Goal: Task Accomplishment & Management: Use online tool/utility

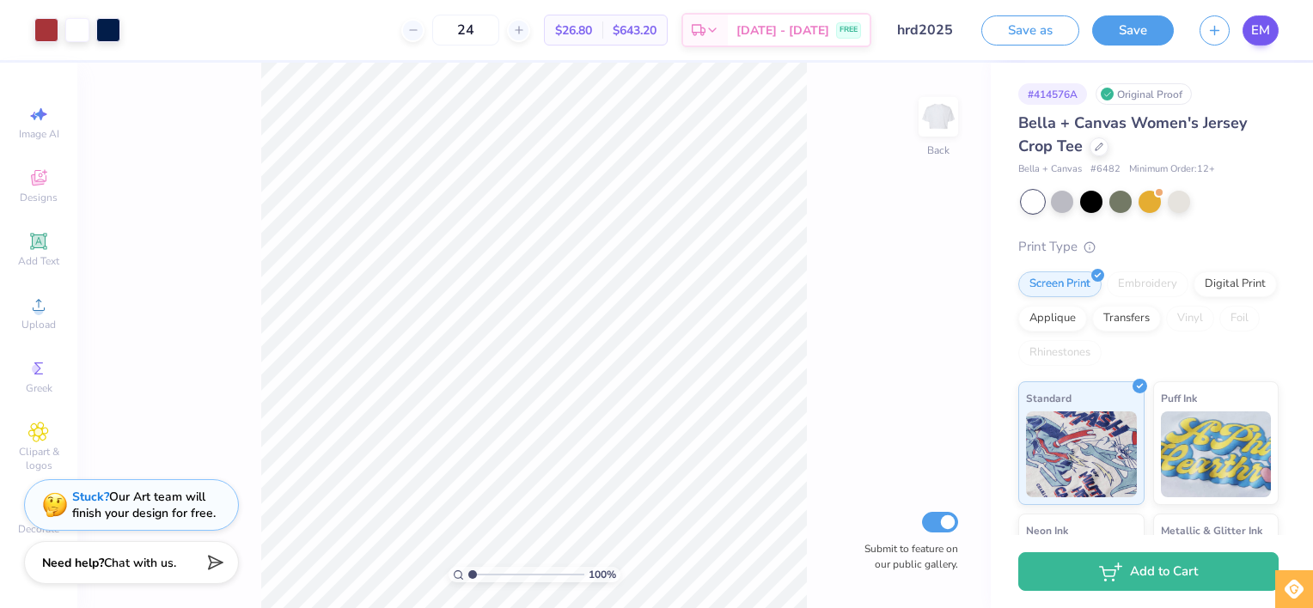
click at [1254, 36] on span "EM" at bounding box center [1260, 31] width 19 height 20
click at [1277, 15] on div "EM" at bounding box center [1260, 30] width 36 height 30
click at [1272, 31] on link "EM" at bounding box center [1260, 30] width 36 height 30
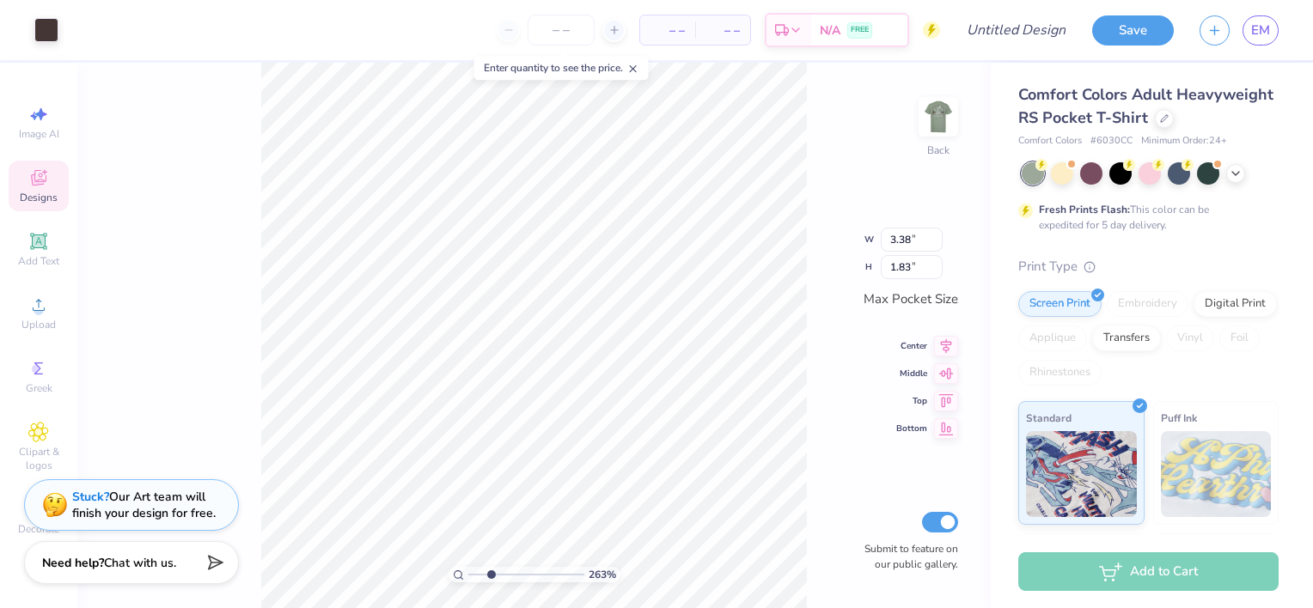
type input "2.64489349888018"
type input "1.11"
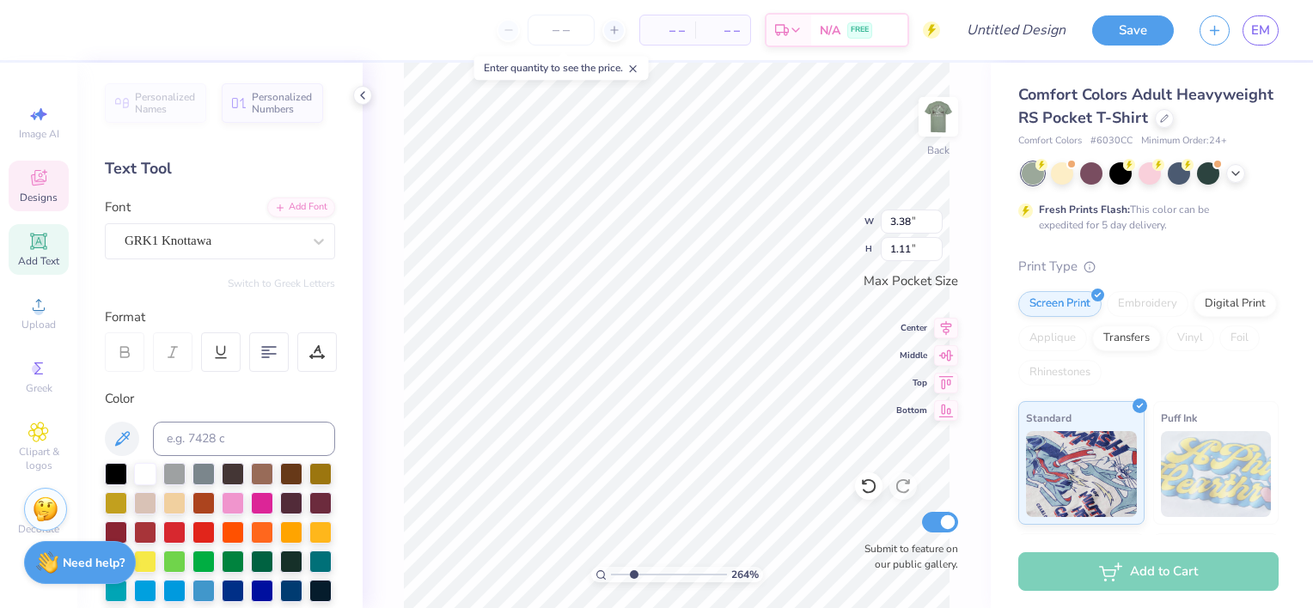
scroll to position [14, 2]
type textarea "ADP"
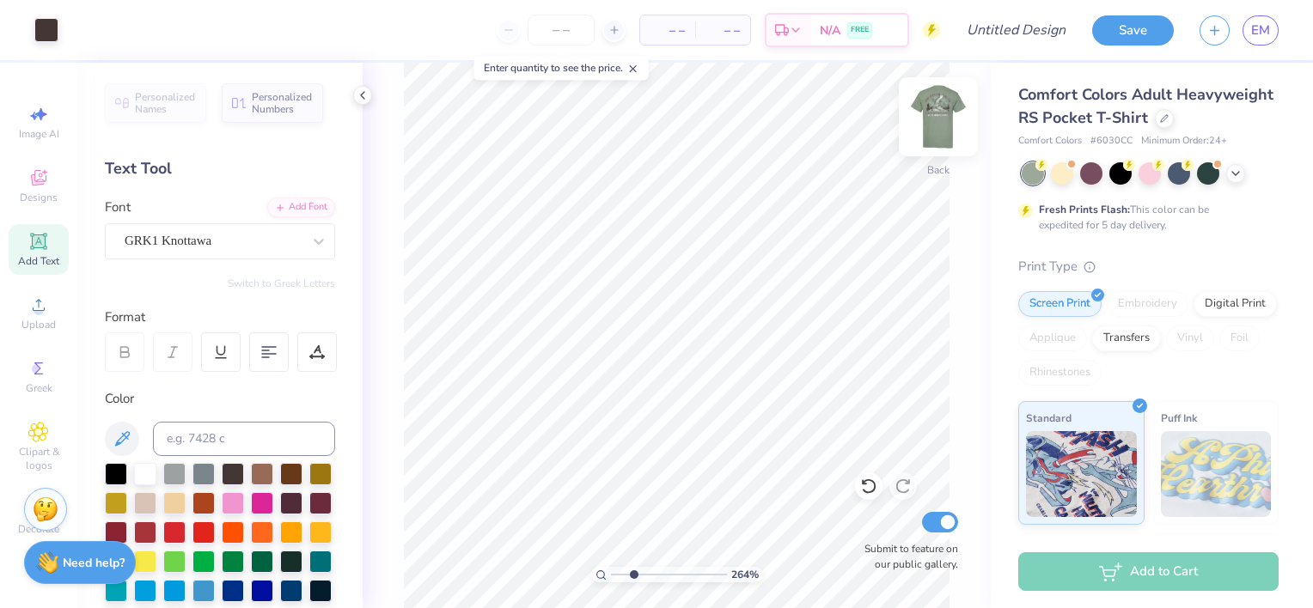
click at [912, 110] on img at bounding box center [938, 116] width 69 height 69
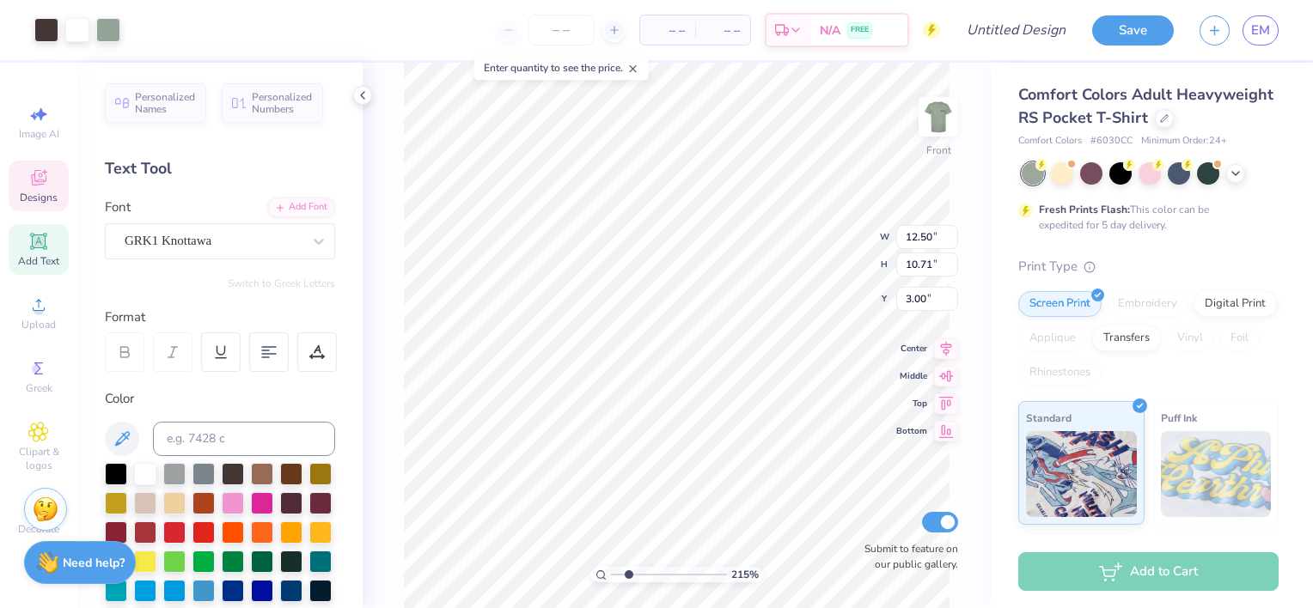
type input "2.15214382394629"
type input "4.41"
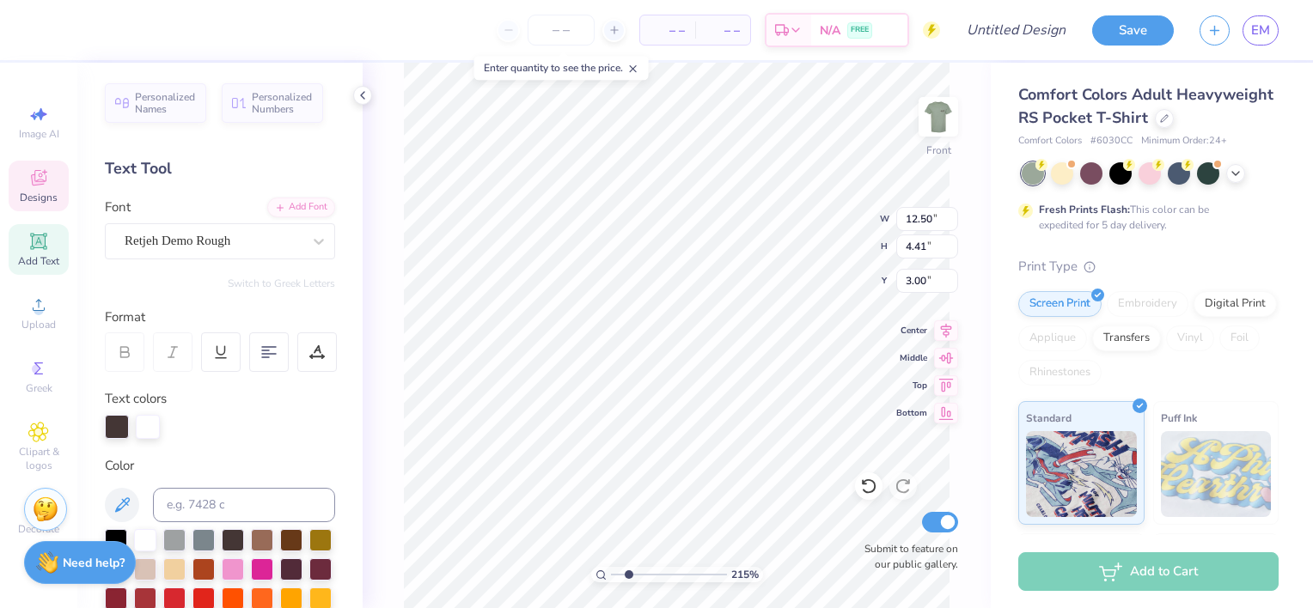
type input "2.15214382394629"
type textarea "A"
type input "2.15214382394629"
type textarea "Al"
type input "2.15214382394629"
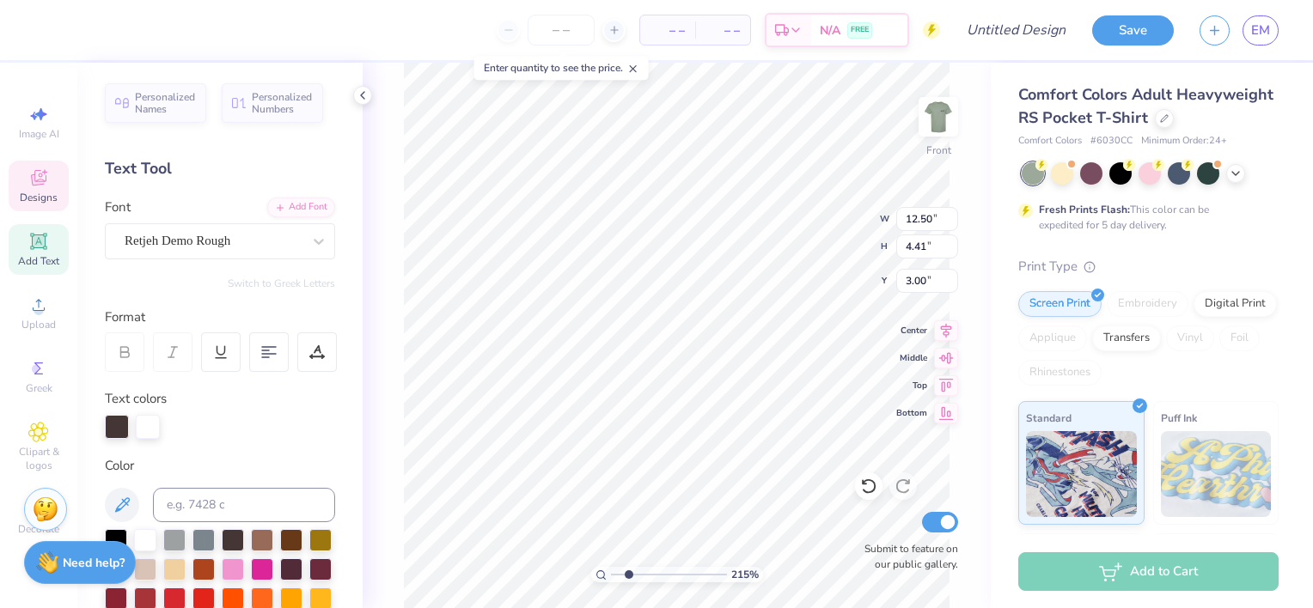
type textarea "Alp"
type input "2.15214382394629"
type textarea "Alph"
type input "2.15214382394629"
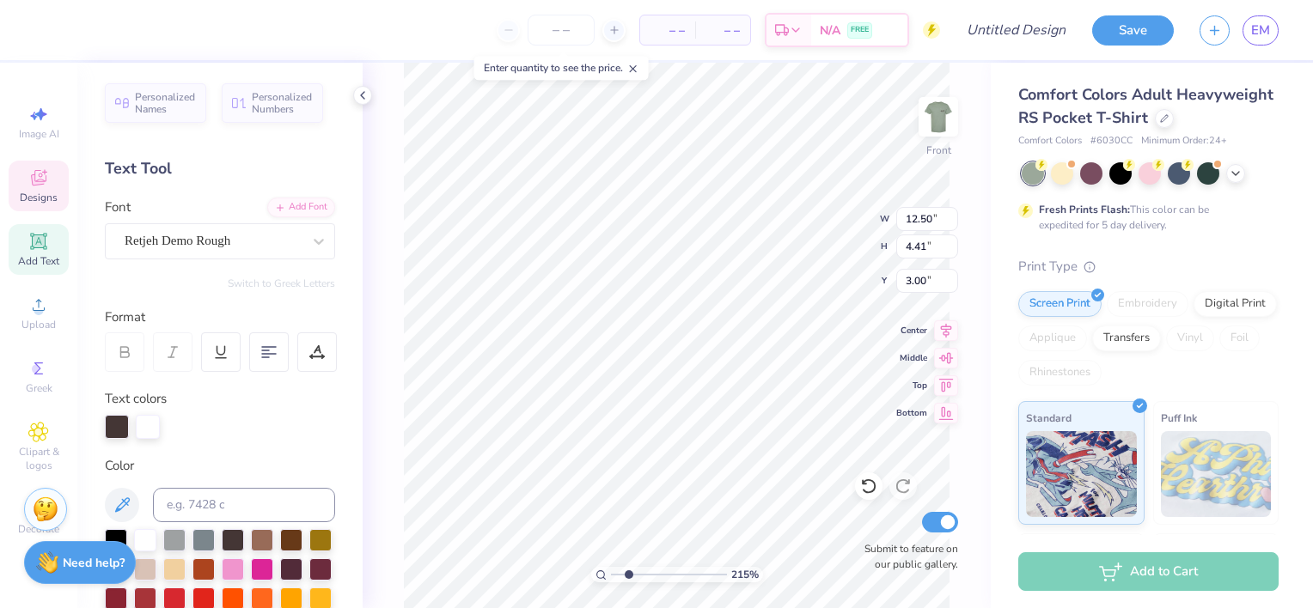
type textarea "Alpha"
type input "2.15214382394629"
type textarea "Alpha del"
type input "2.15214382394629"
type textarea "Alpha delta p"
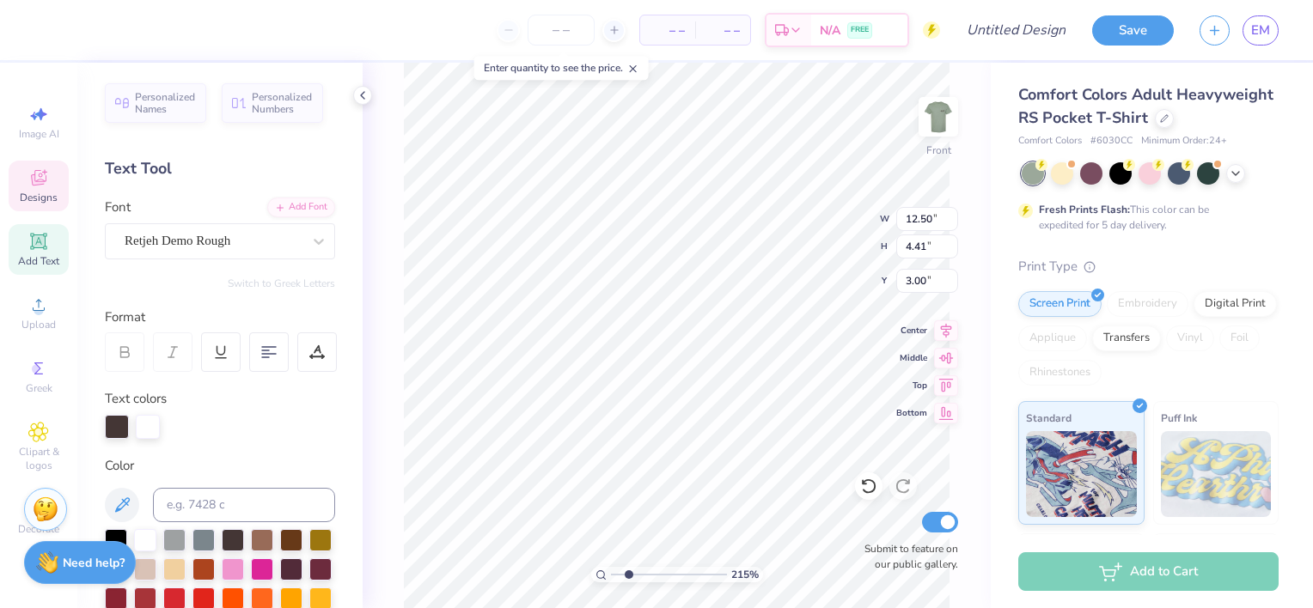
type input "2.15214382394629"
type textarea "Alpha delta pi"
type input "2.15214382394629"
type input "12.43"
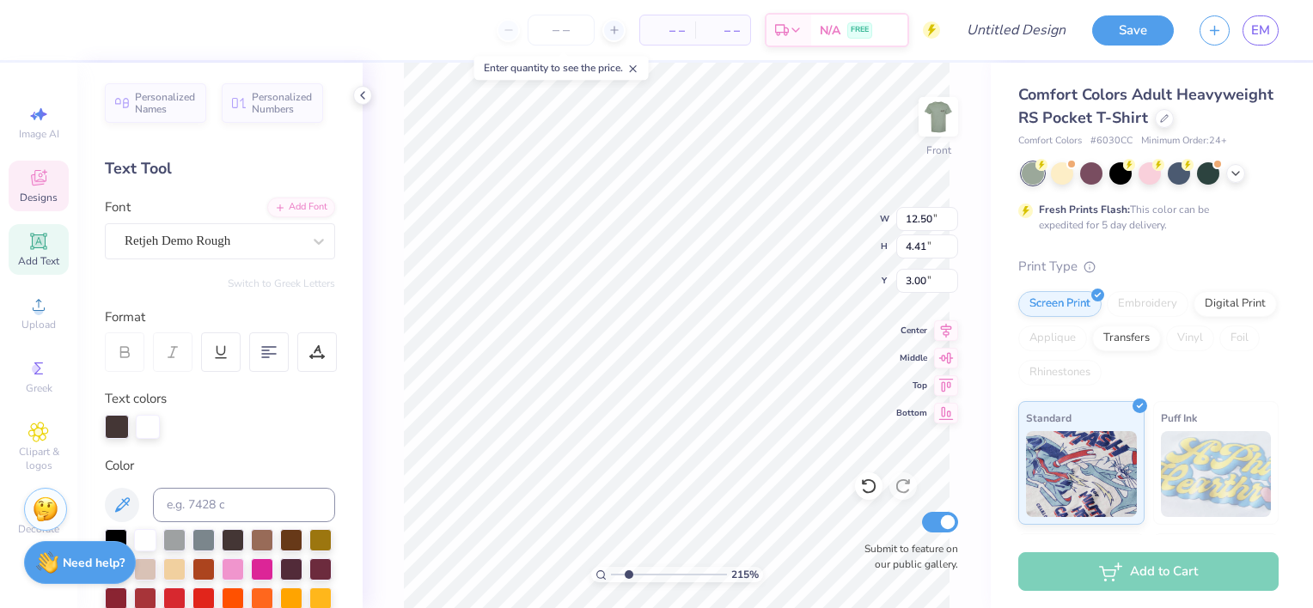
type input "1.05"
type input "12.11"
type input "2.15214382394629"
type textarea "F"
type input "2.15214382394629"
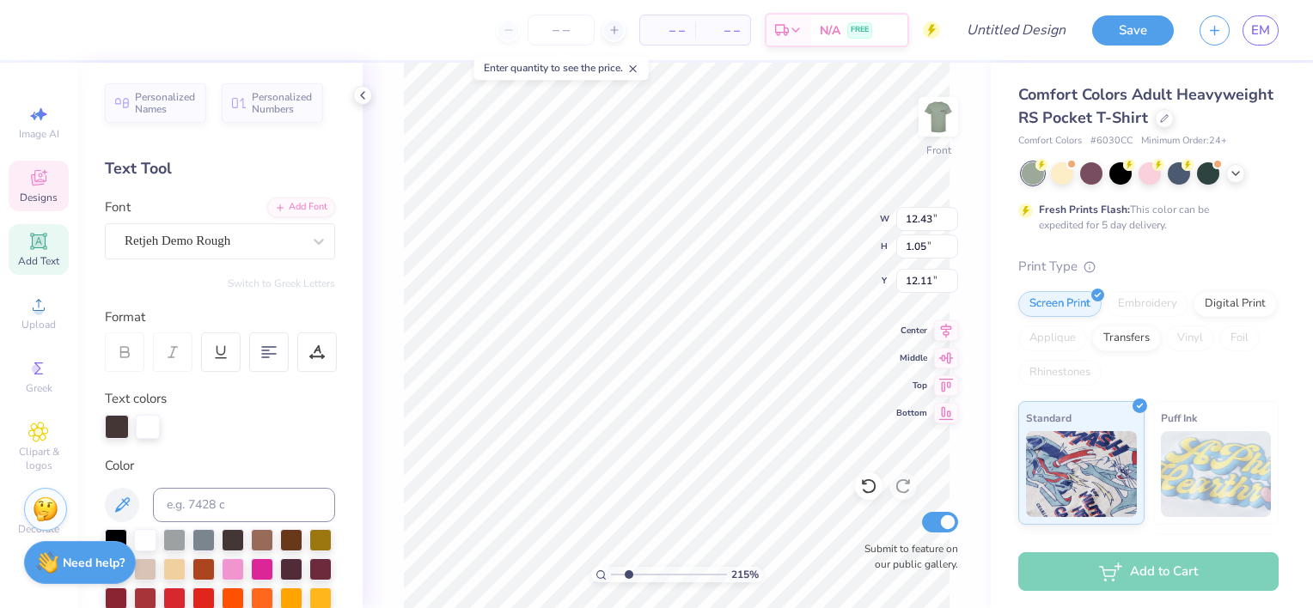
type textarea "FS"
type input "2.15214382394629"
type textarea "FSC"
type input "2.15214382394629"
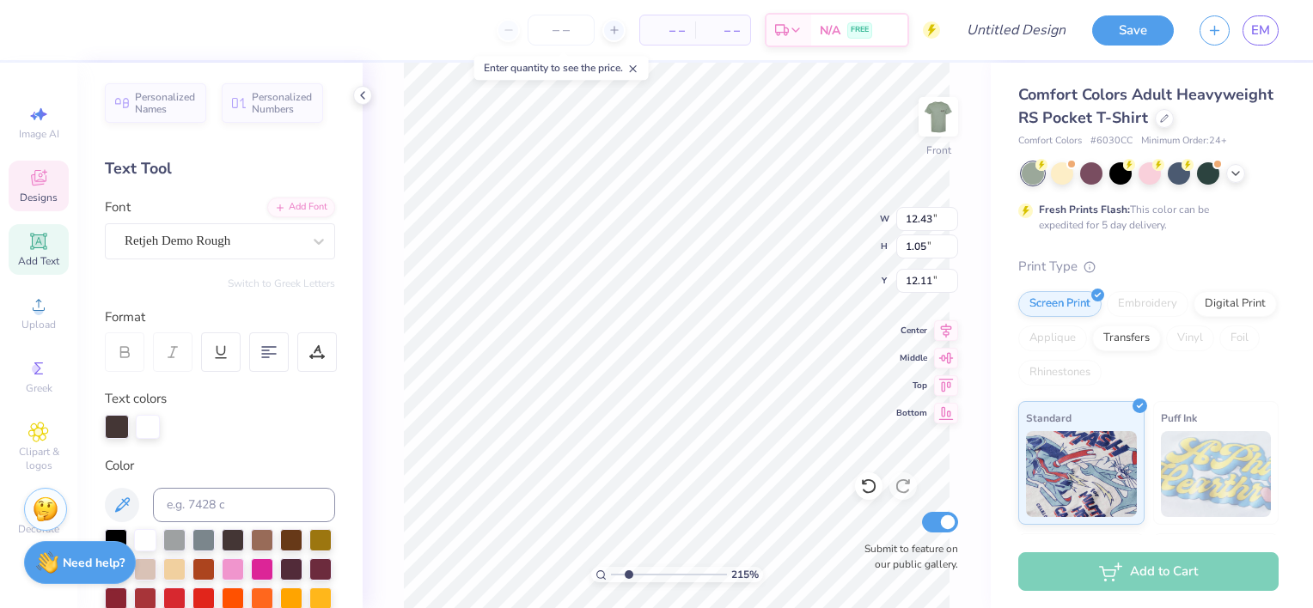
type textarea "FSC"
type input "2.15214382394629"
type textarea "FSC G"
type input "2.15214382394629"
type textarea "FSC Ga"
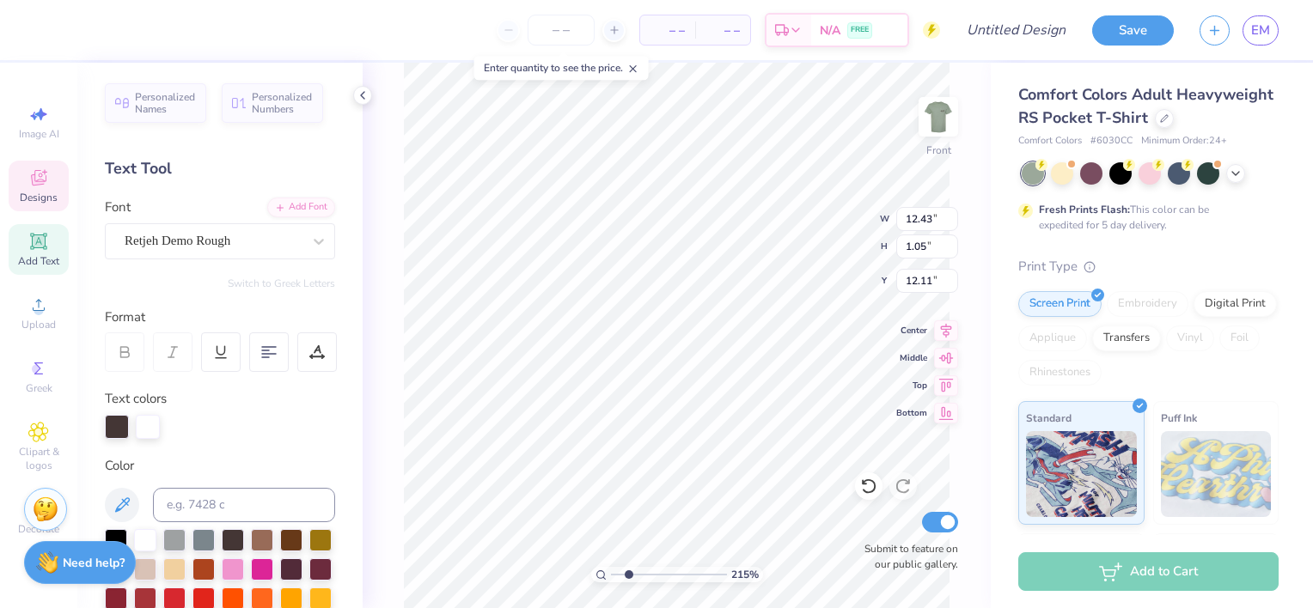
type input "2.15214382394629"
type textarea "FSC Gamma"
type input "2.15214382394629"
type textarea "FSC Gamma g"
type input "2.15214382394629"
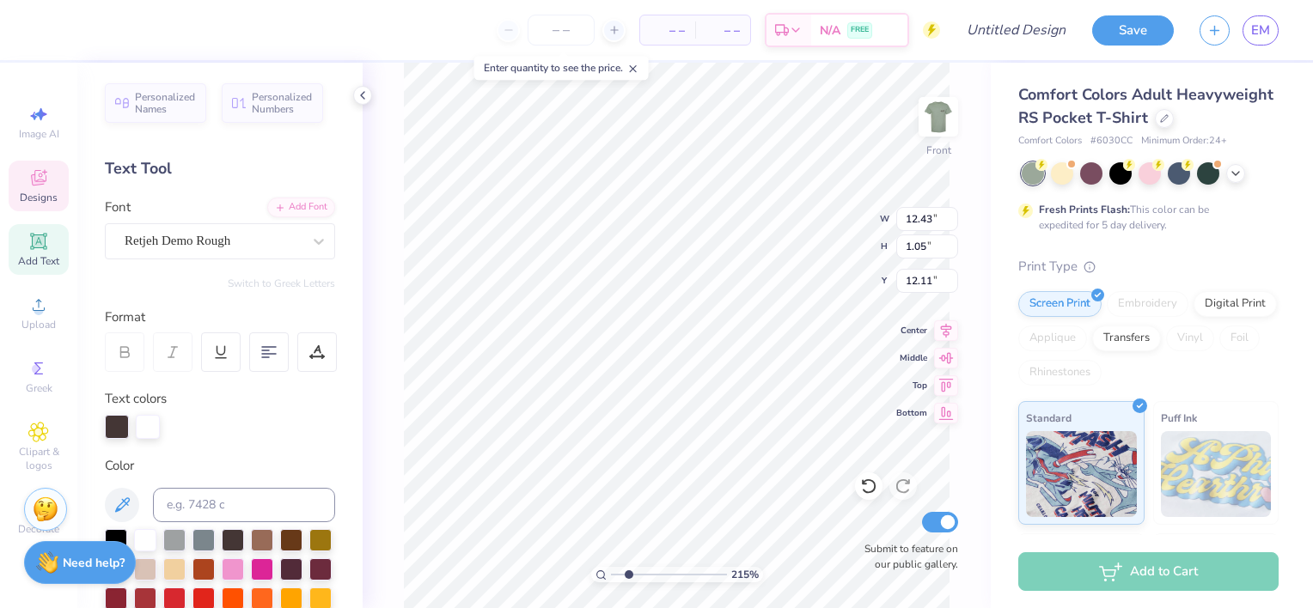
type textarea "FSC Gamma ga"
type input "2.15214382394629"
type textarea "FSC Gamma gam"
type input "2.15214382394629"
type textarea "FSC Gamma gamma"
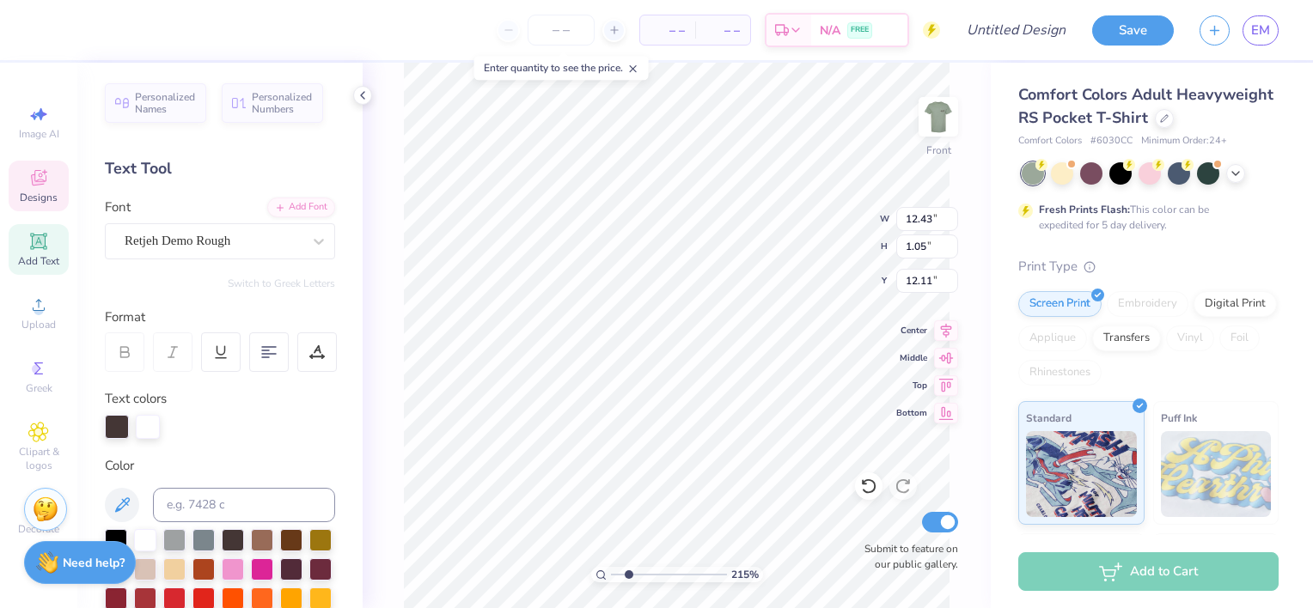
type input "2.15214382394629"
type textarea "FSC Gamma gamma"
type input "2.15214382394629"
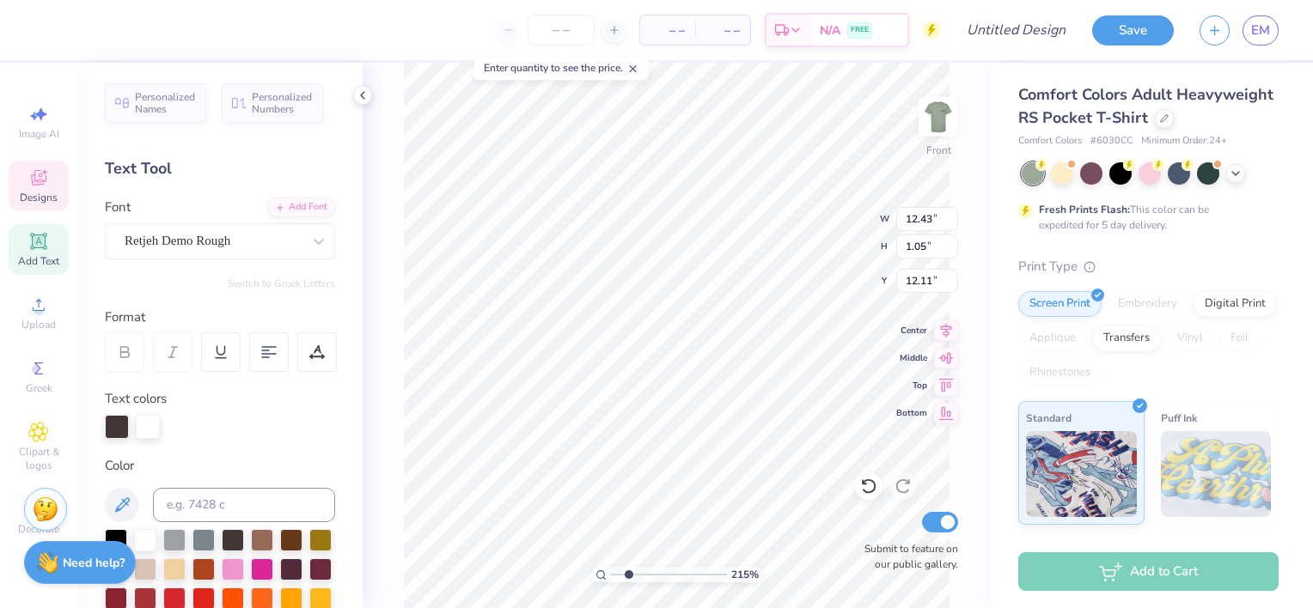
type textarea "FSCGamma gamma"
type input "2.15214382394629"
type textarea "FGamma gamma"
type input "2.15214382394629"
type textarea "Gamma gamma"
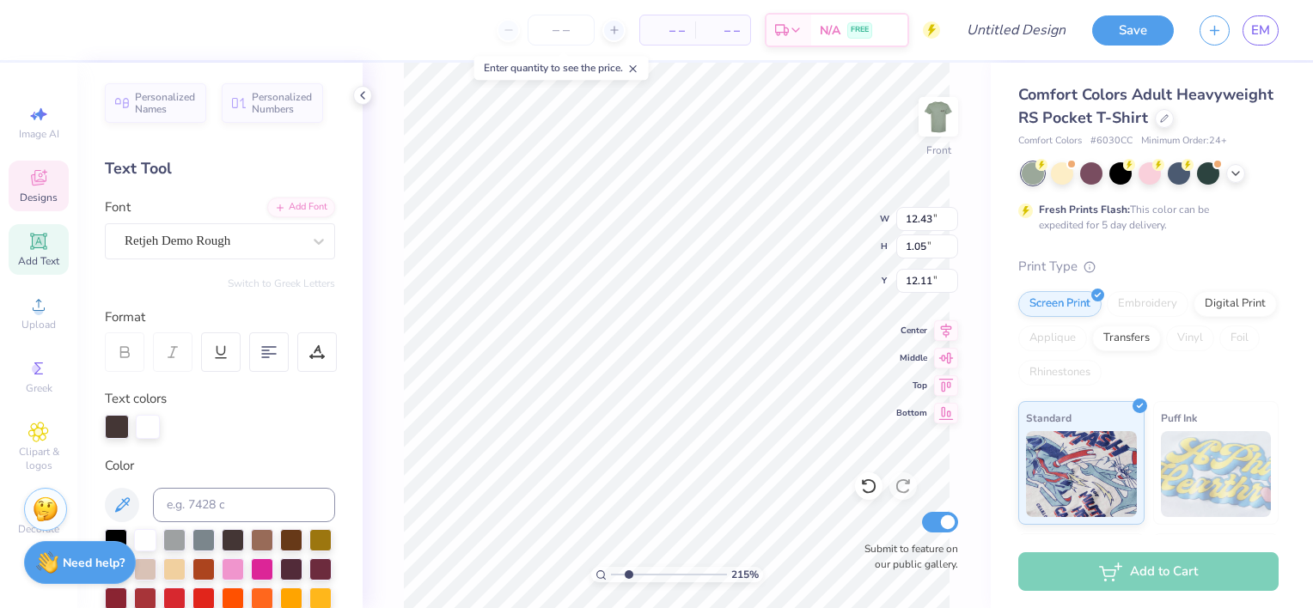
scroll to position [14, 3]
type input "2.15214382394629"
type textarea "Gamma gamma"
type input "2.15214382394629"
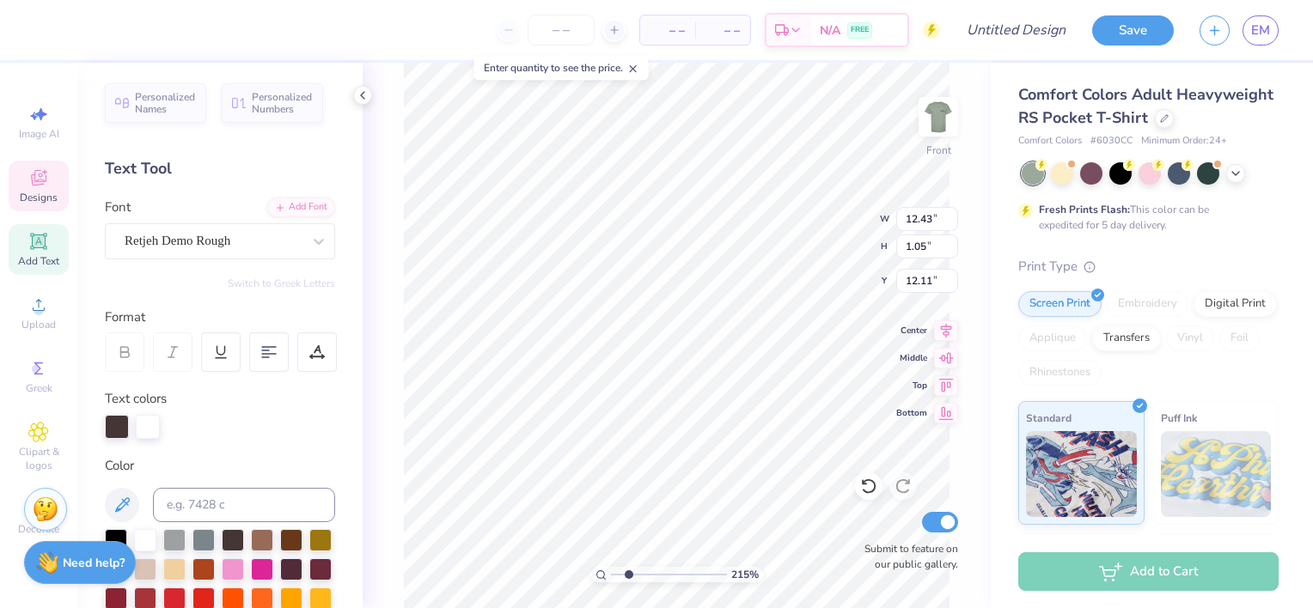
type textarea "M"
type input "2.15214382394629"
type textarea "Ma"
type input "2.15214382394629"
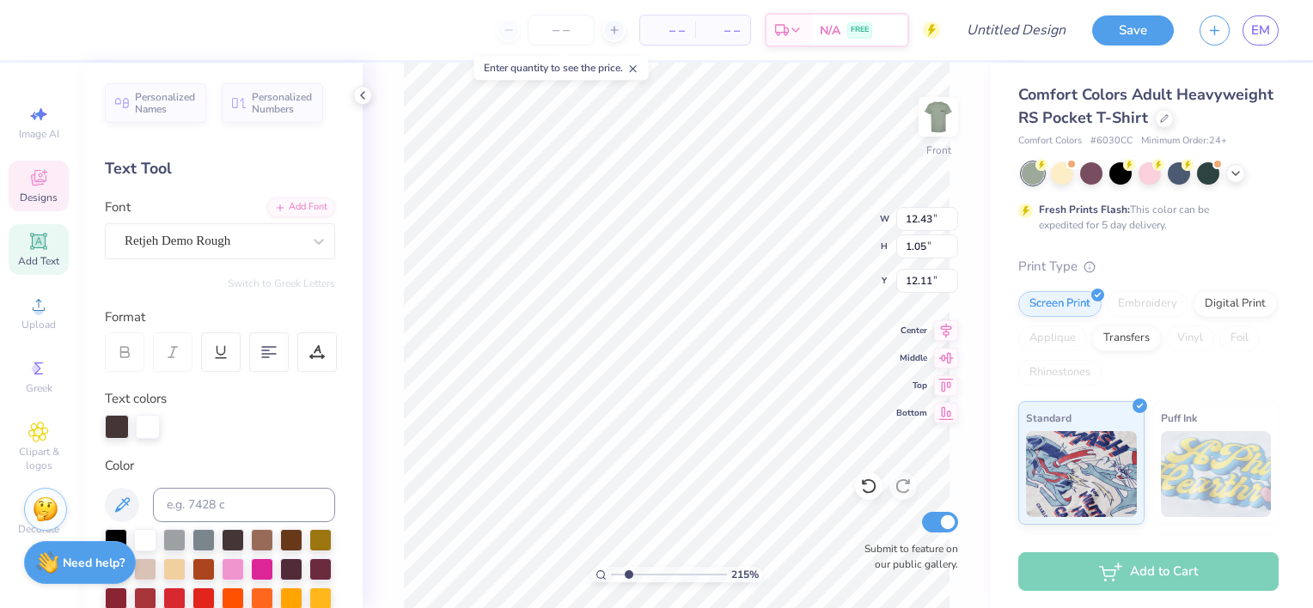
type textarea "Mall"
type input "2.15214382394629"
type textarea "Mallard"
type input "2.15214382394629"
type textarea "Mallard bal"
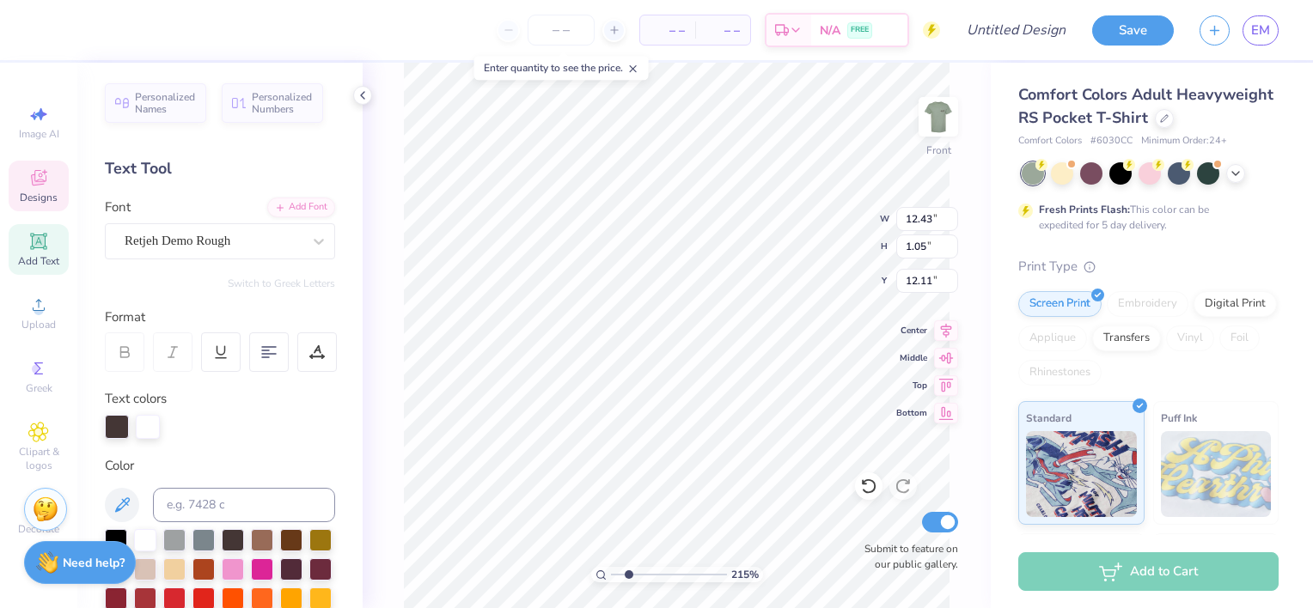
type input "2.15214382394629"
type textarea "Mallard ball"
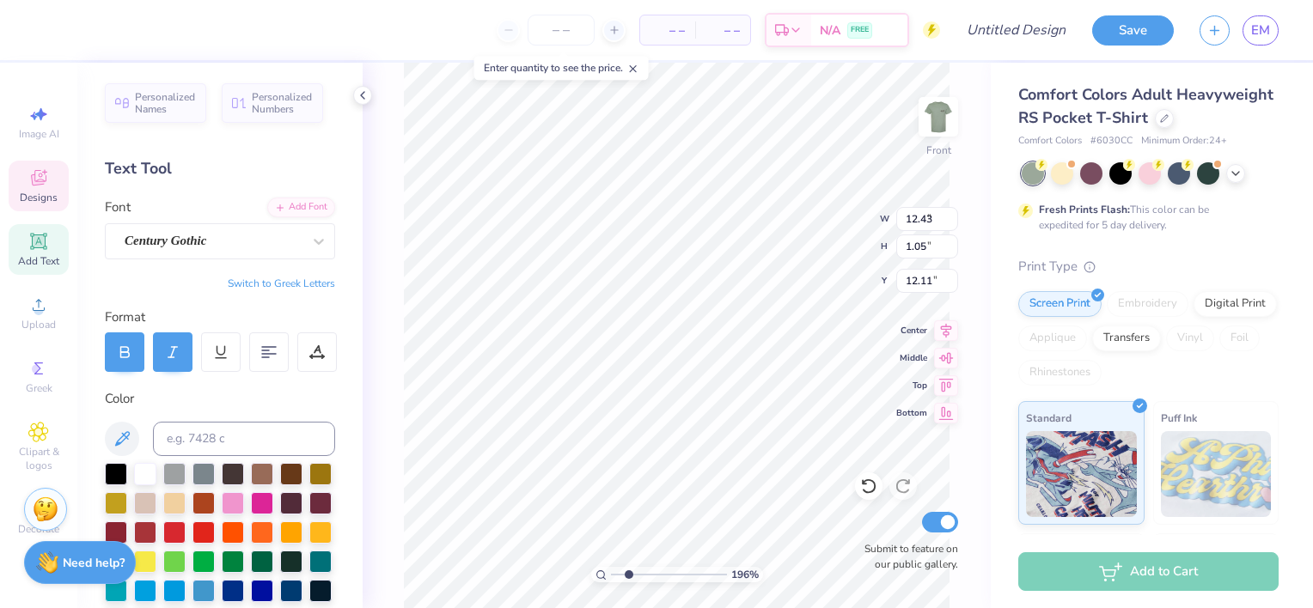
type input "1.95890227126678"
type input "9.28"
type input "0.41"
type input "13.30"
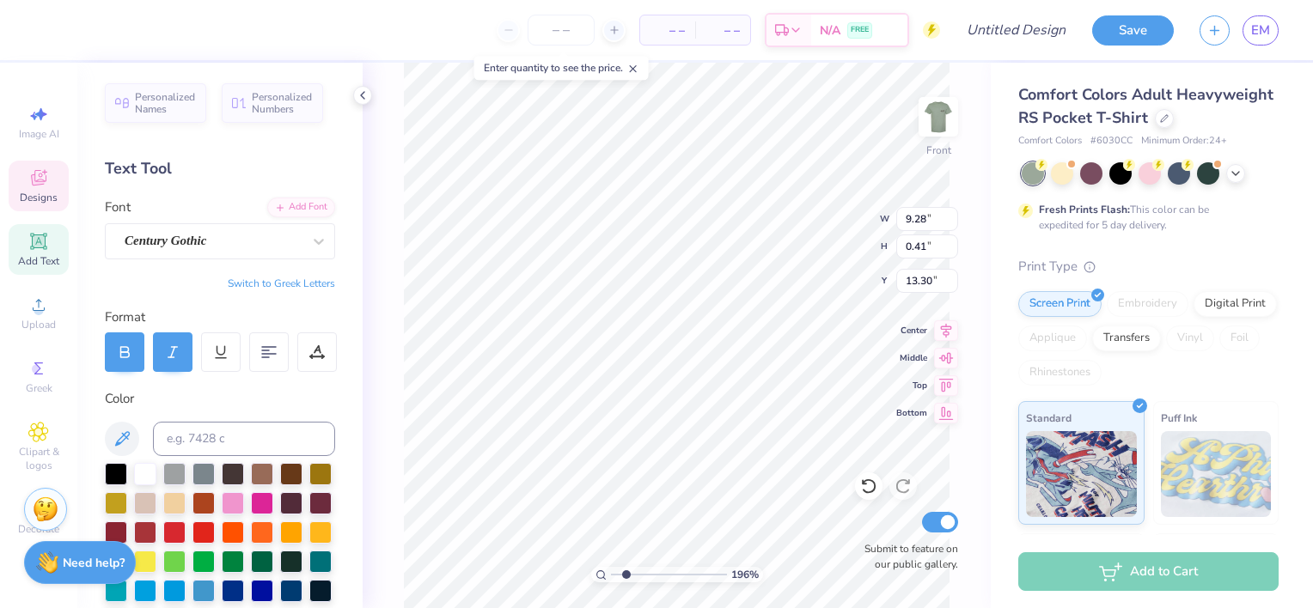
type input "1.95890227126678"
type textarea "f"
type input "1.95890227126678"
type textarea "f"
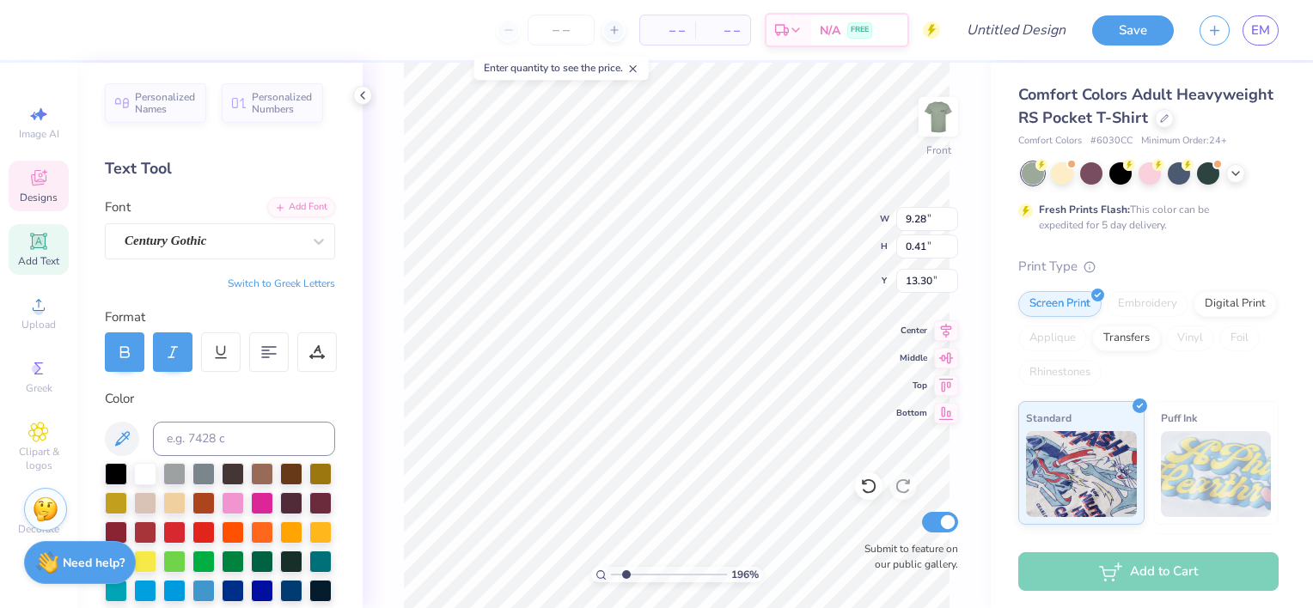
type input "1.95890227126678"
type textarea "F"
type input "1.95890227126678"
type textarea "FL"
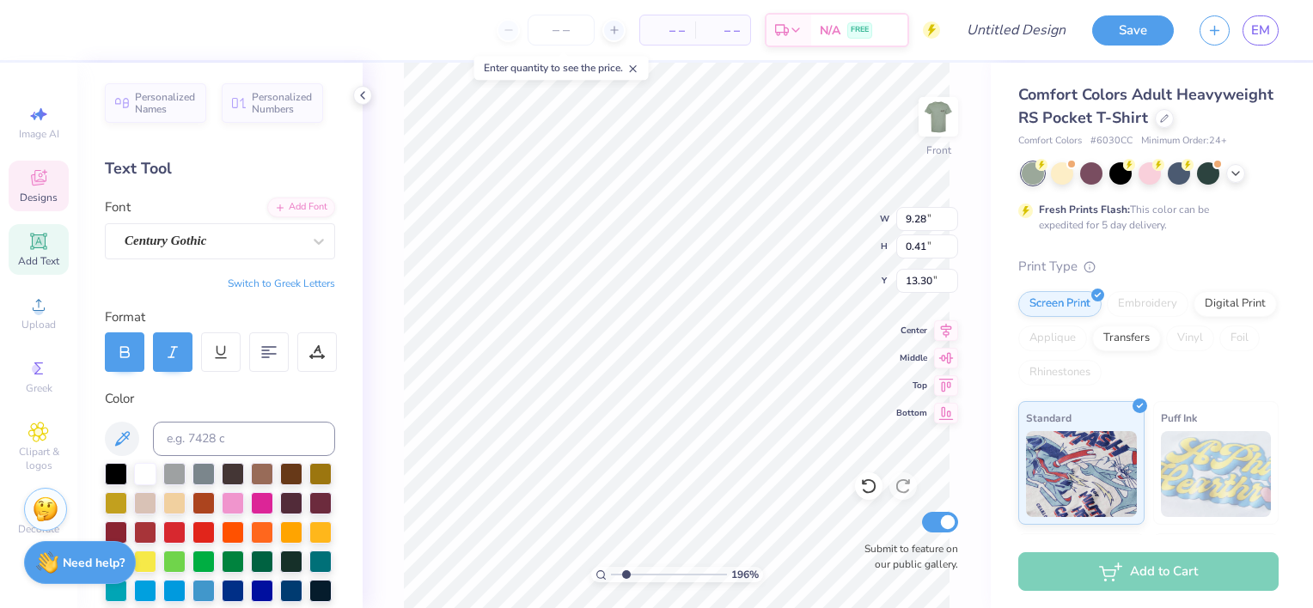
type input "1.95890227126678"
type textarea "FLOR"
type input "1.95890227126678"
type textarea "FLORIDA"
type input "1.95890227126678"
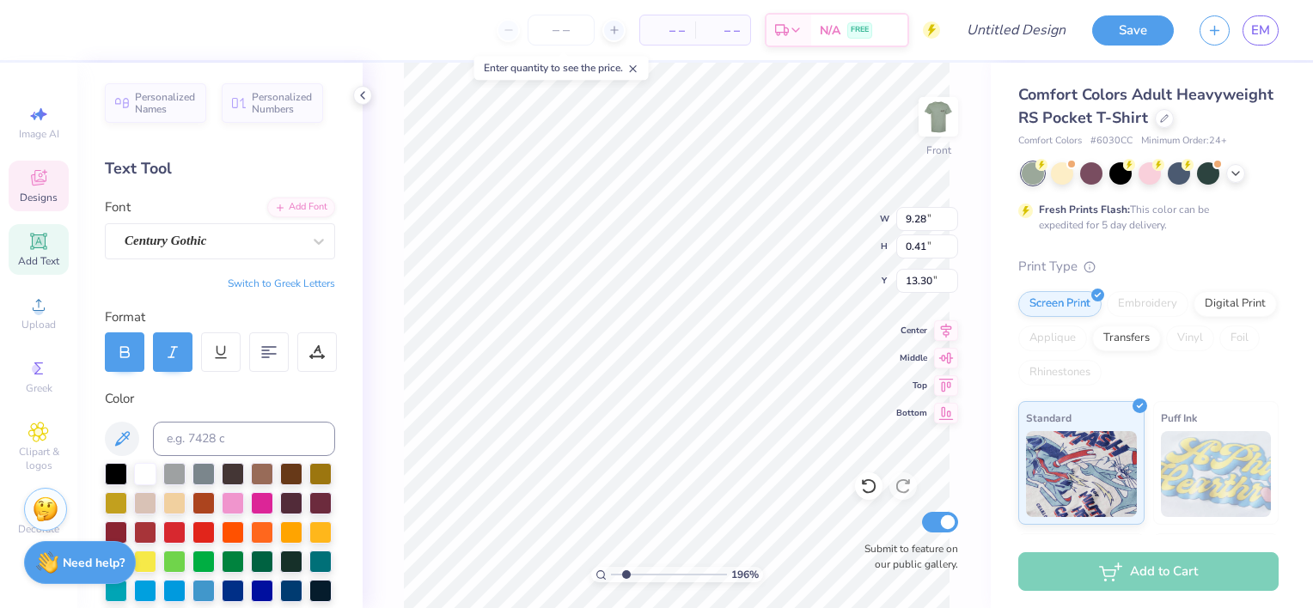
type textarea "FLORIDA SO"
type input "1.95890227126678"
type textarea "FLORIDA SOUT"
type input "1.95890227126678"
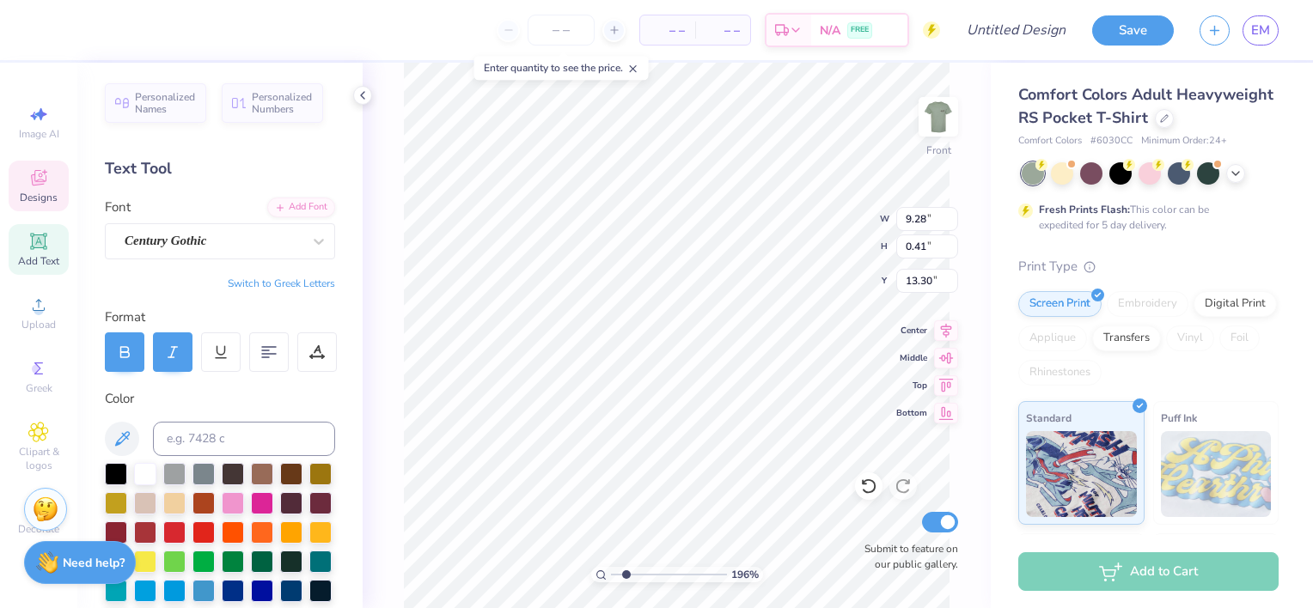
type textarea "FLORIDA SOUTHERN"
type input "1.95890227126678"
type textarea "FLORIDA SOUTHERN CO"
type input "1.95890227126678"
type textarea "FLORIDA SOUTHERN COLL"
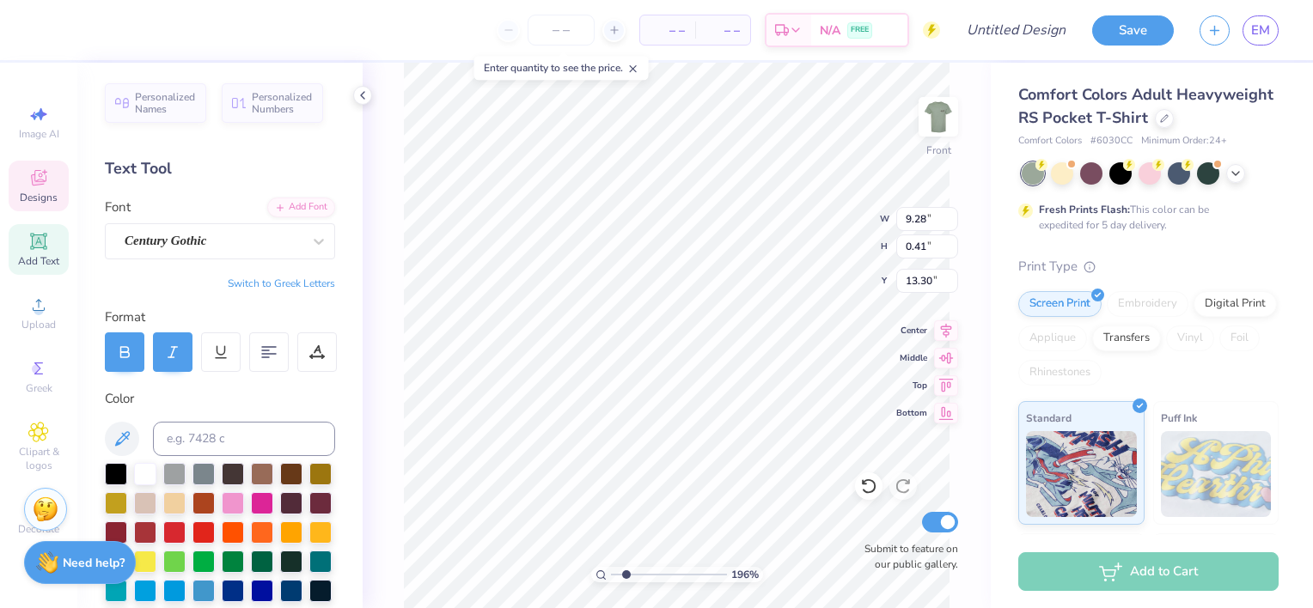
type input "1.95890227126678"
type textarea "FLORIDA SOUTHERN COLLEG"
type input "1.95890227126678"
type textarea "FLORIDA SOUTHERN COLLEGE"
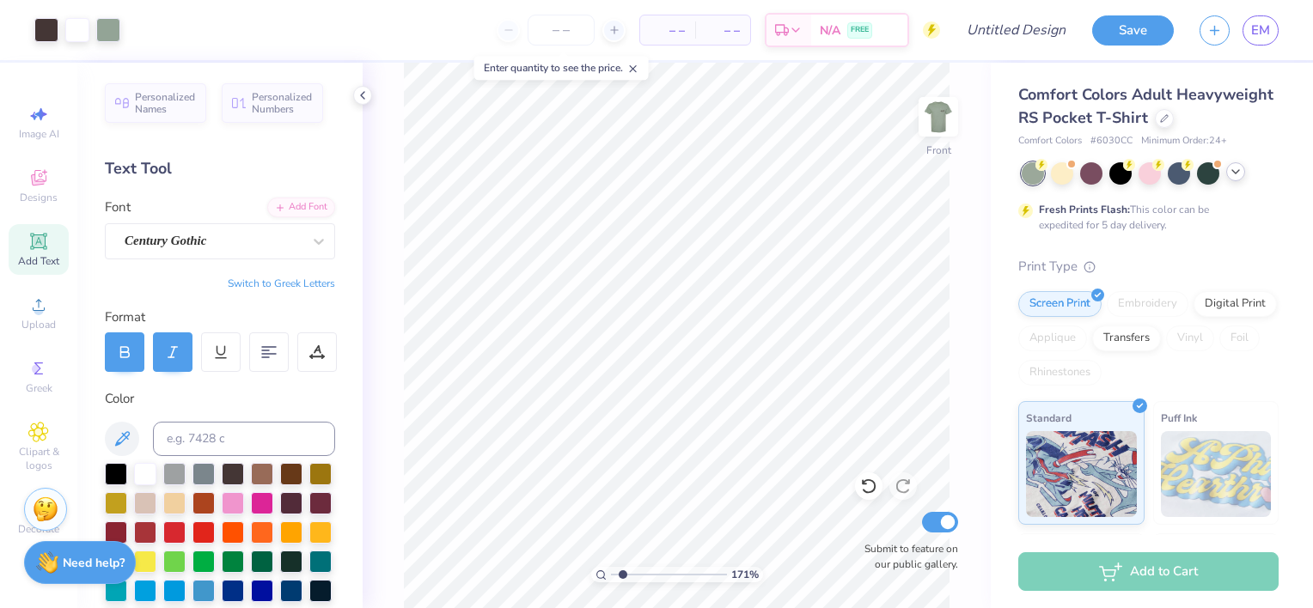
click at [1236, 181] on div at bounding box center [1235, 171] width 19 height 19
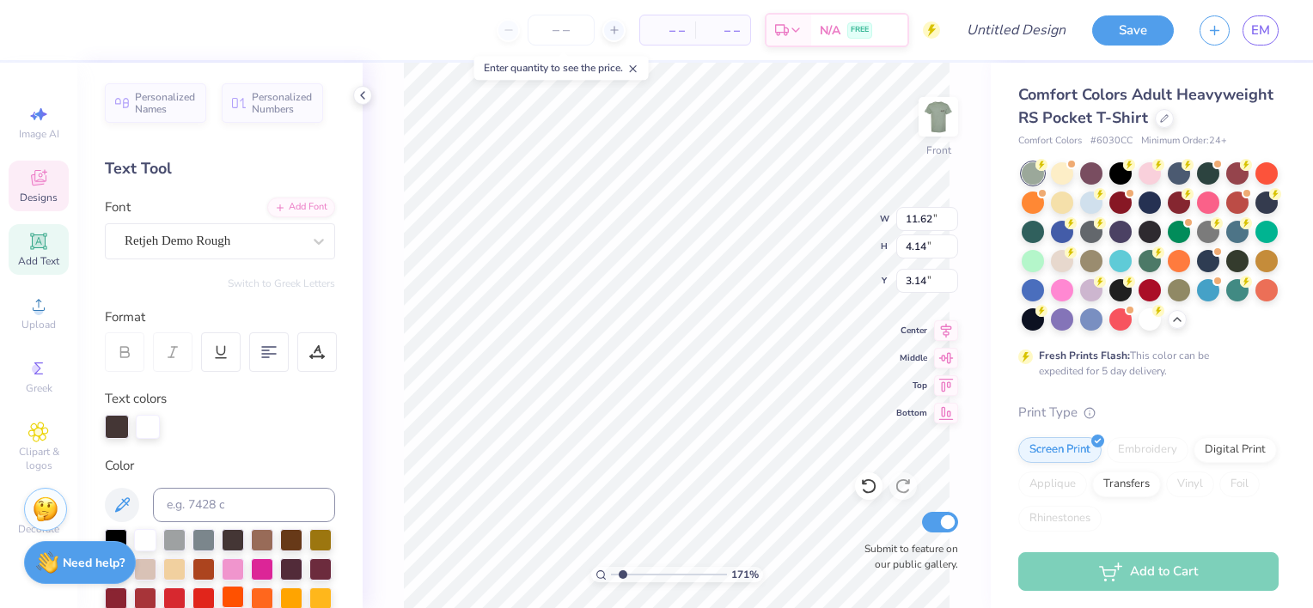
click at [244, 601] on div at bounding box center [233, 597] width 22 height 22
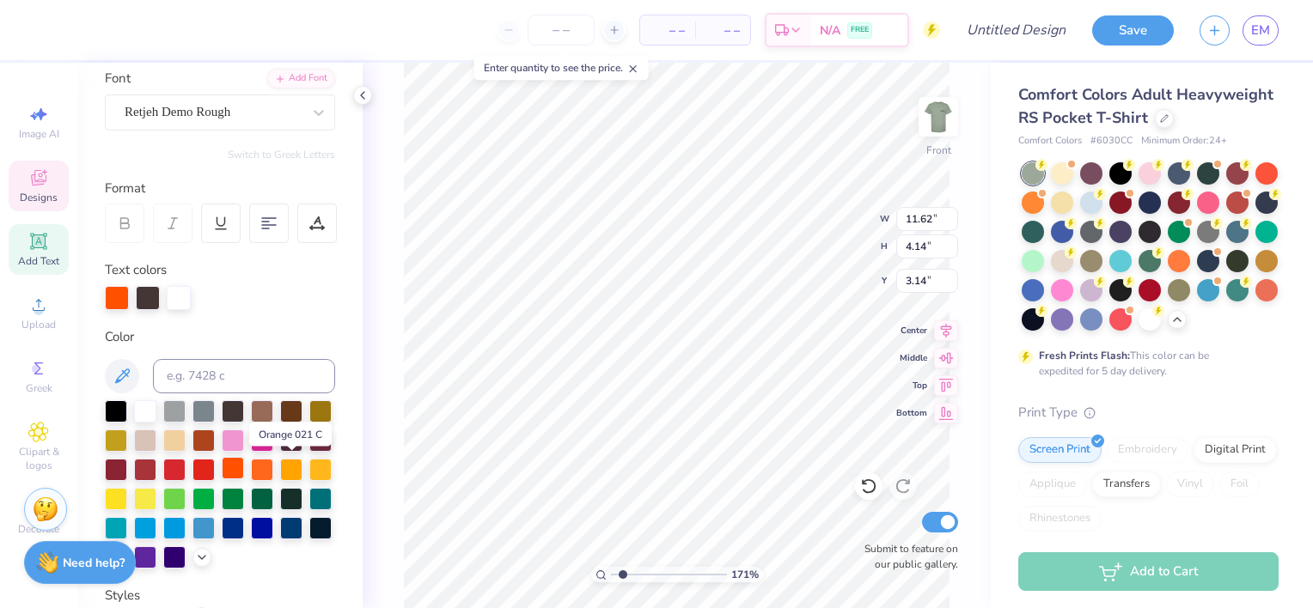
click at [244, 467] on div at bounding box center [233, 468] width 22 height 22
click at [280, 479] on div at bounding box center [291, 468] width 22 height 22
click at [141, 304] on div at bounding box center [148, 296] width 24 height 24
click at [1255, 241] on div at bounding box center [1266, 230] width 22 height 22
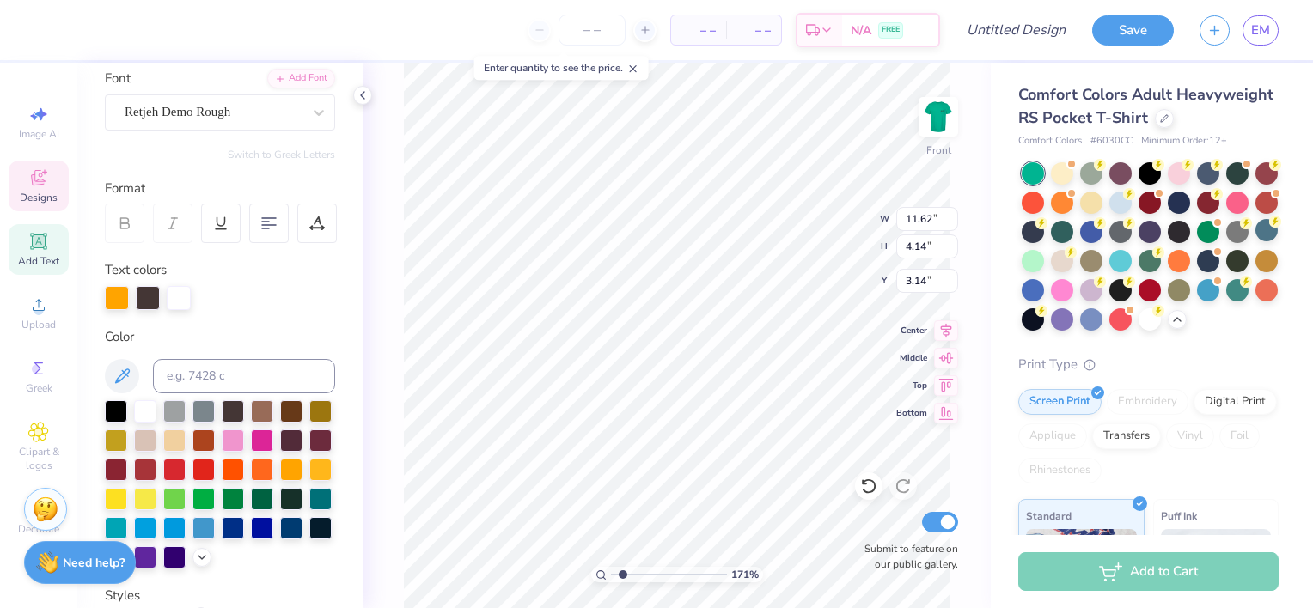
scroll to position [14, 2]
click at [127, 292] on div at bounding box center [117, 298] width 24 height 24
click at [125, 293] on div at bounding box center [117, 298] width 24 height 24
click at [120, 300] on div at bounding box center [117, 298] width 24 height 24
click at [294, 409] on div at bounding box center [291, 410] width 22 height 22
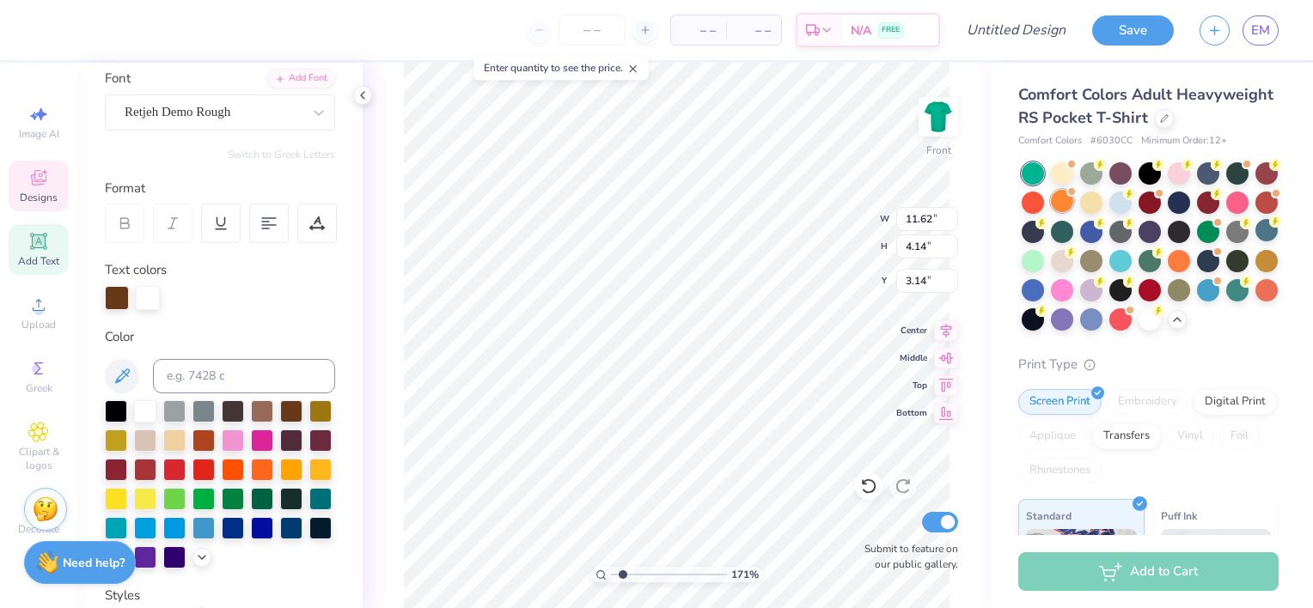
type input "1.70512662062638"
type input "7.58"
type input "0.41"
type input "13.30"
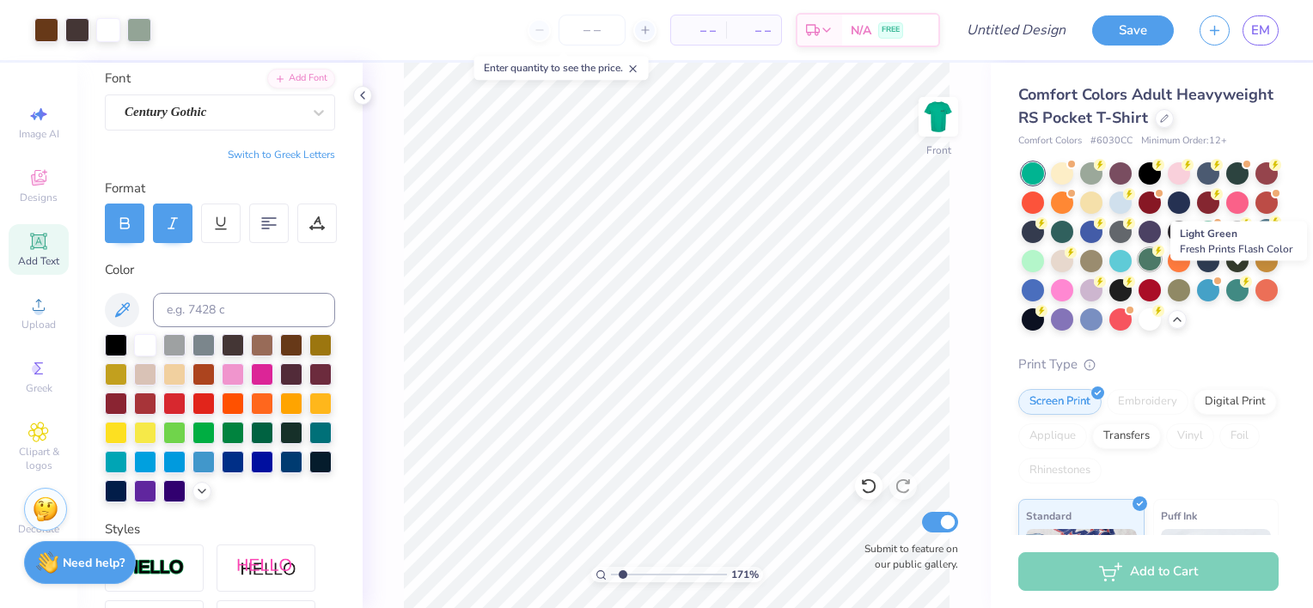
click at [1161, 271] on div at bounding box center [1149, 259] width 22 height 22
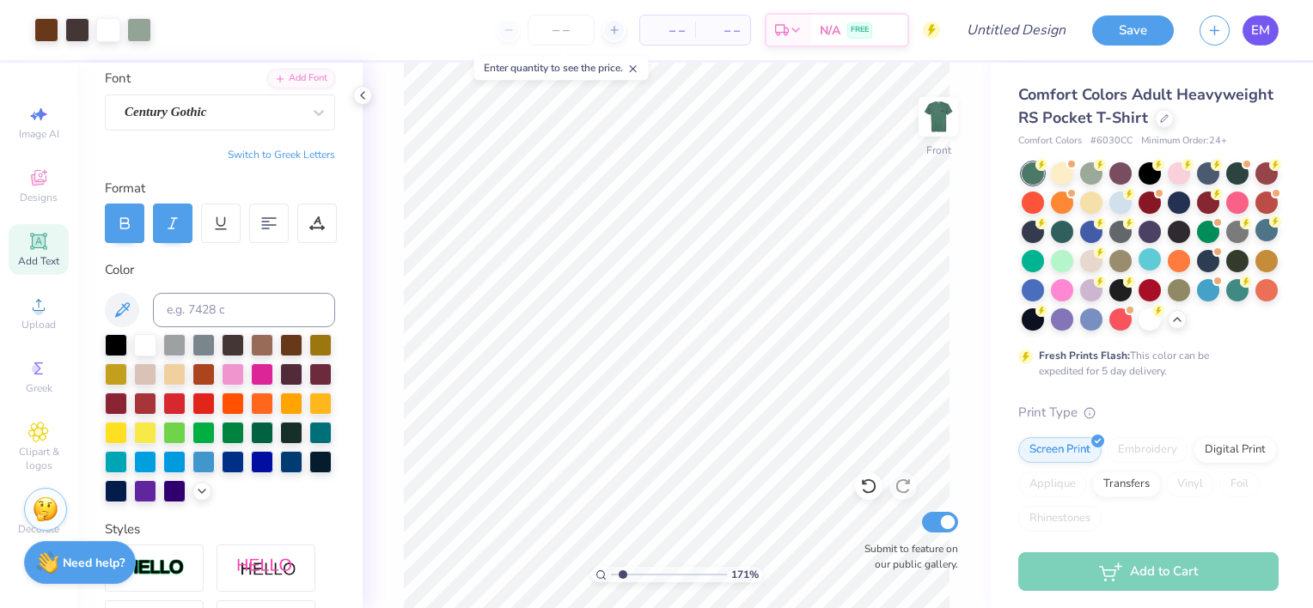
click at [1257, 40] on link "EM" at bounding box center [1260, 30] width 36 height 30
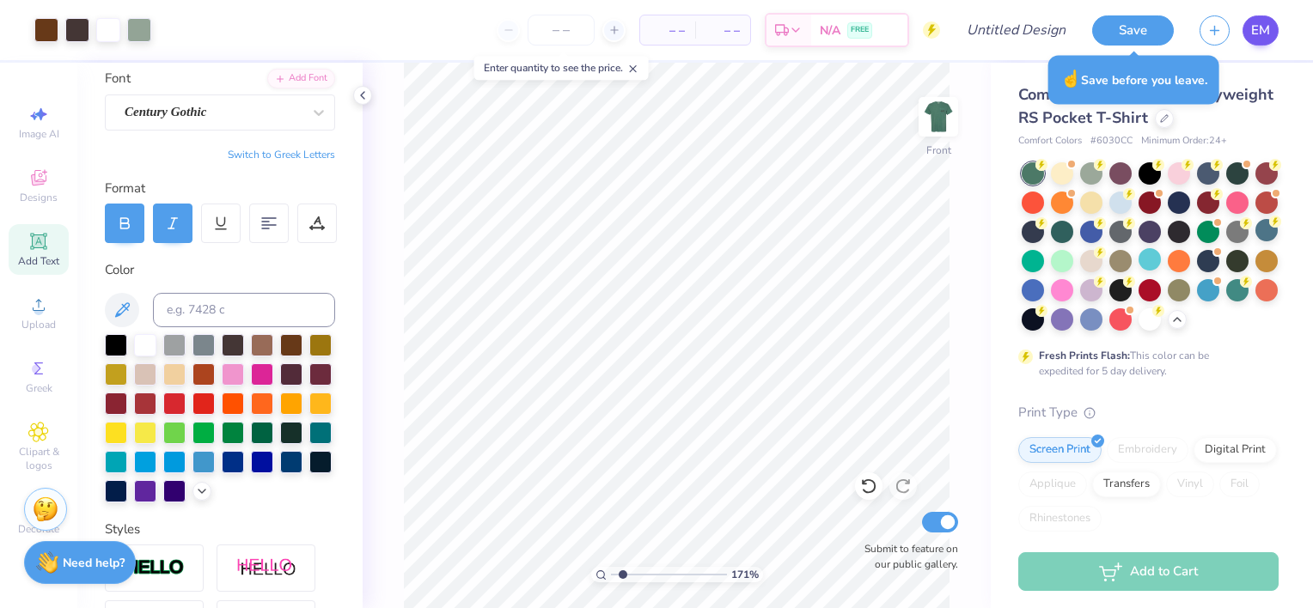
type input "1.70512662062638"
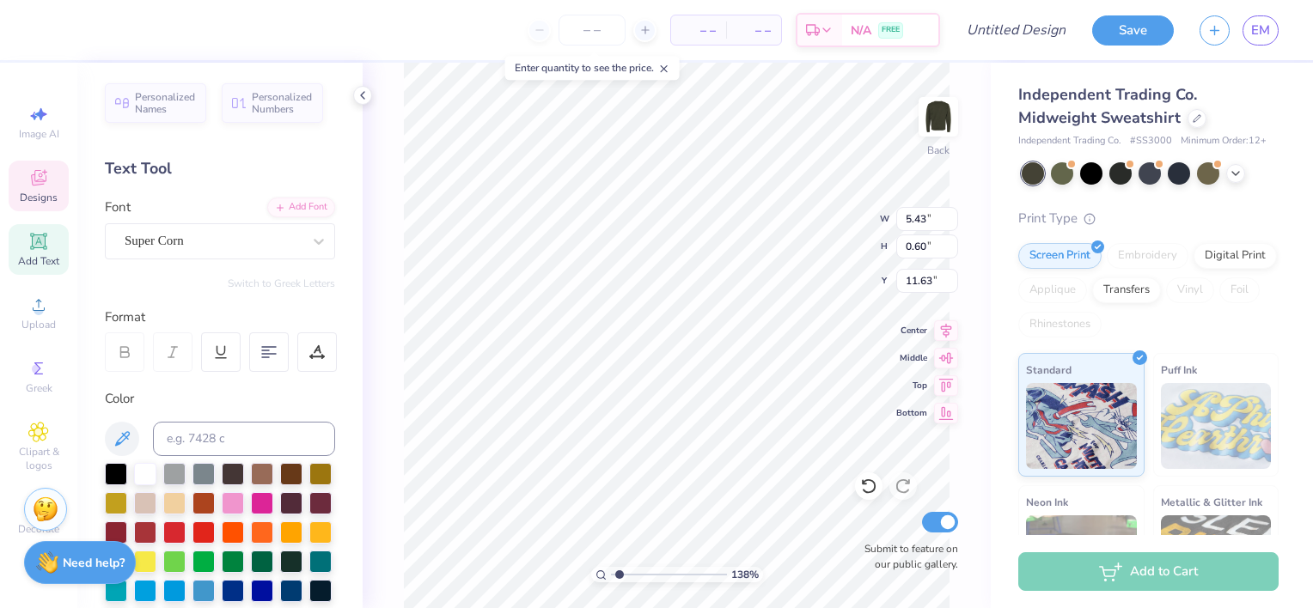
scroll to position [14, 3]
type input "1.38152727890175"
type input "9.85"
type input "5.91"
type input "6.26"
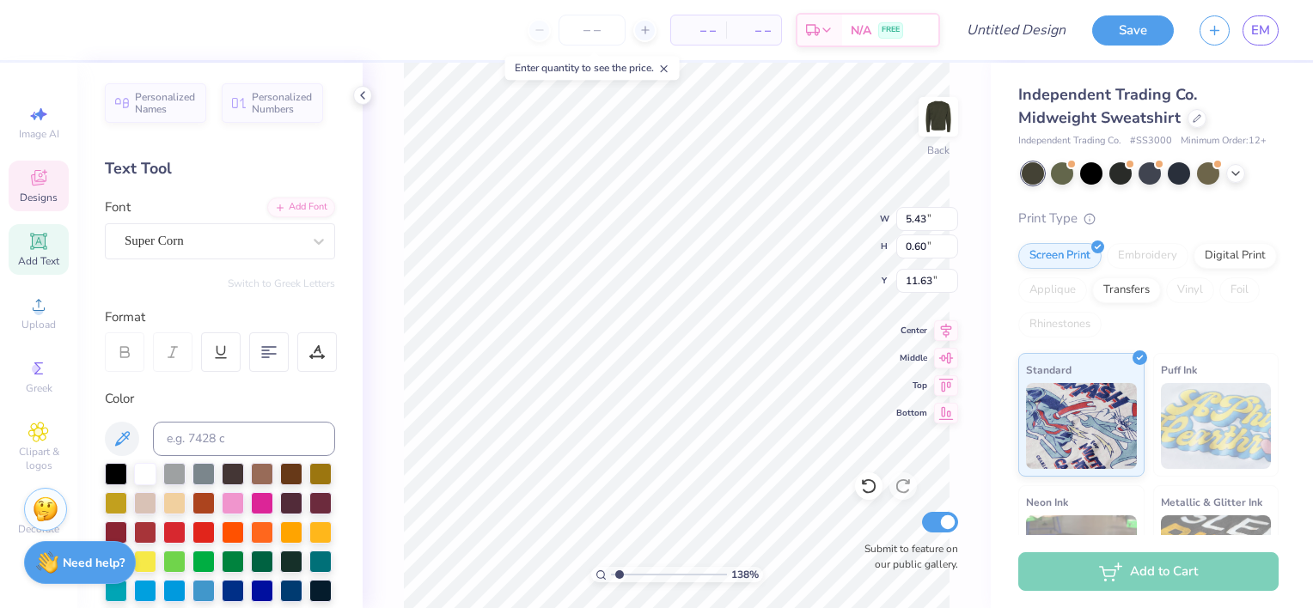
scroll to position [14, 7]
type input "1.38152727890175"
type textarea "fl"
type input "1.38152727890175"
type textarea "flo"
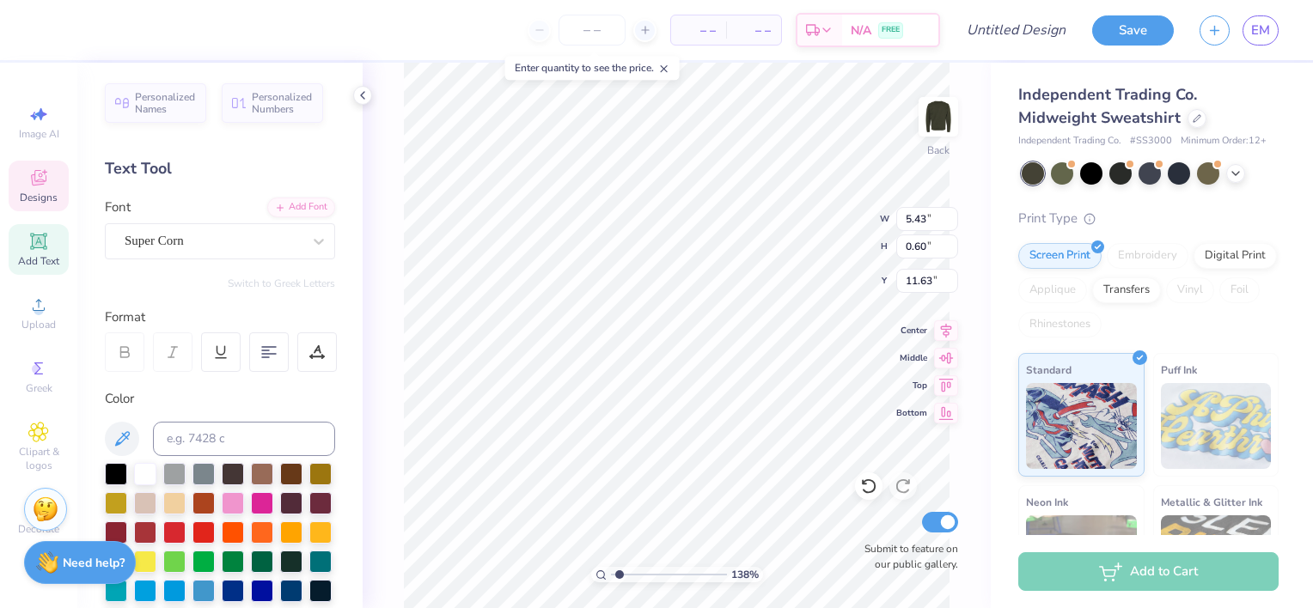
type input "1.38152727890175"
type textarea "[PERSON_NAME]"
type input "1.38152727890175"
type textarea "flori"
type input "1.38152727890175"
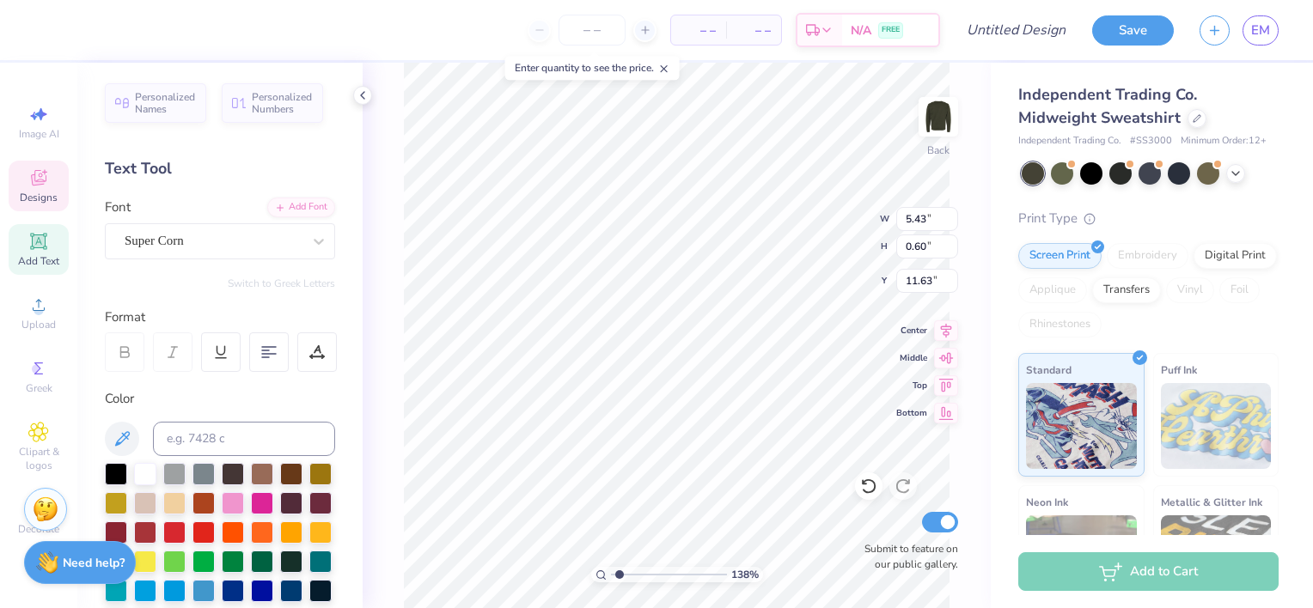
type textarea "florid"
type input "1.38152727890175"
type textarea "[US_STATE]"
type input "1.38152727890175"
type textarea "[US_STATE] s"
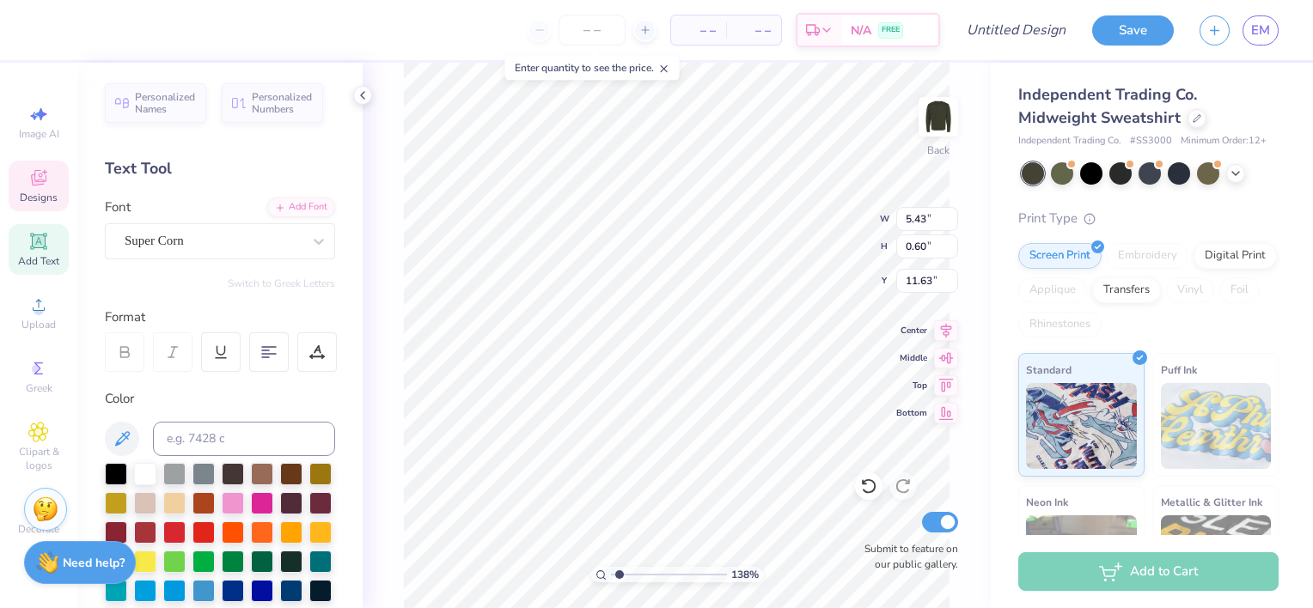
type input "1.38152727890175"
type textarea "[US_STATE] sou"
type input "1.38152727890175"
type textarea "[US_STATE] sout"
type input "1.38152727890175"
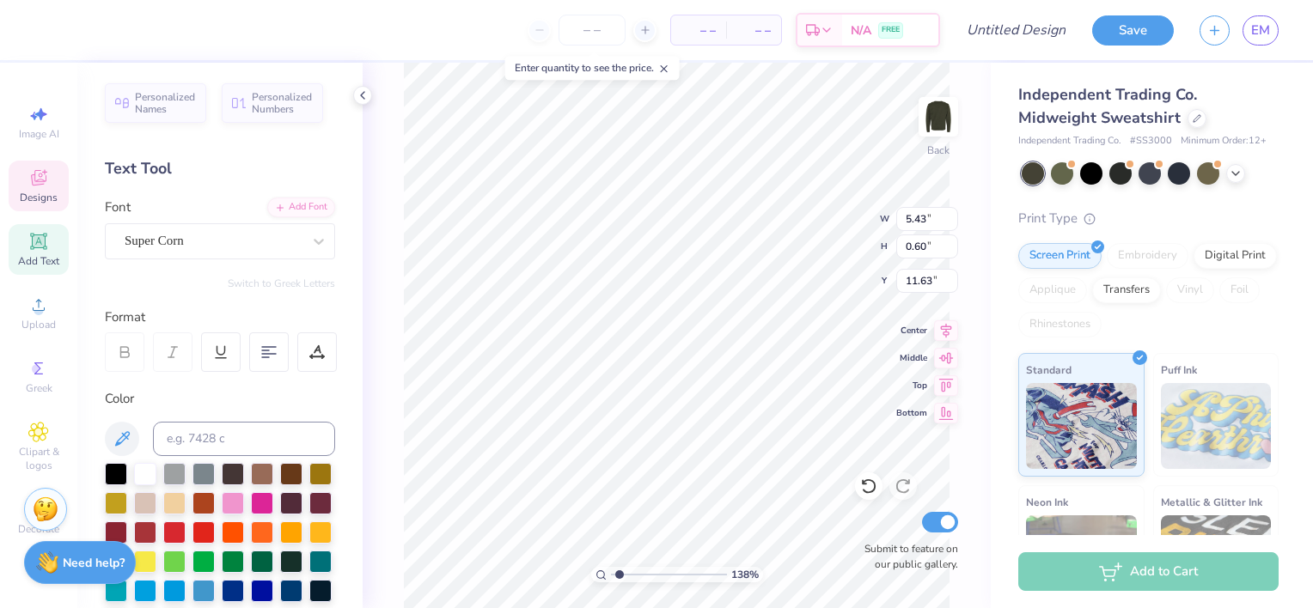
type textarea "[US_STATE][GEOGRAPHIC_DATA]"
type input "1.38152727890175"
type textarea "[US_STATE] [PERSON_NAME]"
type input "1.38152727890175"
type textarea "[US_STATE] southern"
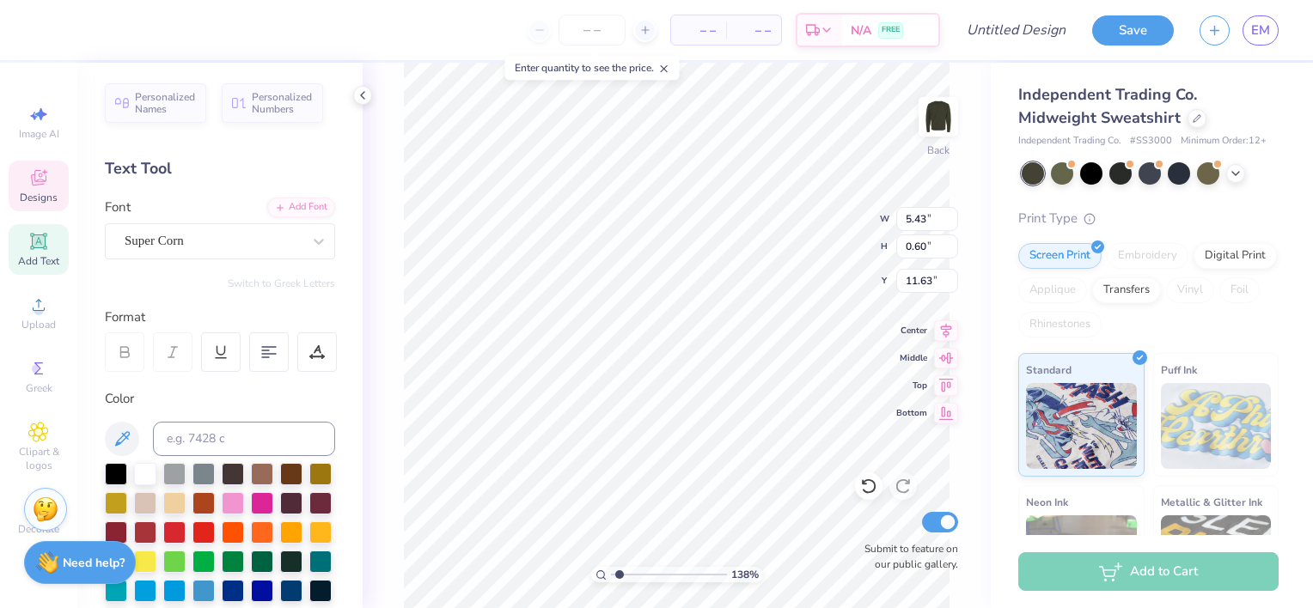
scroll to position [14, 6]
type input "1.38152727890175"
type textarea "[US_STATE] [PERSON_NAME]"
type input "1.38152727890175"
type textarea "[US_STATE] southern"
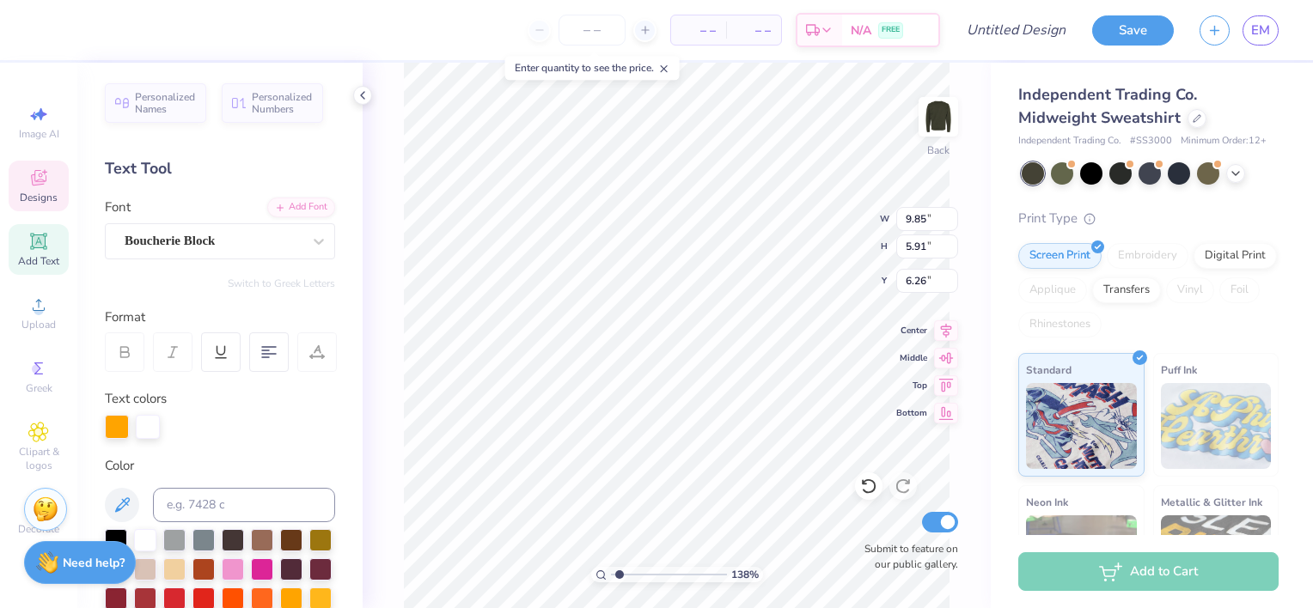
type input "1.38152727890175"
type input "3.45"
type input "0.40"
type input "11.02"
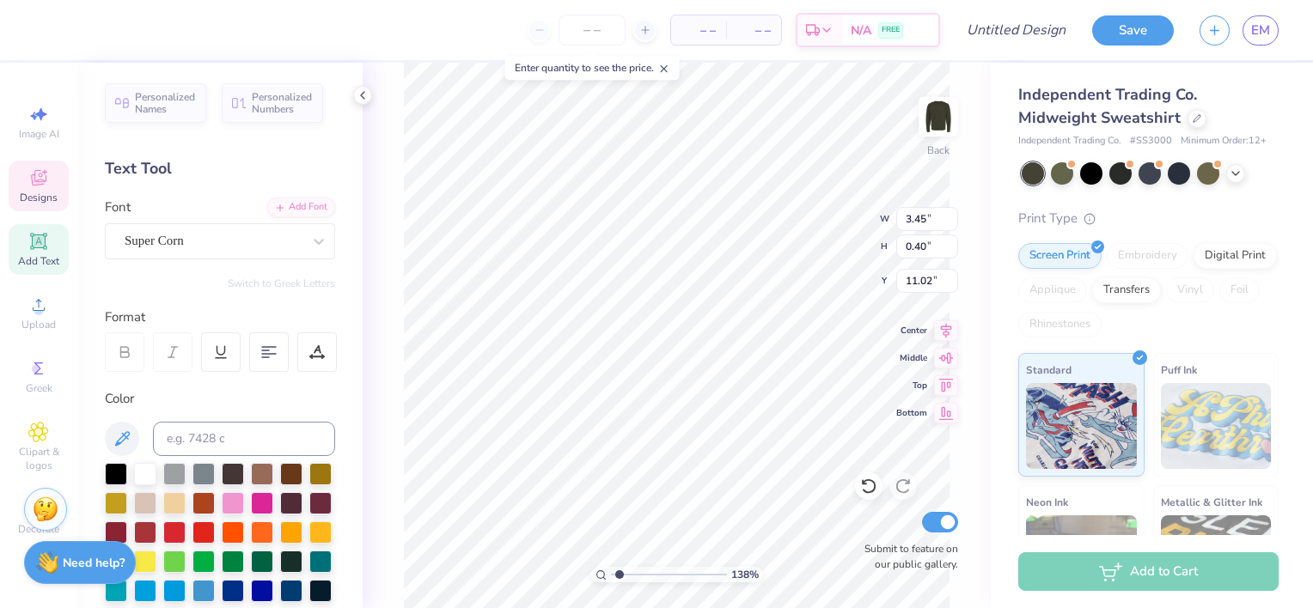
scroll to position [14, 7]
type input "1.38152727890175"
type textarea "g"
type input "1.38152727890175"
type textarea "ga"
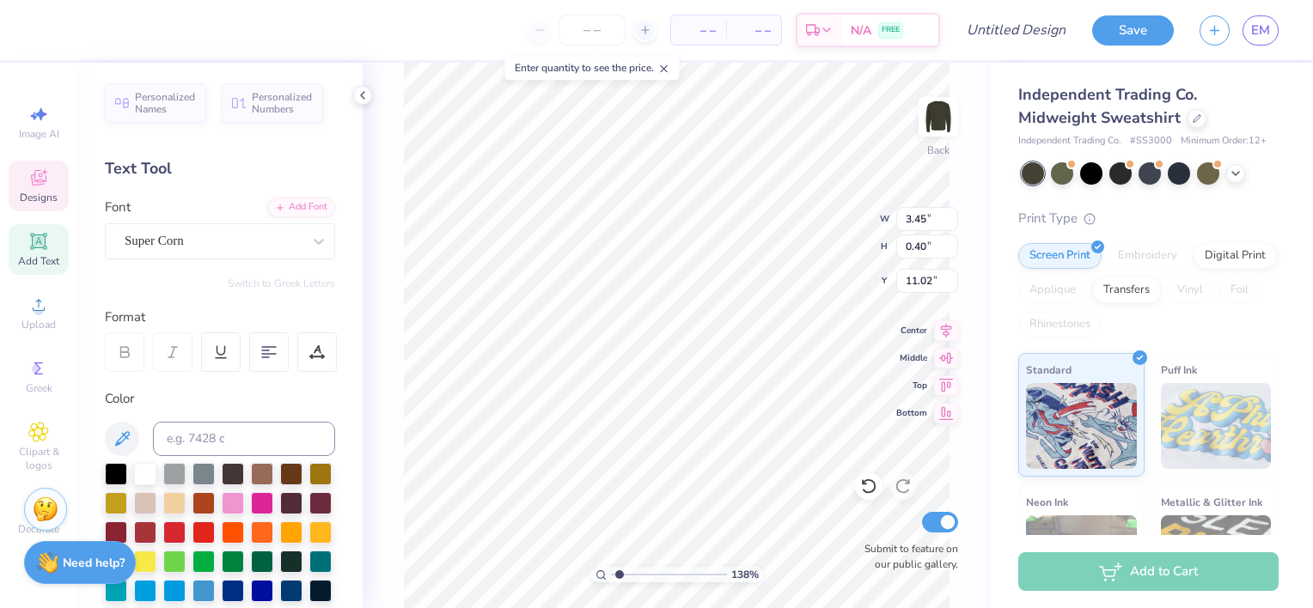
type input "1.38152727890175"
type textarea "gam"
type input "1.38152727890175"
type textarea "[PERSON_NAME]"
type input "1.38152727890175"
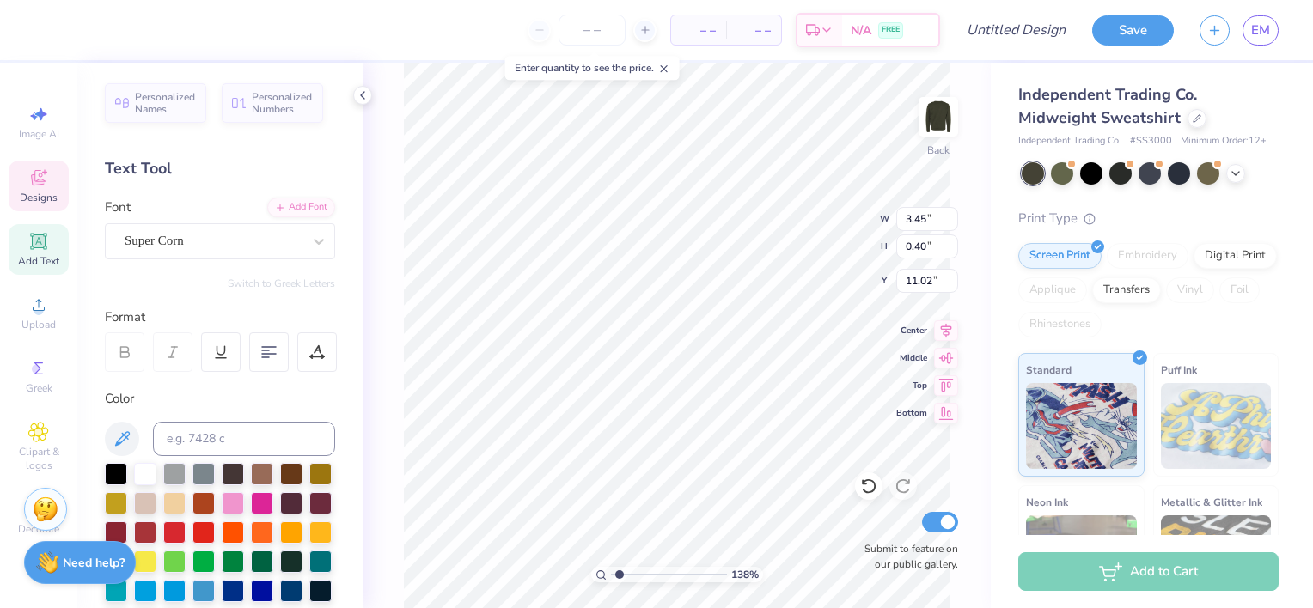
type textarea "gamma"
type input "1.38152727890175"
type textarea "gamma g"
type input "1.38152727890175"
type textarea "gamma gam"
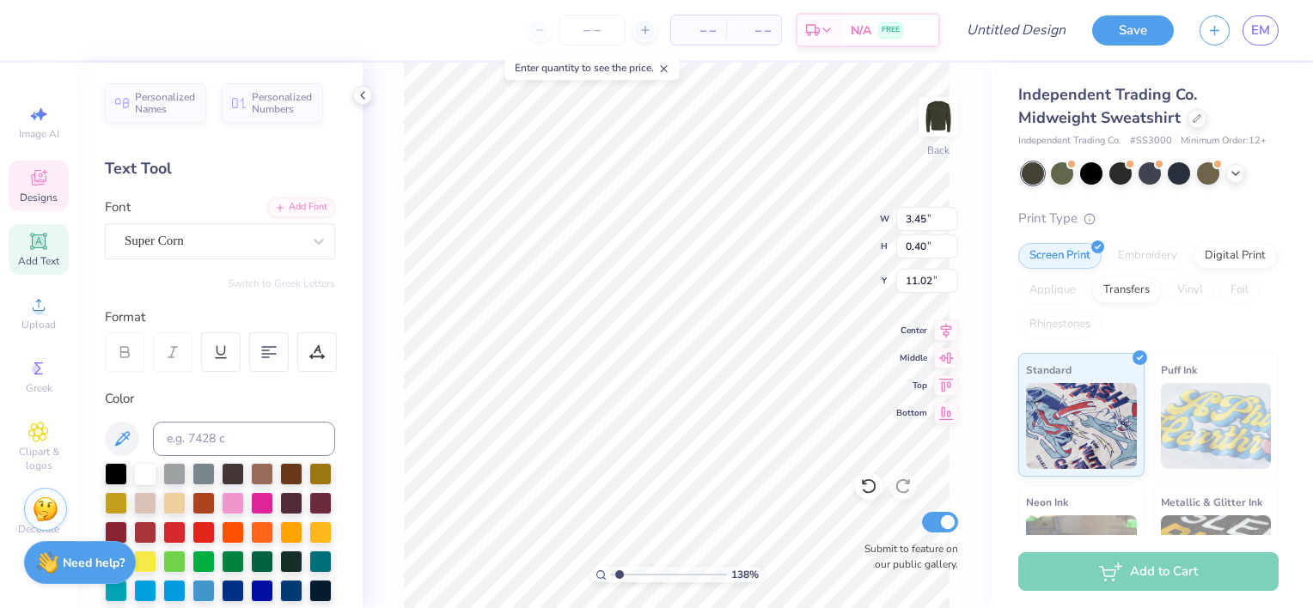
type input "1.38152727890175"
type textarea "gamma [PERSON_NAME]"
type input "1.38152727890175"
type textarea "gamma gamma"
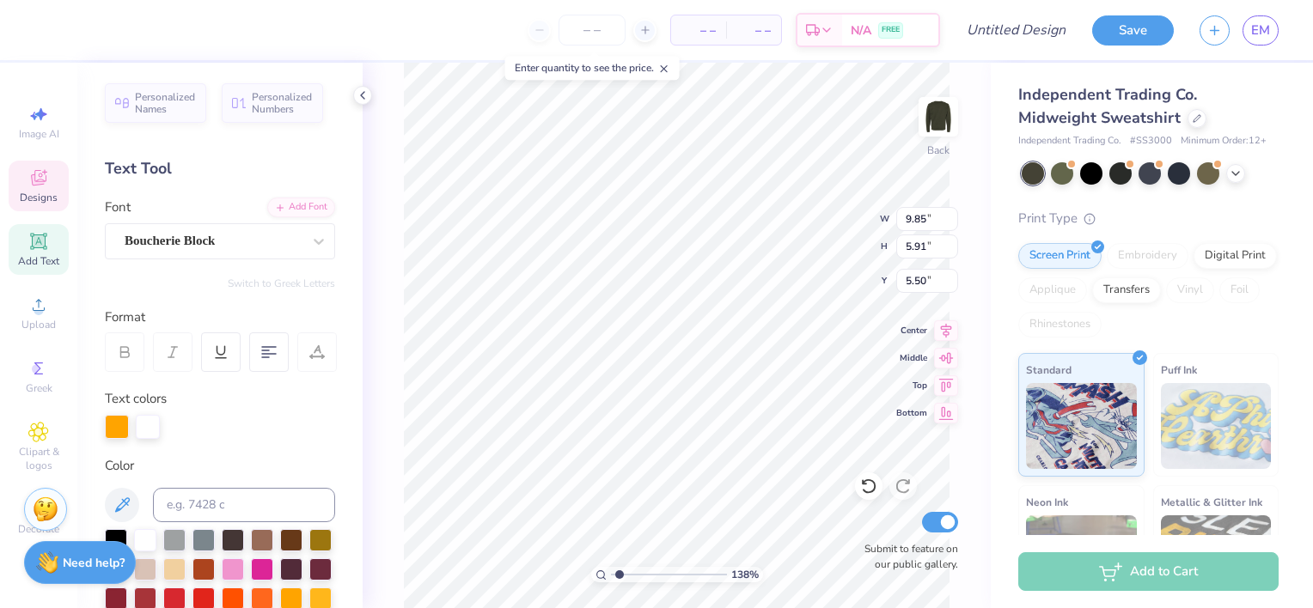
type input "1.38152727890175"
type input "6.27"
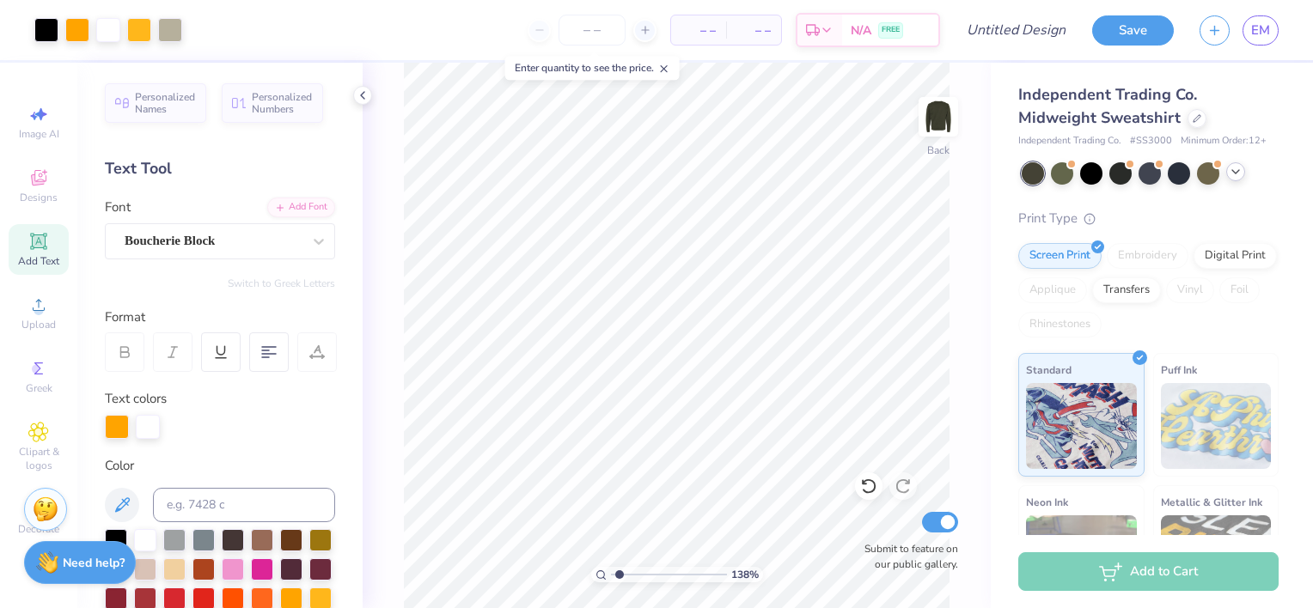
click at [1236, 179] on icon at bounding box center [1235, 172] width 14 height 14
type input "1.38152727890175"
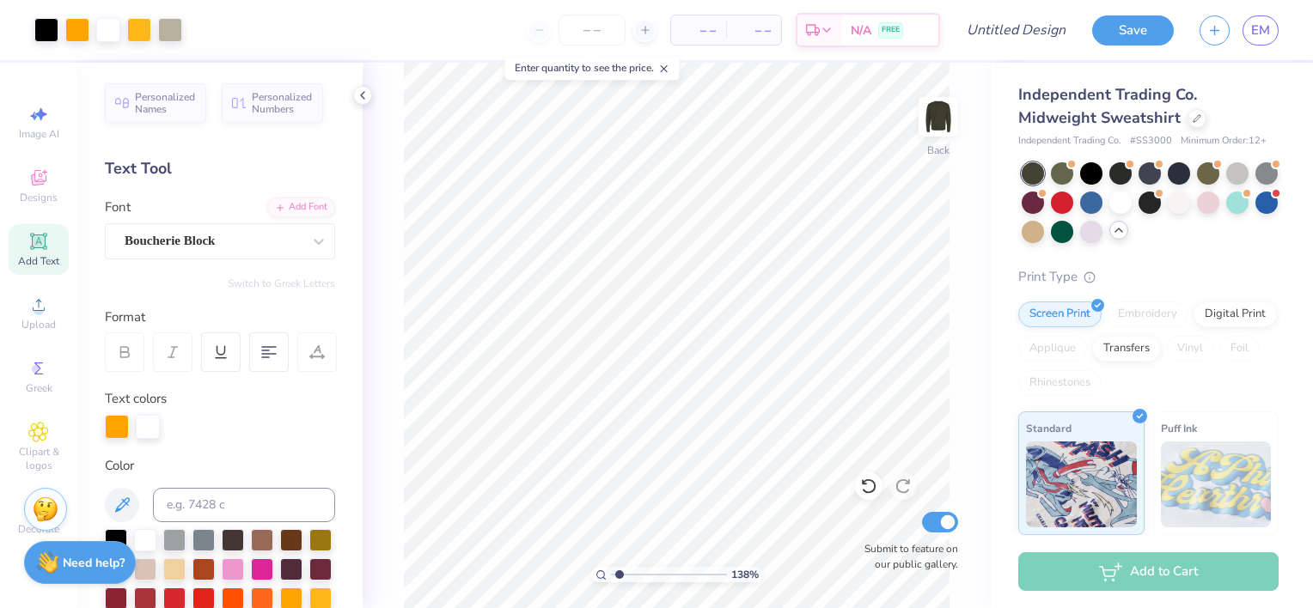
click at [1222, 273] on div "Independent Trading Co. Midweight Sweatshirt Independent Trading Co. # SS3000 M…" at bounding box center [1148, 441] width 260 height 716
click at [1051, 27] on input "Design Title" at bounding box center [1037, 30] width 84 height 34
type input "m"
type input "1.38152727890175"
type input "ma"
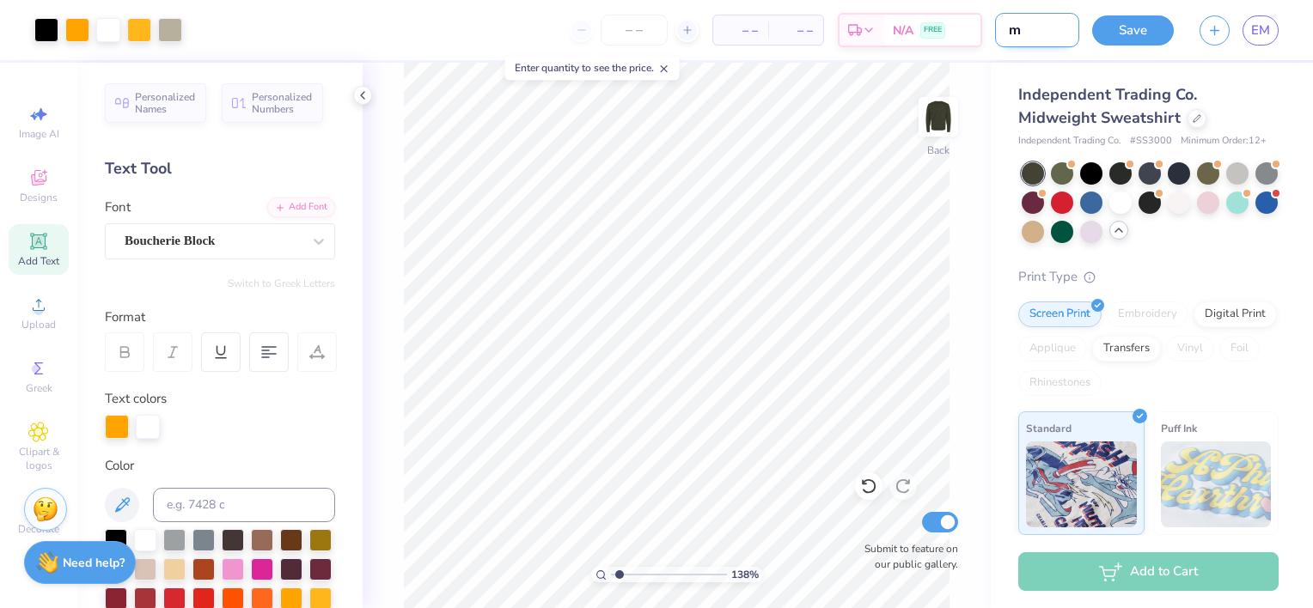
type input "1.38152727890175"
type input "mal"
type input "1.38152727890175"
type input "mall"
type input "1.38152727890175"
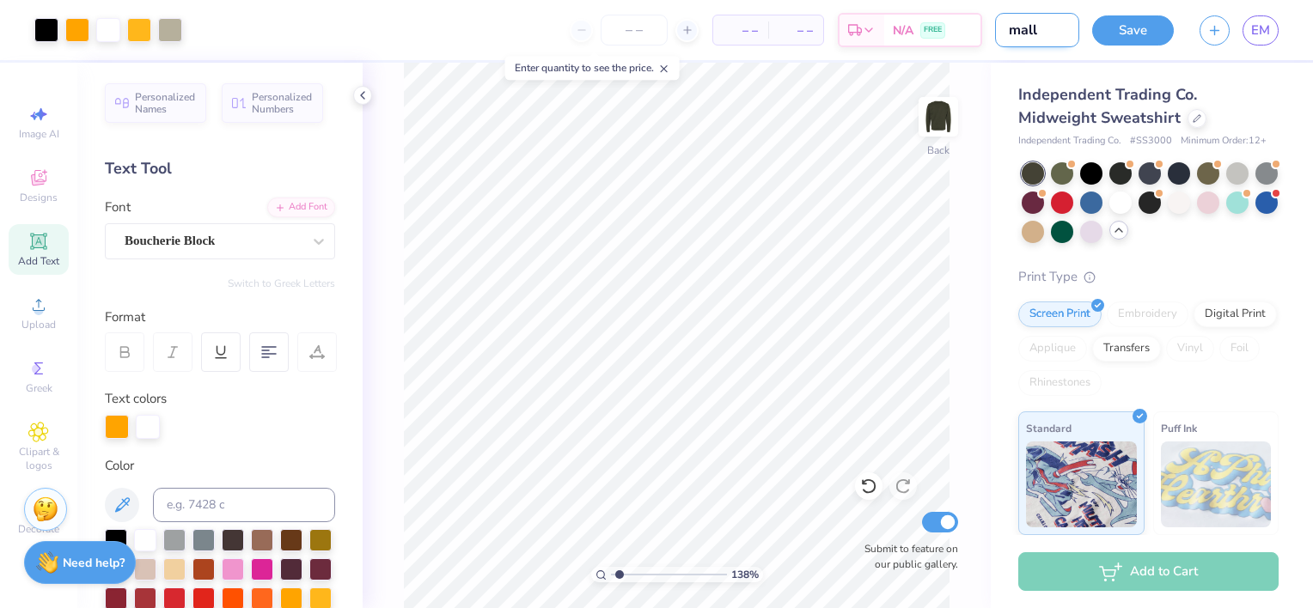
type input "malla"
type input "1.38152727890175"
type input "mallar"
type input "1.38152727890175"
type input "mallard"
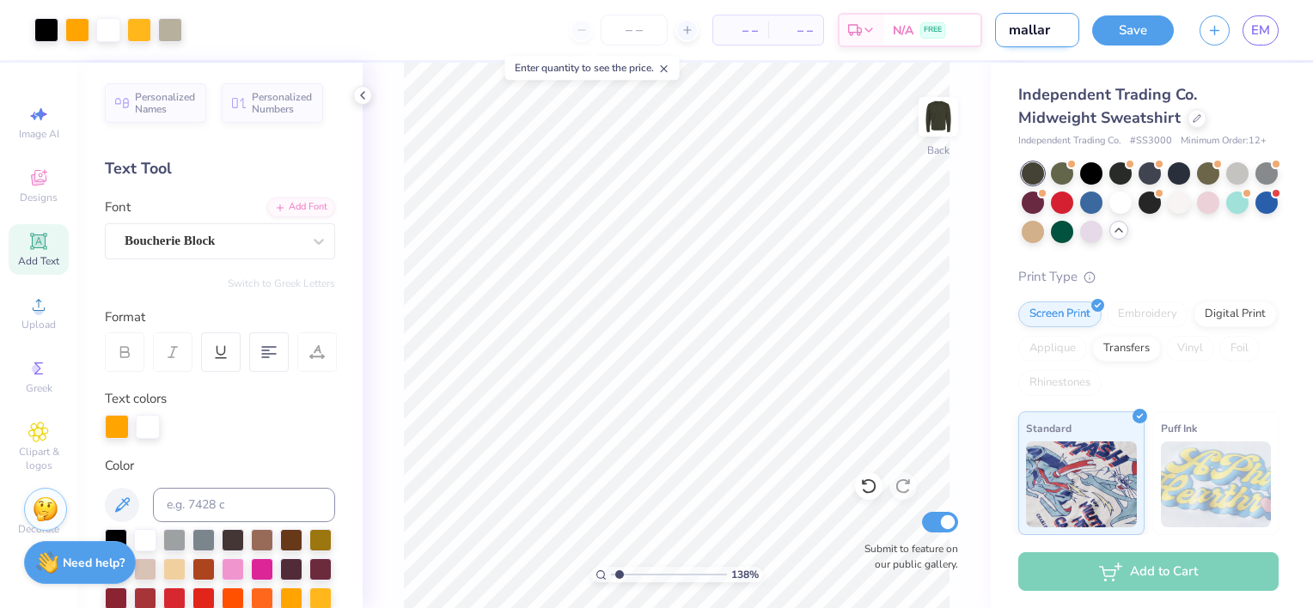
type input "1.38152727890175"
type input "mallard"
click at [624, 41] on input "number" at bounding box center [633, 30] width 67 height 31
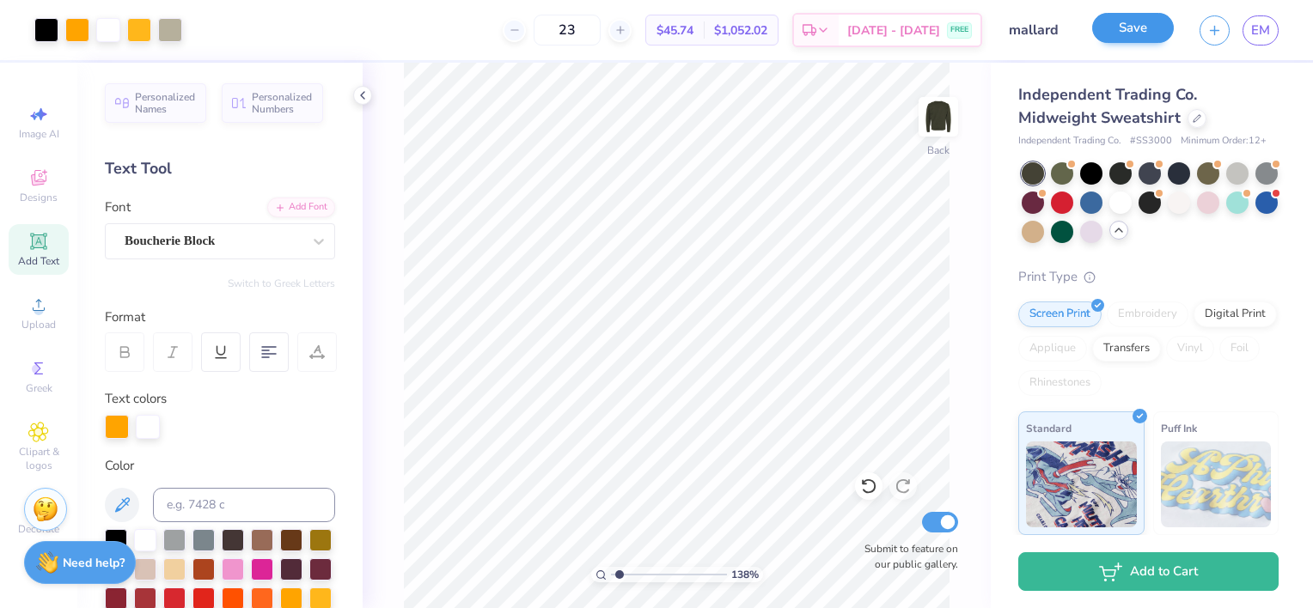
type input "23"
click at [1129, 17] on button "Save" at bounding box center [1133, 30] width 82 height 30
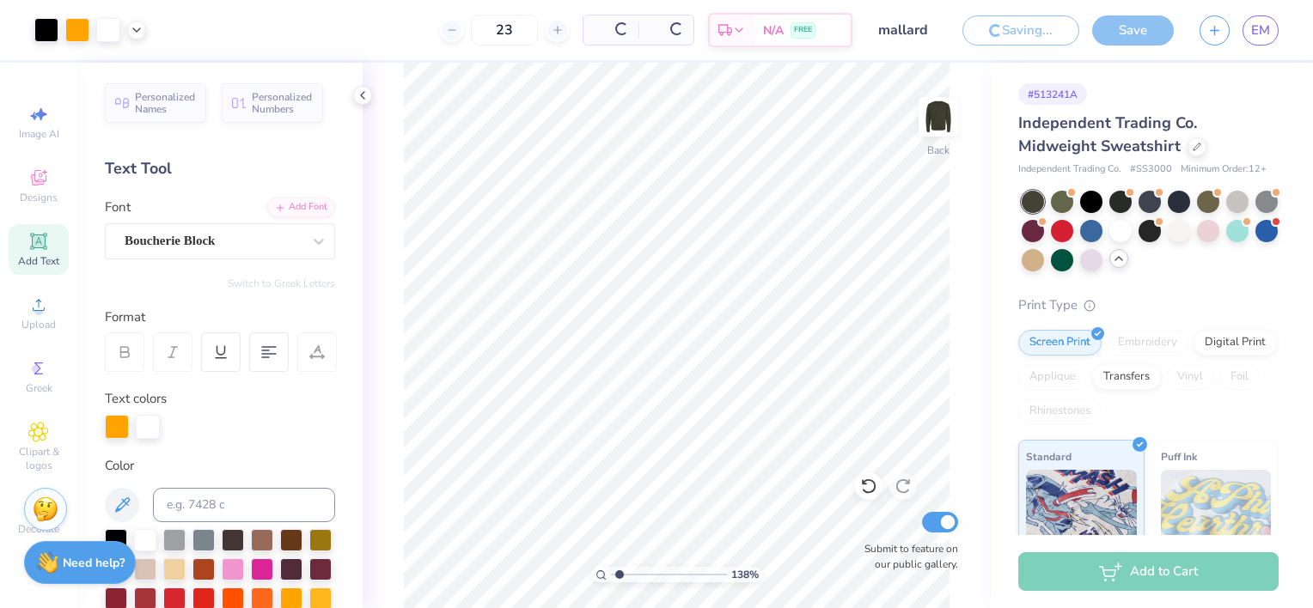
type input "1.38152727890175"
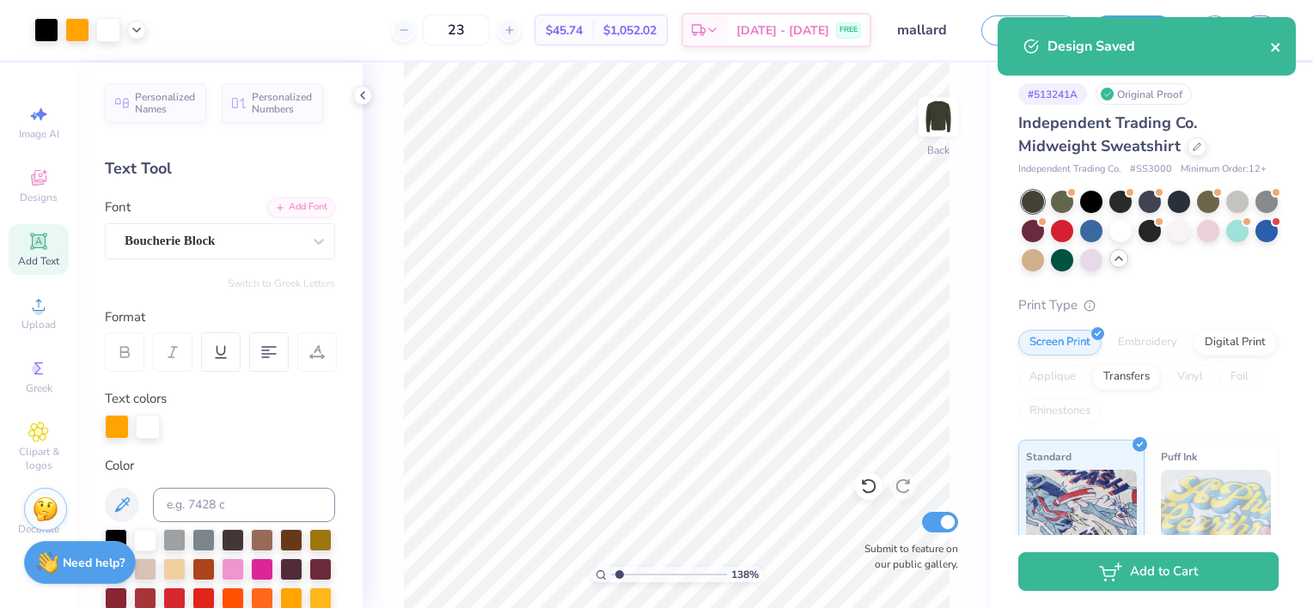
click at [1272, 56] on button "close" at bounding box center [1276, 46] width 12 height 21
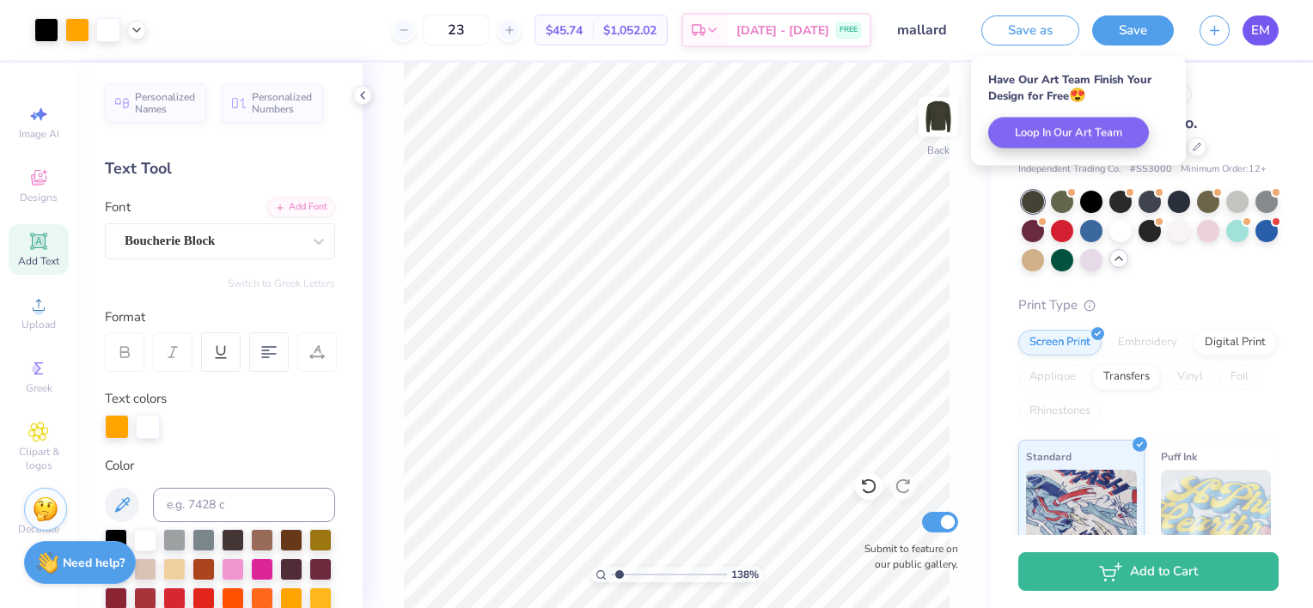
click at [1261, 30] on span "EM" at bounding box center [1260, 31] width 19 height 20
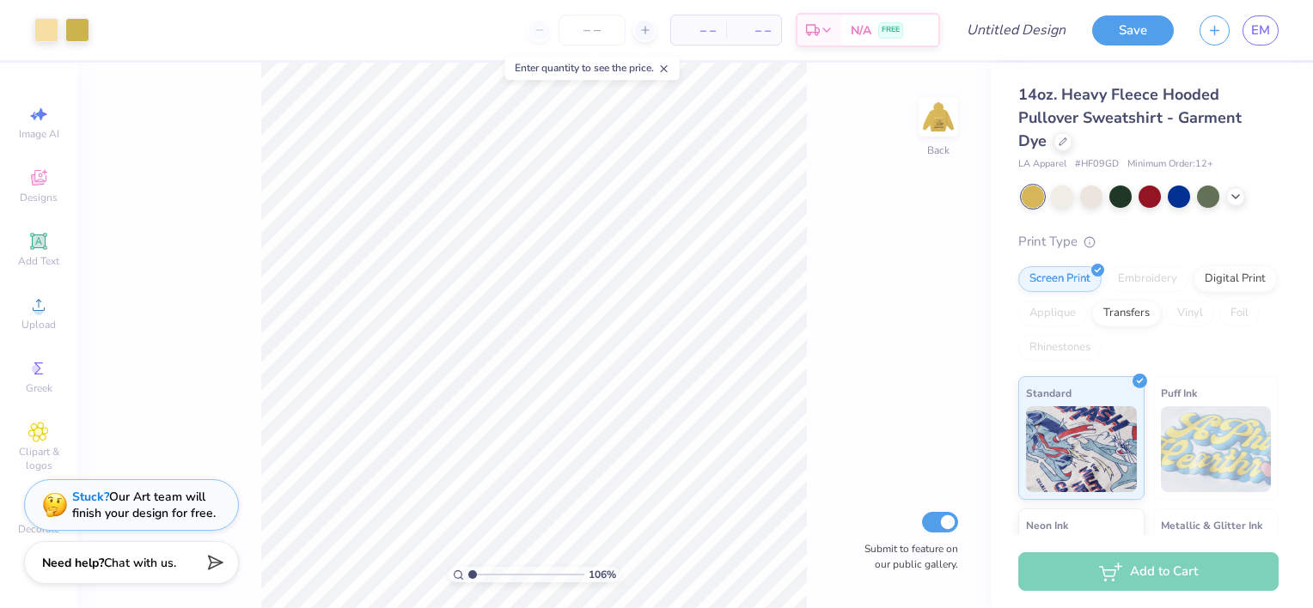
click at [1103, 200] on div at bounding box center [1149, 197] width 257 height 22
click at [1096, 198] on div at bounding box center [1091, 195] width 22 height 22
click at [1027, 196] on div at bounding box center [1032, 197] width 22 height 22
click at [938, 129] on img at bounding box center [938, 116] width 69 height 69
click at [1058, 137] on icon at bounding box center [1062, 140] width 9 height 9
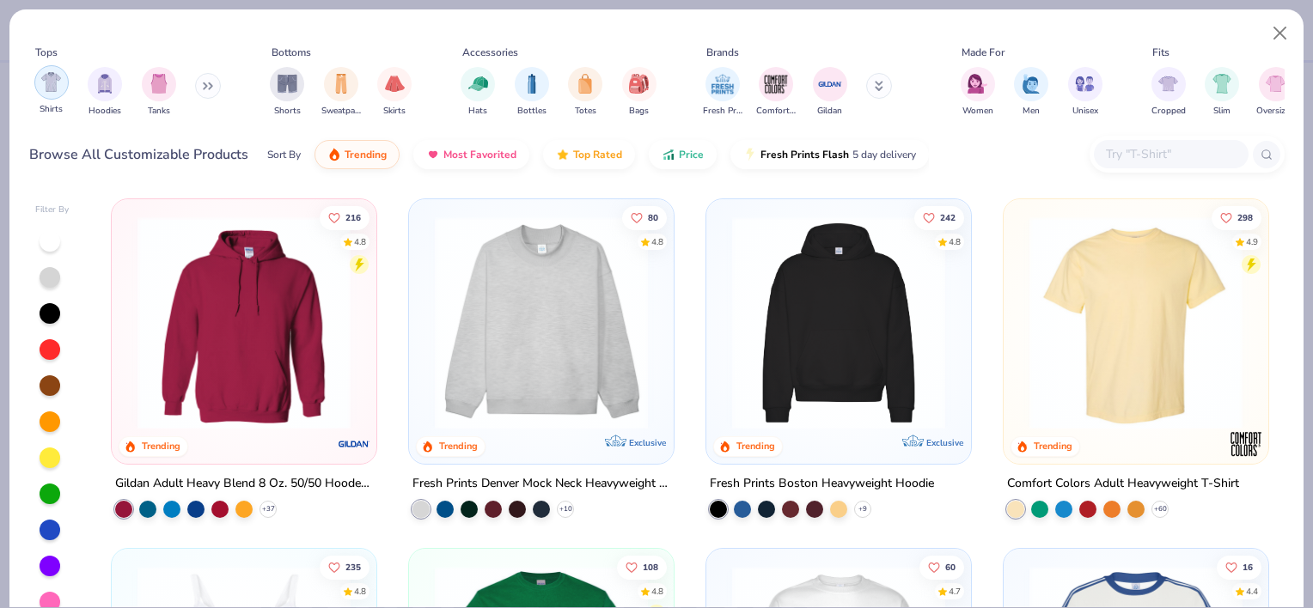
click at [59, 82] on img "filter for Shirts" at bounding box center [51, 82] width 20 height 20
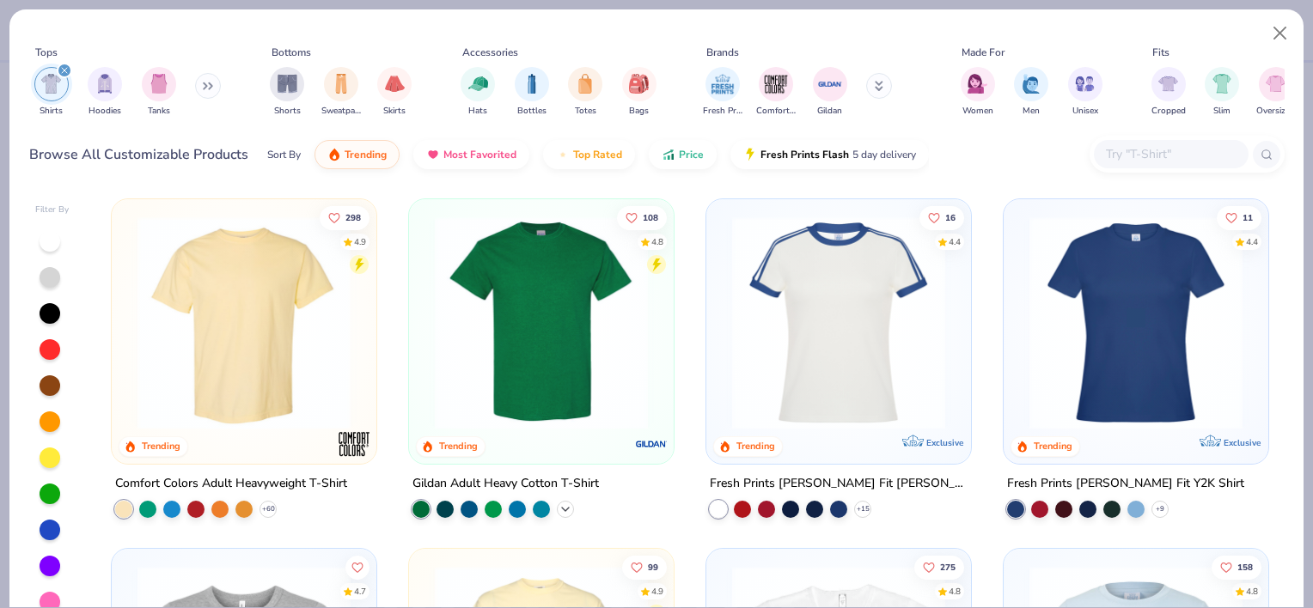
click at [558, 510] on icon at bounding box center [565, 510] width 14 height 14
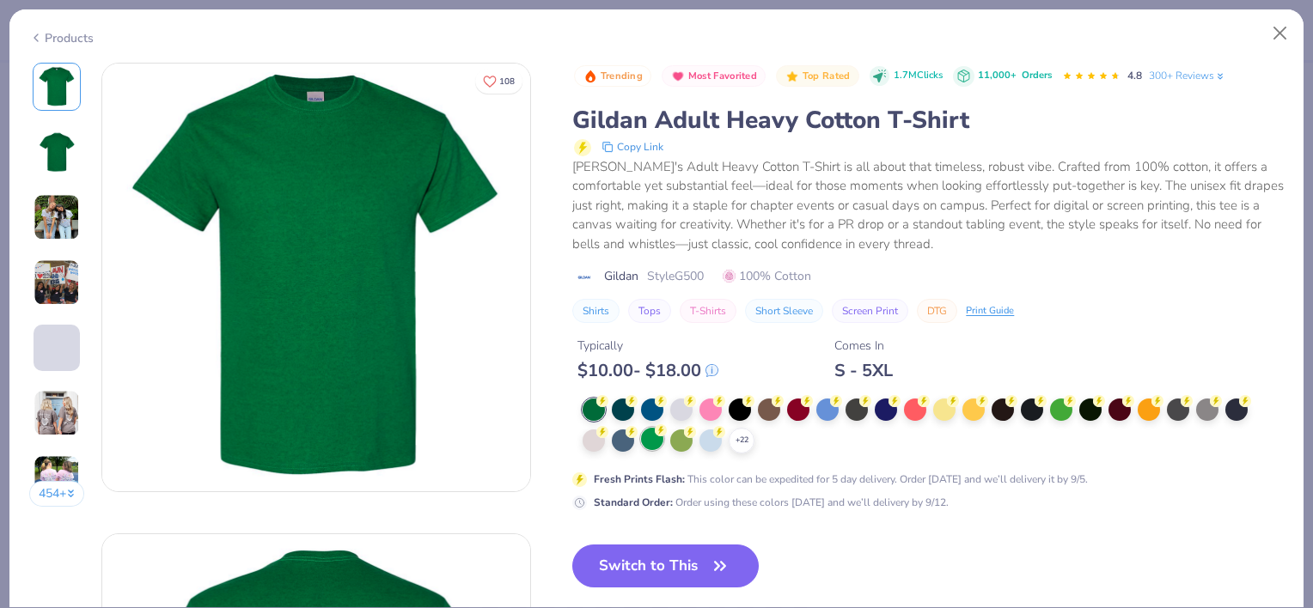
click at [655, 440] on div at bounding box center [652, 439] width 22 height 22
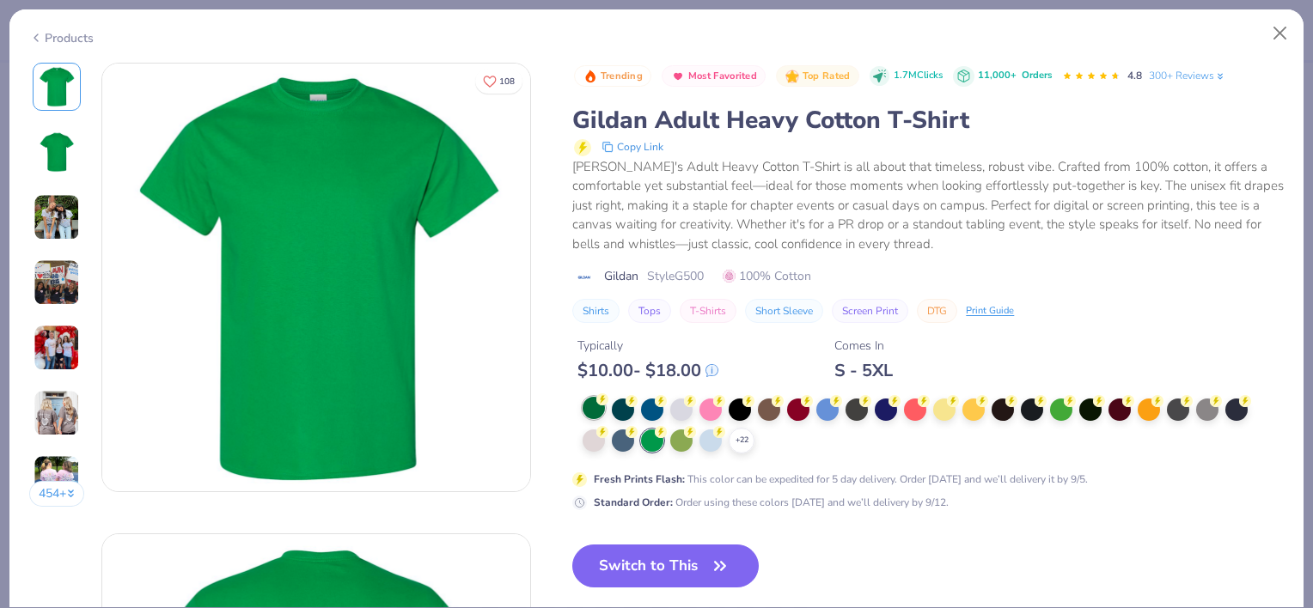
click at [594, 411] on div at bounding box center [593, 408] width 22 height 22
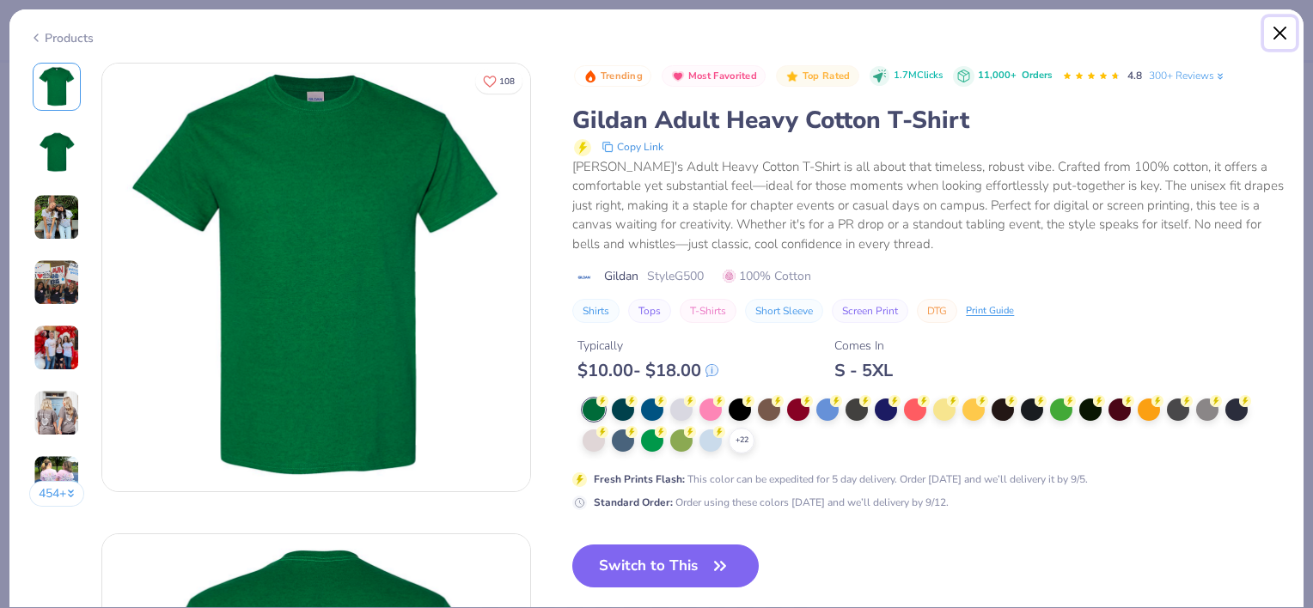
click at [1283, 36] on button "Close" at bounding box center [1280, 33] width 33 height 33
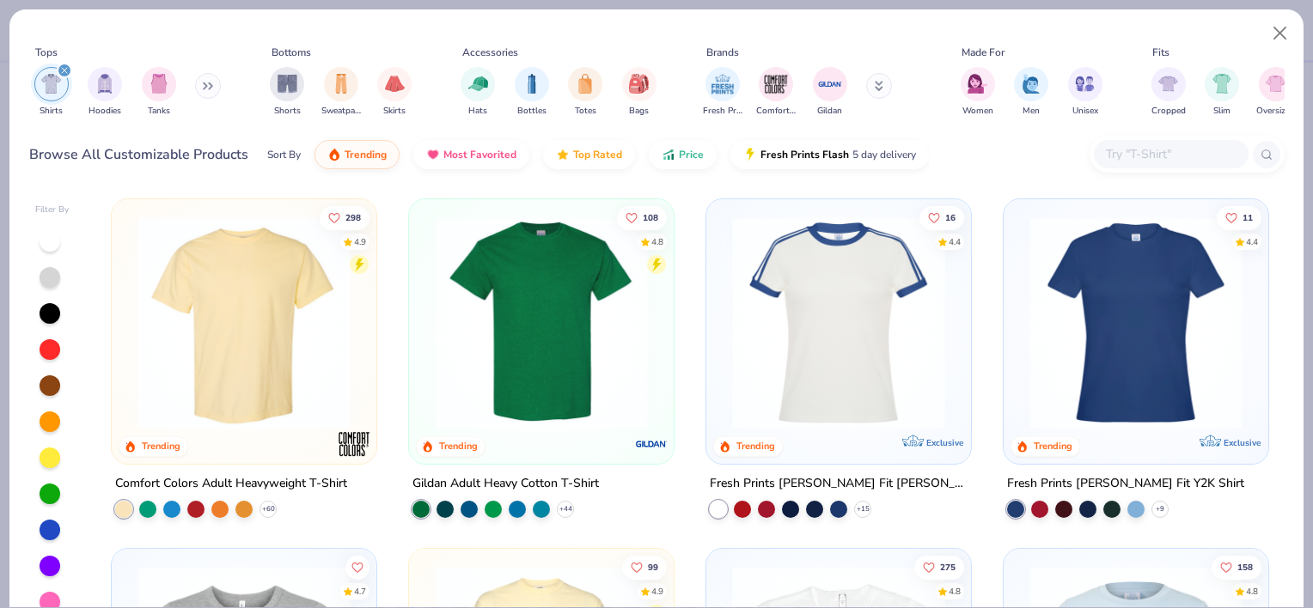
click at [192, 381] on img at bounding box center [244, 322] width 230 height 213
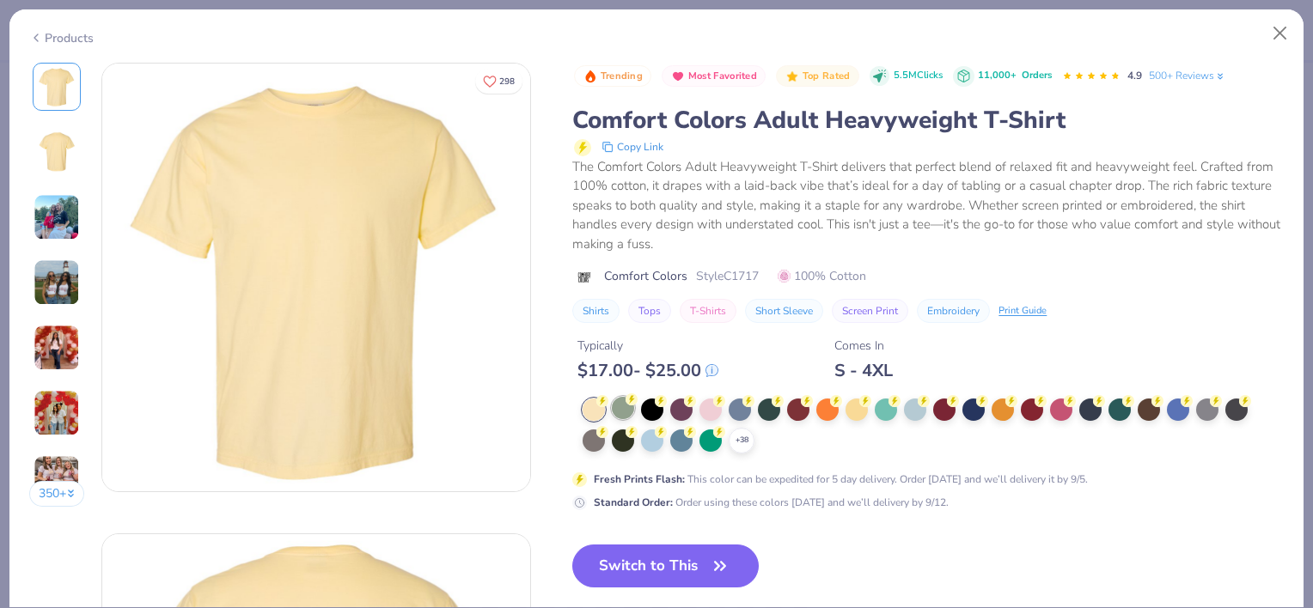
click at [621, 409] on div at bounding box center [623, 408] width 22 height 22
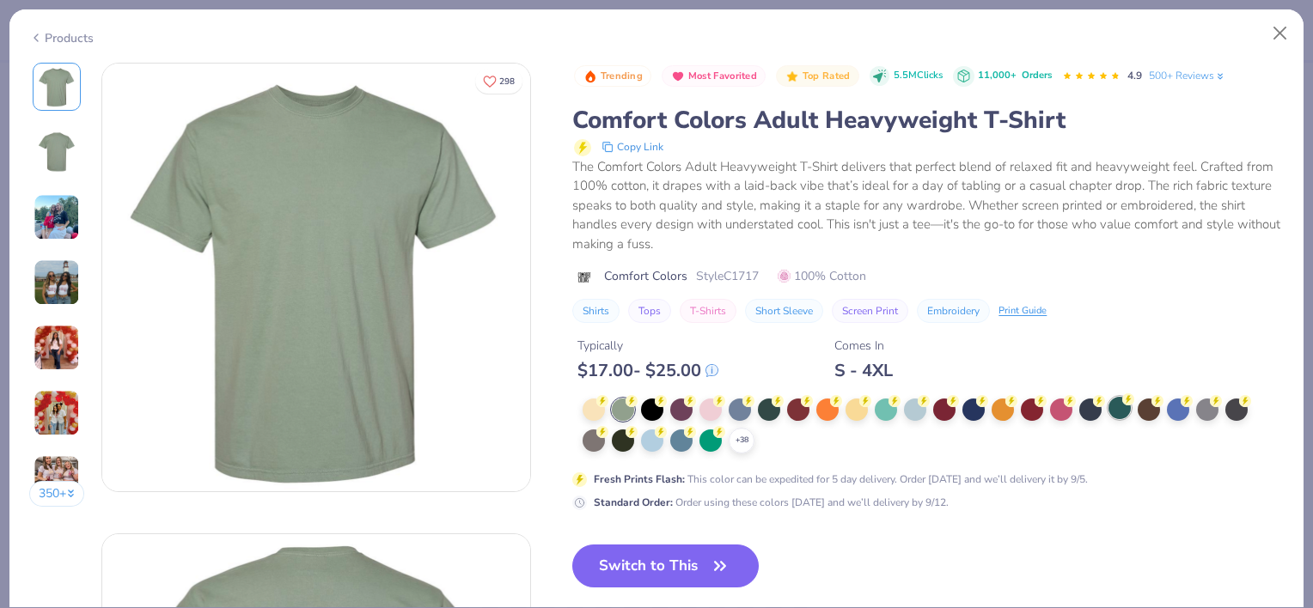
click at [1114, 411] on div at bounding box center [1119, 408] width 22 height 22
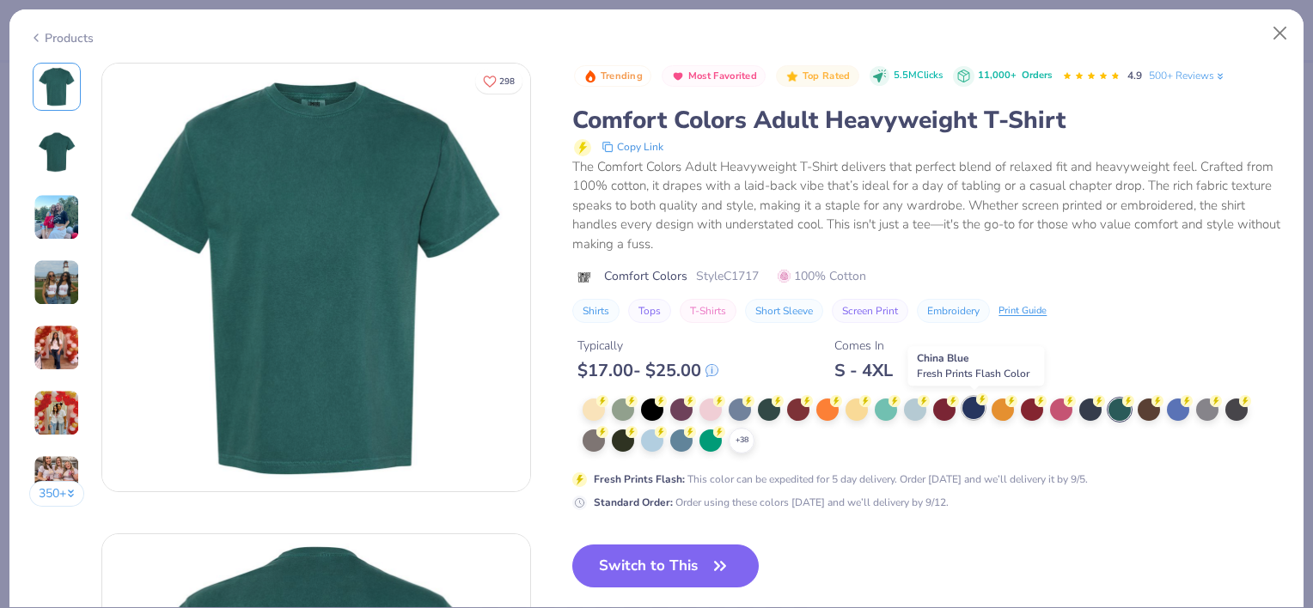
click at [982, 416] on div at bounding box center [973, 408] width 22 height 22
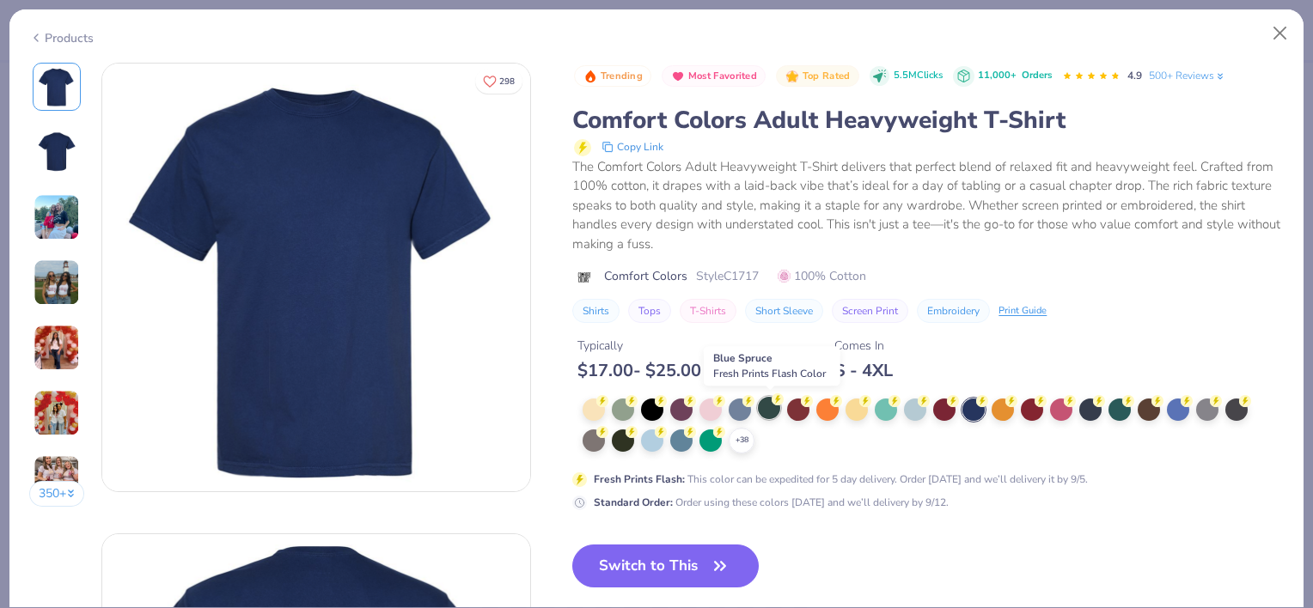
click at [768, 419] on div at bounding box center [769, 408] width 22 height 22
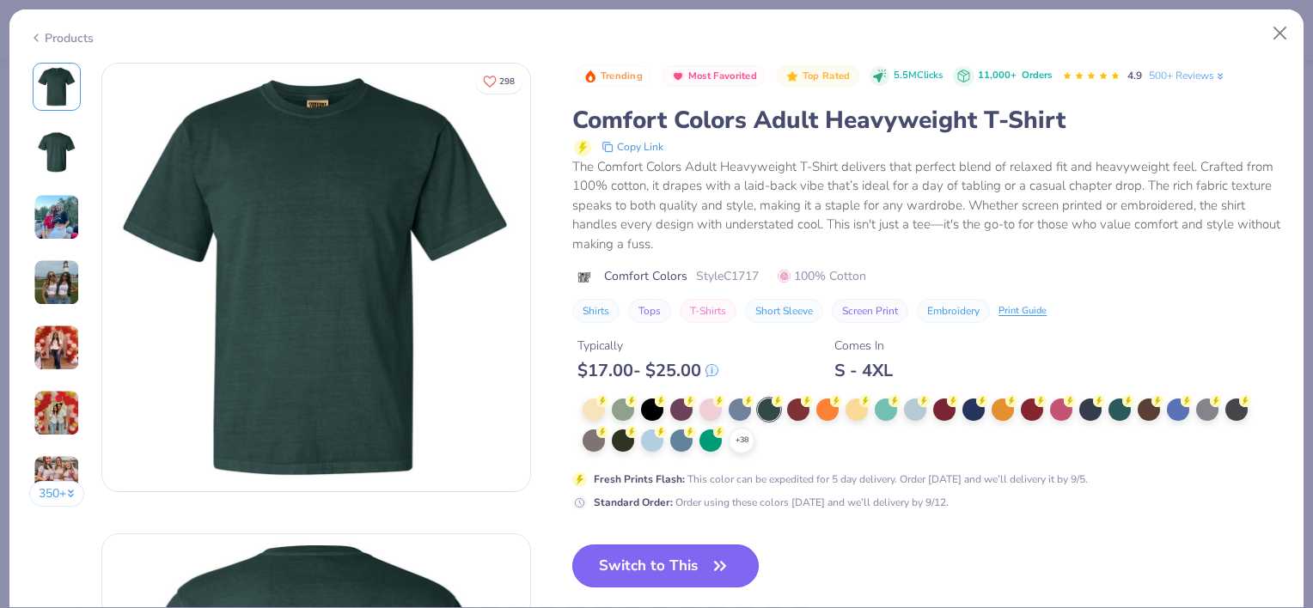
click at [694, 572] on button "Switch to This" at bounding box center [665, 566] width 186 height 43
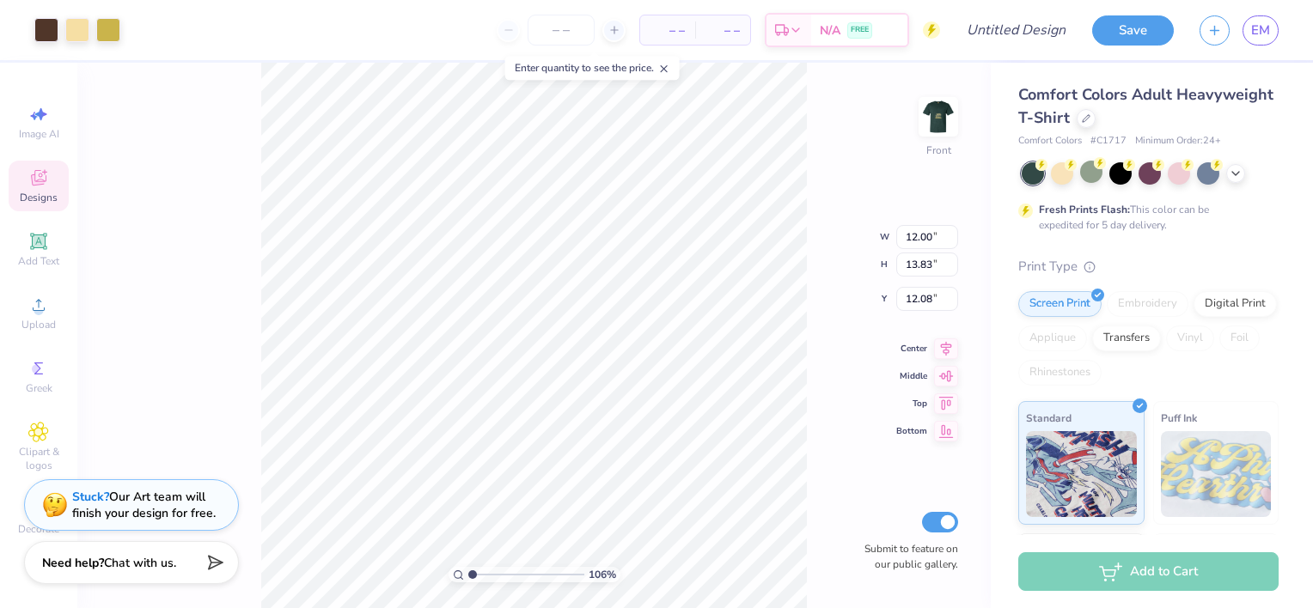
type input "1.06346181234769"
type input "3.70"
click at [54, 27] on div at bounding box center [46, 28] width 24 height 24
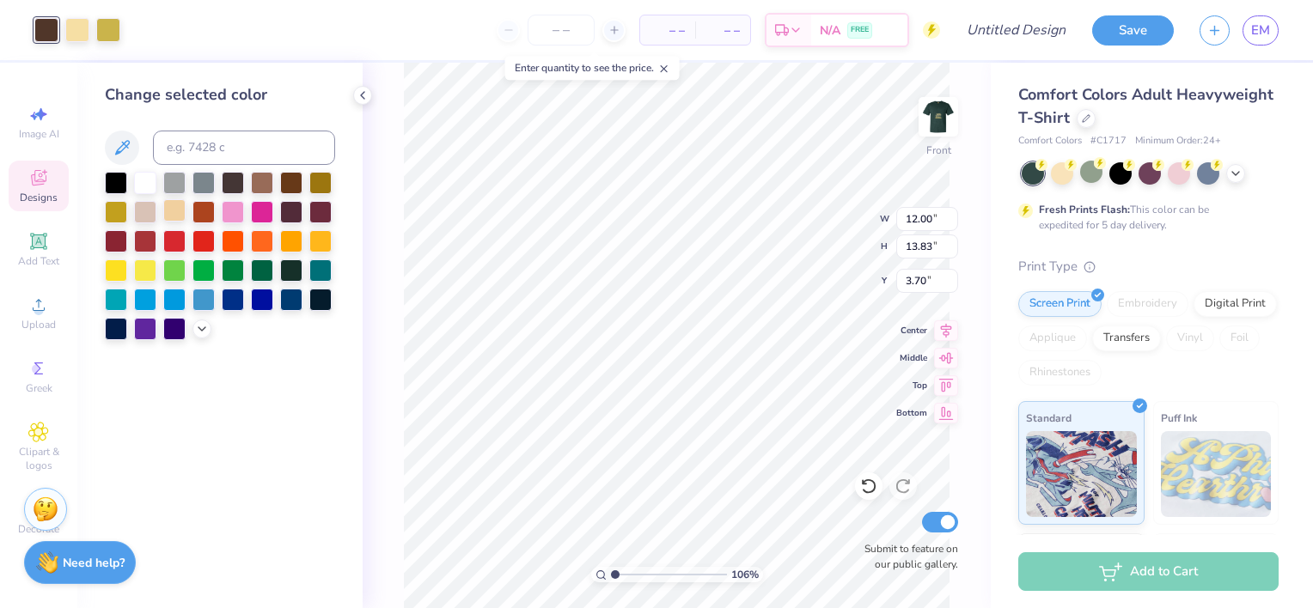
click at [172, 213] on div at bounding box center [174, 210] width 22 height 22
click at [316, 181] on div at bounding box center [320, 181] width 22 height 22
click at [292, 186] on div at bounding box center [291, 181] width 22 height 22
click at [321, 204] on div at bounding box center [320, 210] width 22 height 22
click at [122, 157] on icon at bounding box center [122, 147] width 21 height 21
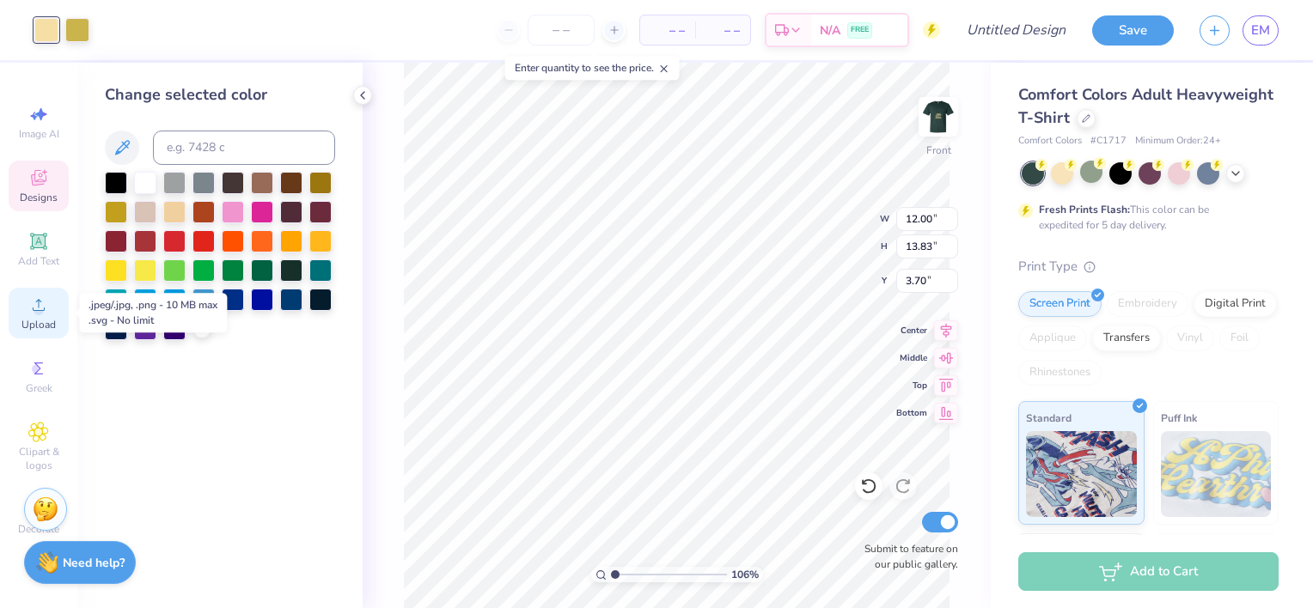
click at [35, 314] on icon at bounding box center [38, 305] width 21 height 21
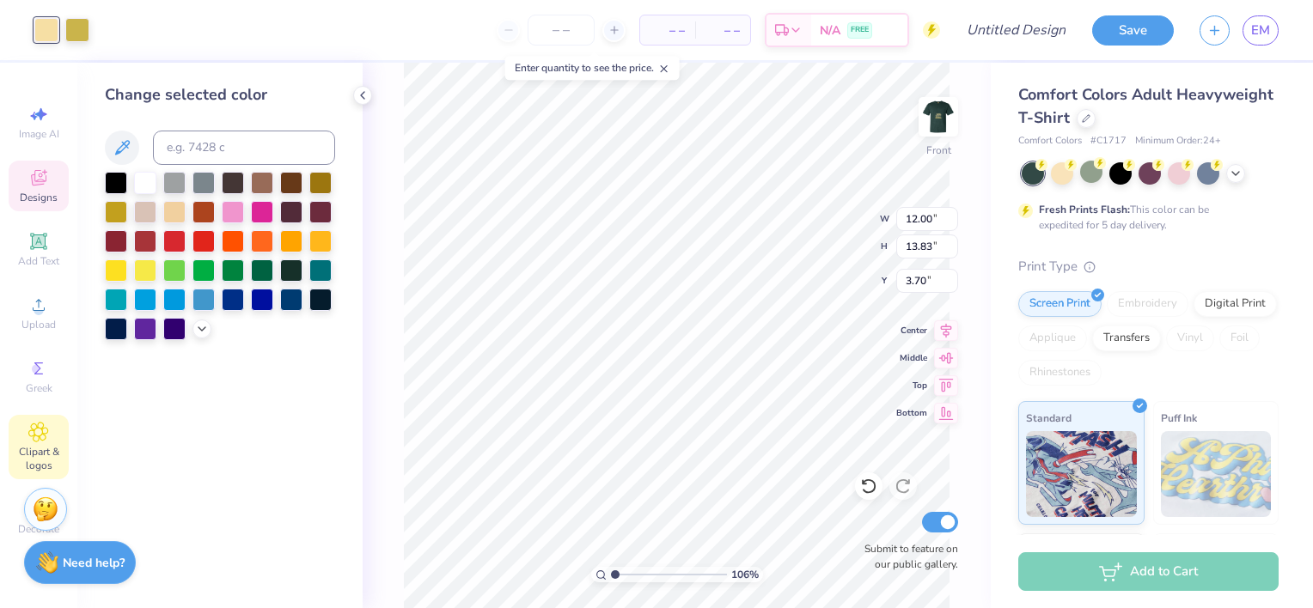
click at [37, 453] on span "Clipart & logos" at bounding box center [39, 458] width 60 height 27
type input "1.06346181234769"
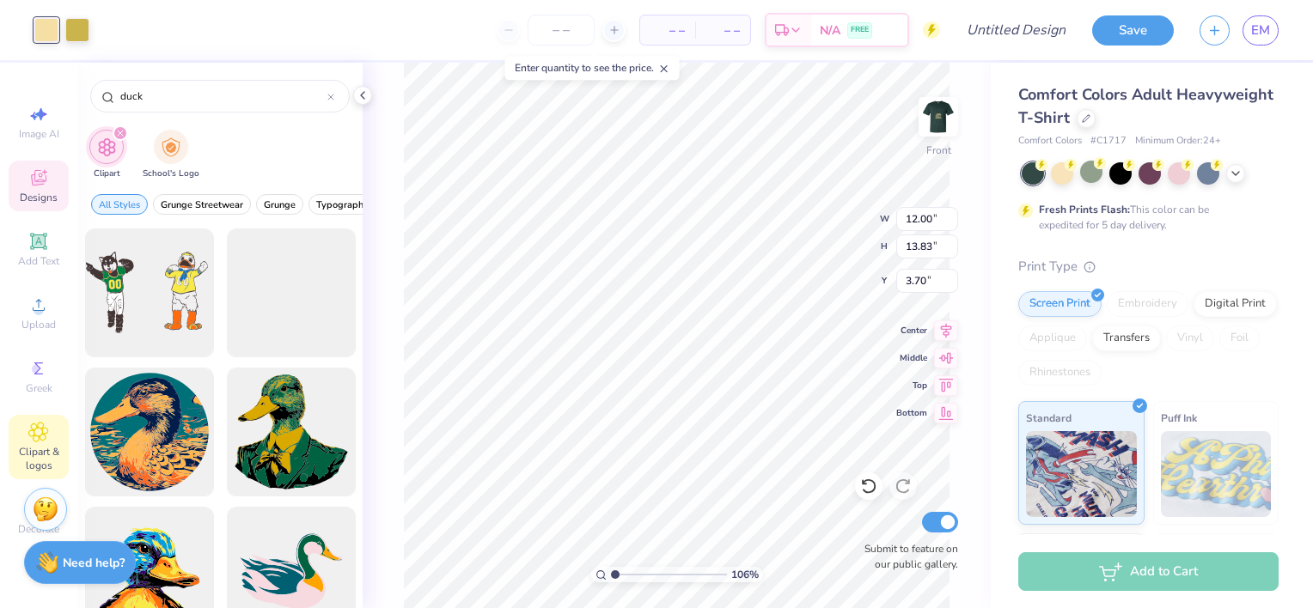
type input "duck"
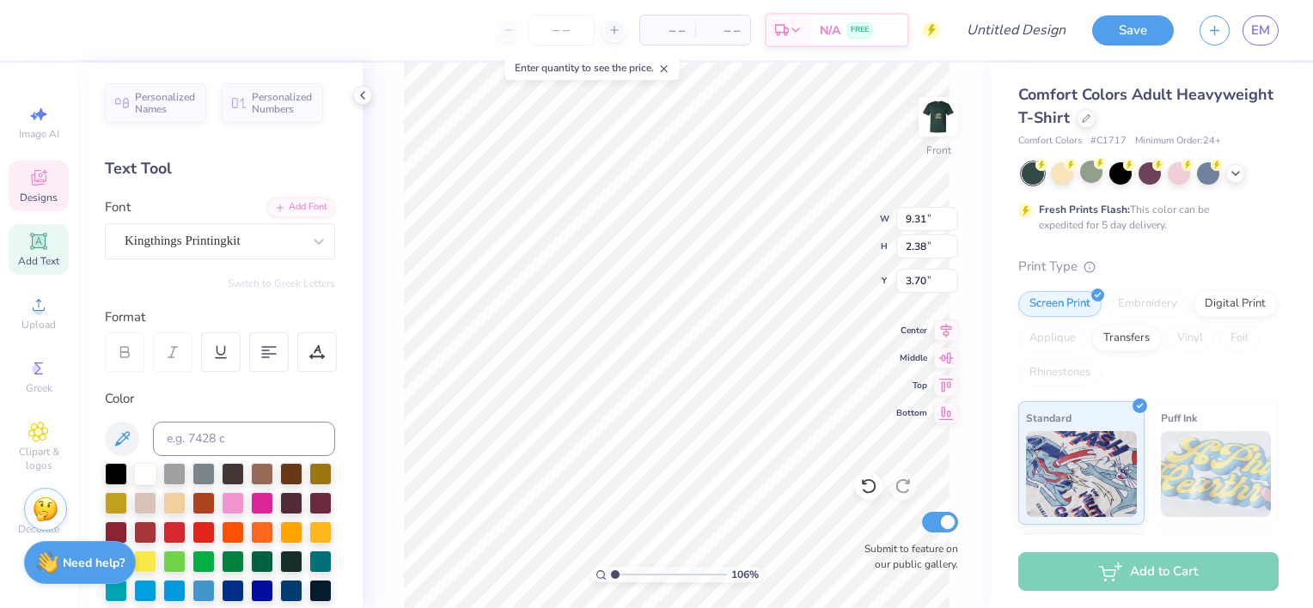
scroll to position [14, 3]
type input "1.06346181234769"
type textarea "Al"
type input "1.06346181234769"
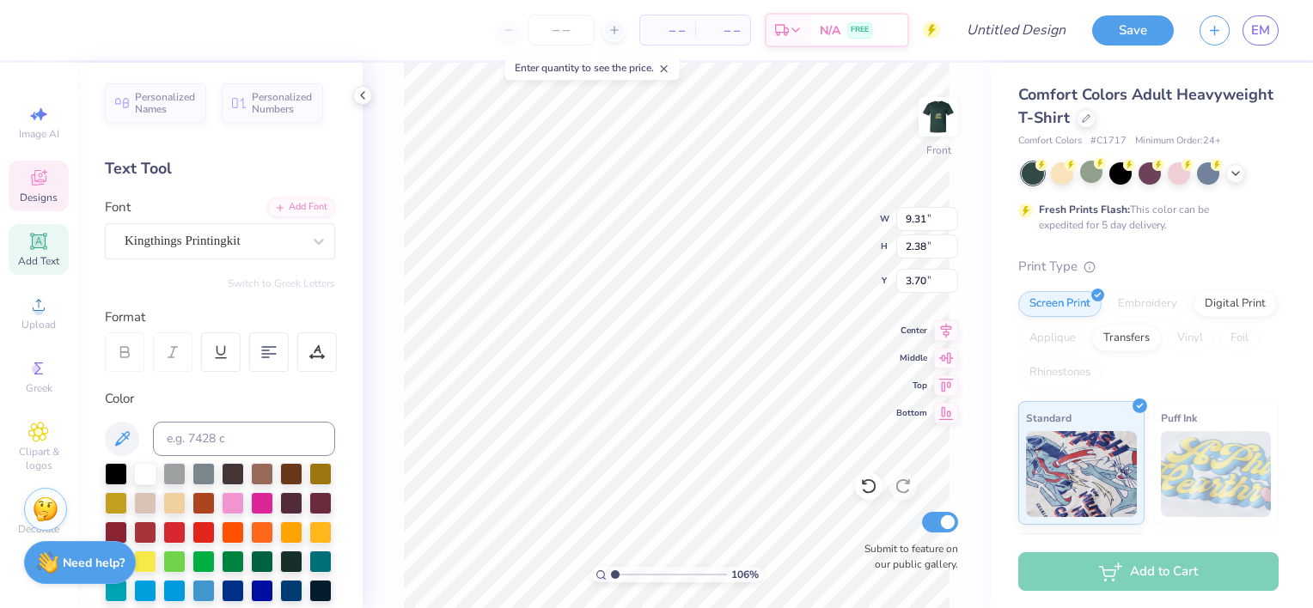
type textarea "Alph"
type input "1.06346181234769"
type textarea "Alp"
type input "1.06346181234769"
type textarea "Al"
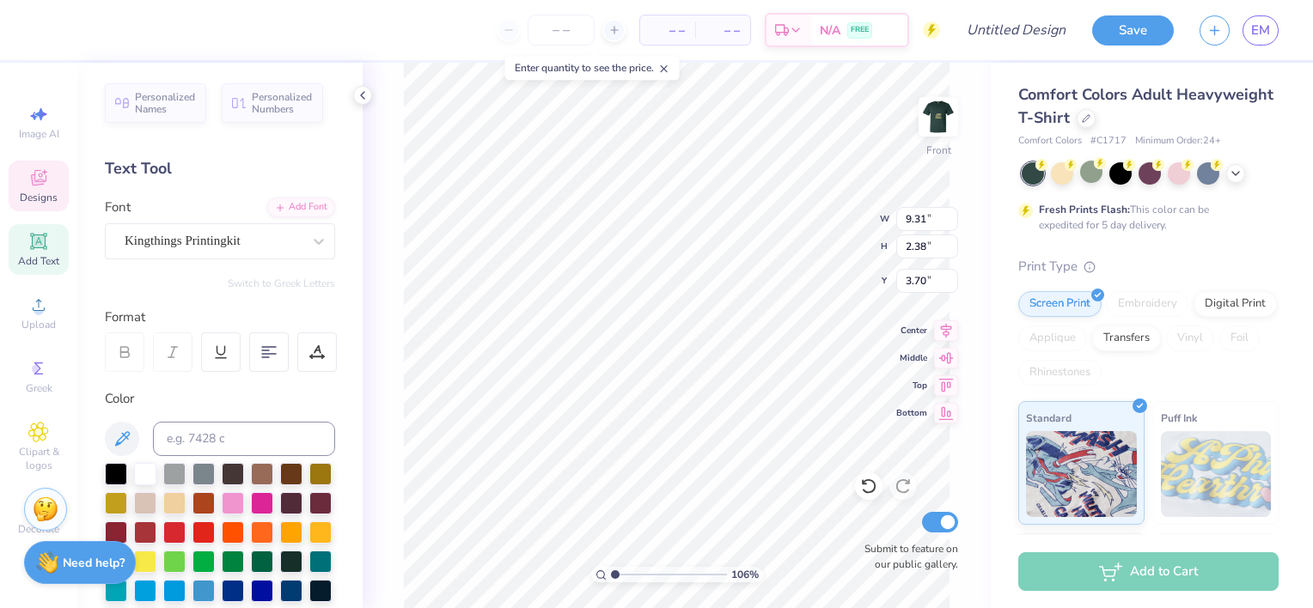
type input "1.06346181234769"
type textarea "A"
type input "1.06346181234769"
type textarea "ALP"
type input "1.06346181234769"
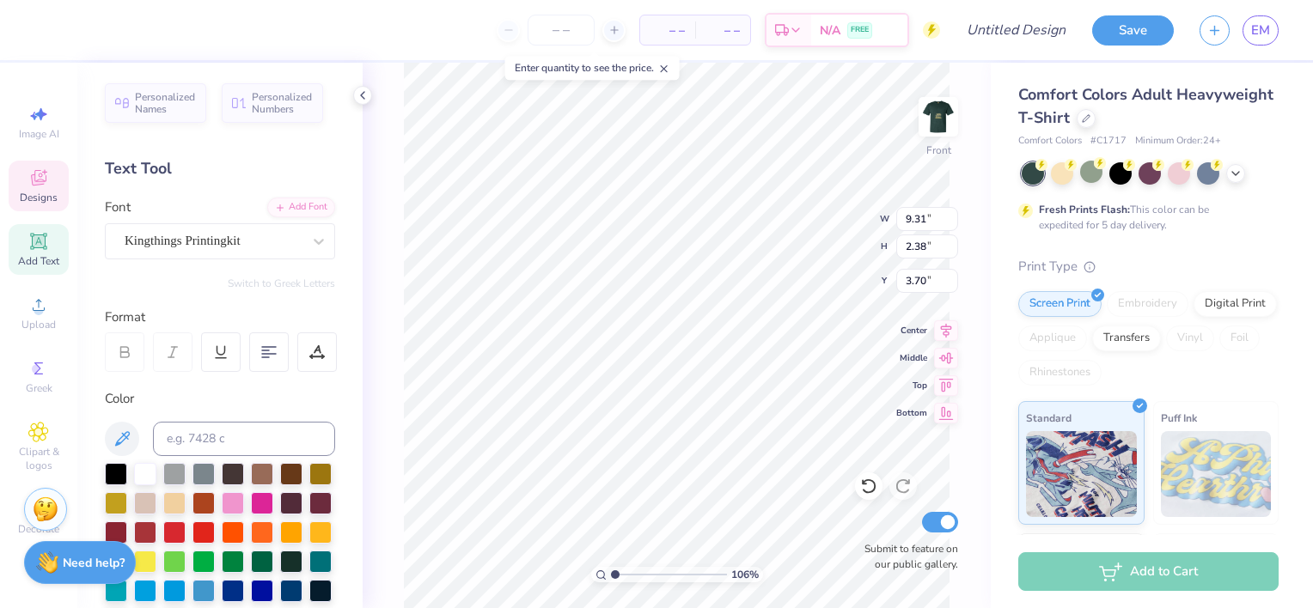
type textarea "ALPH"
type input "1.06346181234769"
type textarea "ALPHA"
type input "1.06346181234769"
type textarea "ALPHA"
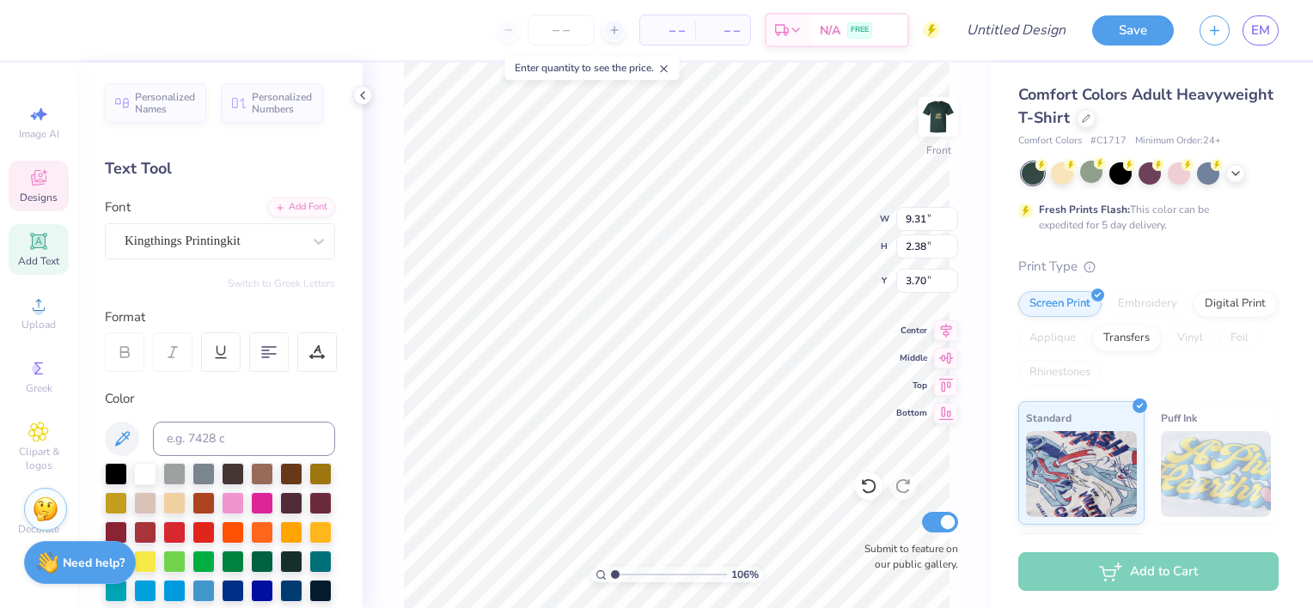
type input "1.06346181234769"
type textarea "ALPHA DE"
type input "1.06346181234769"
type textarea "ALPHA DEL"
type input "1.06346181234769"
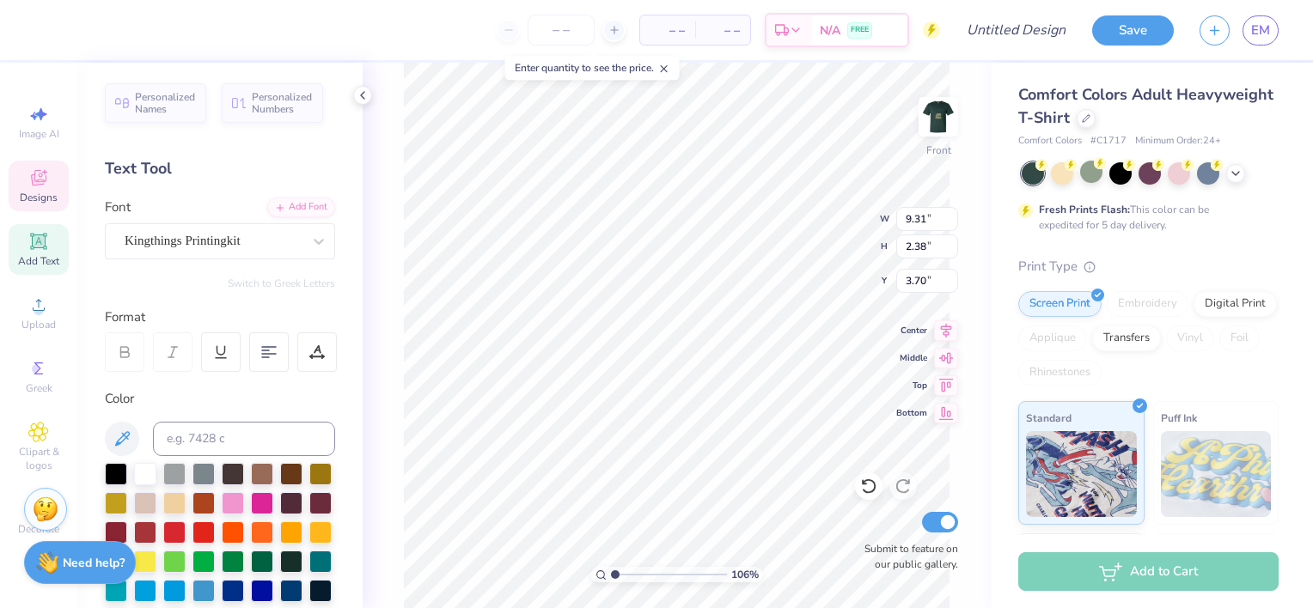
type textarea "ALPHA DELT"
type input "1.06346181234769"
type textarea "ALPHA DELTA"
type input "1.06346181234769"
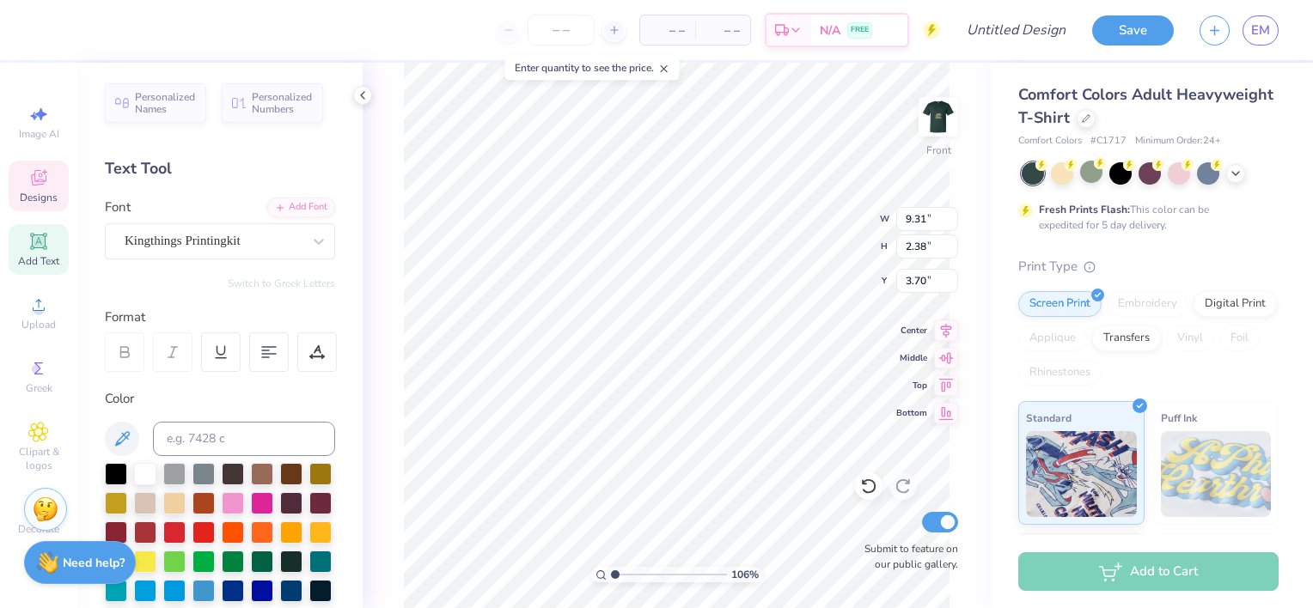
type textarea "ALPHA DELT"
type input "1.06346181234769"
type textarea "ALPHA DE"
type input "1.06346181234769"
type textarea "ALPHA D"
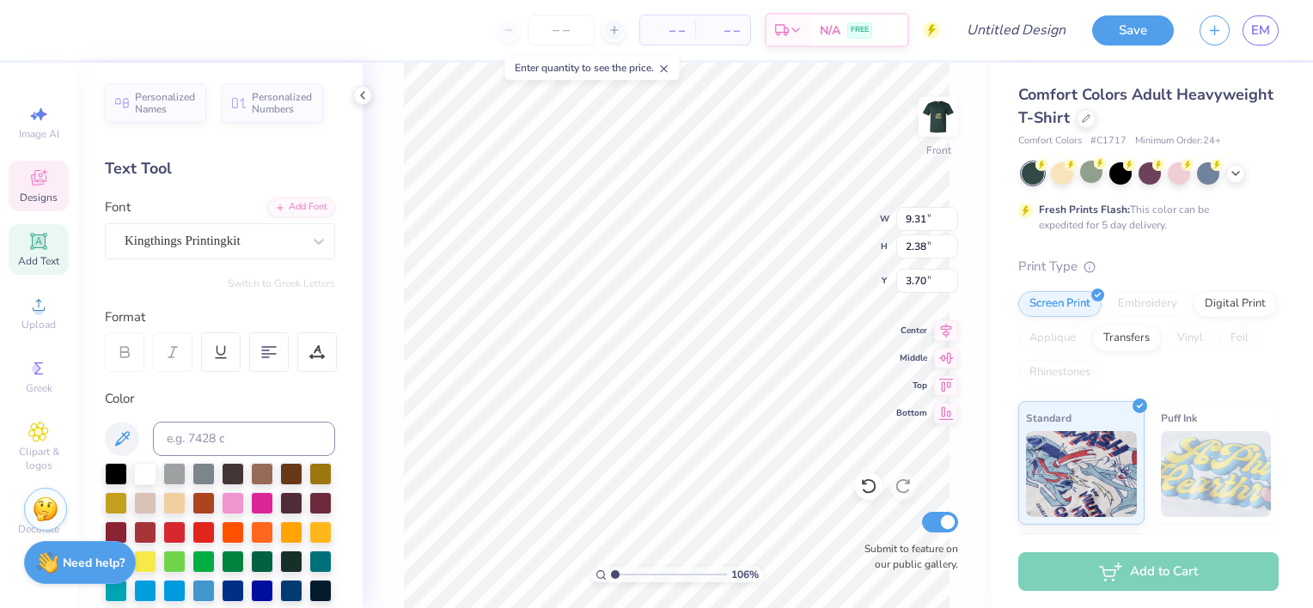
type input "1.06346181234769"
type textarea "ALPHA"
type input "1.06346181234769"
type textarea "ALPH"
type input "1.06346181234769"
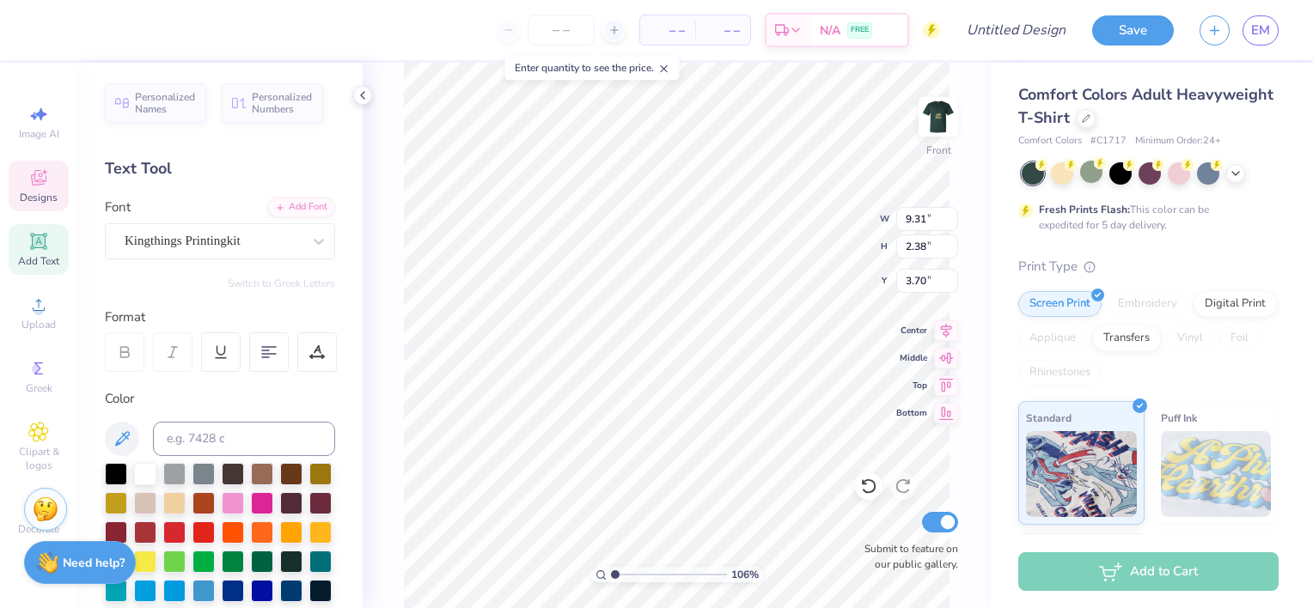
type textarea "AL"
type input "1.06346181234769"
type textarea "A"
type input "1.06346181234769"
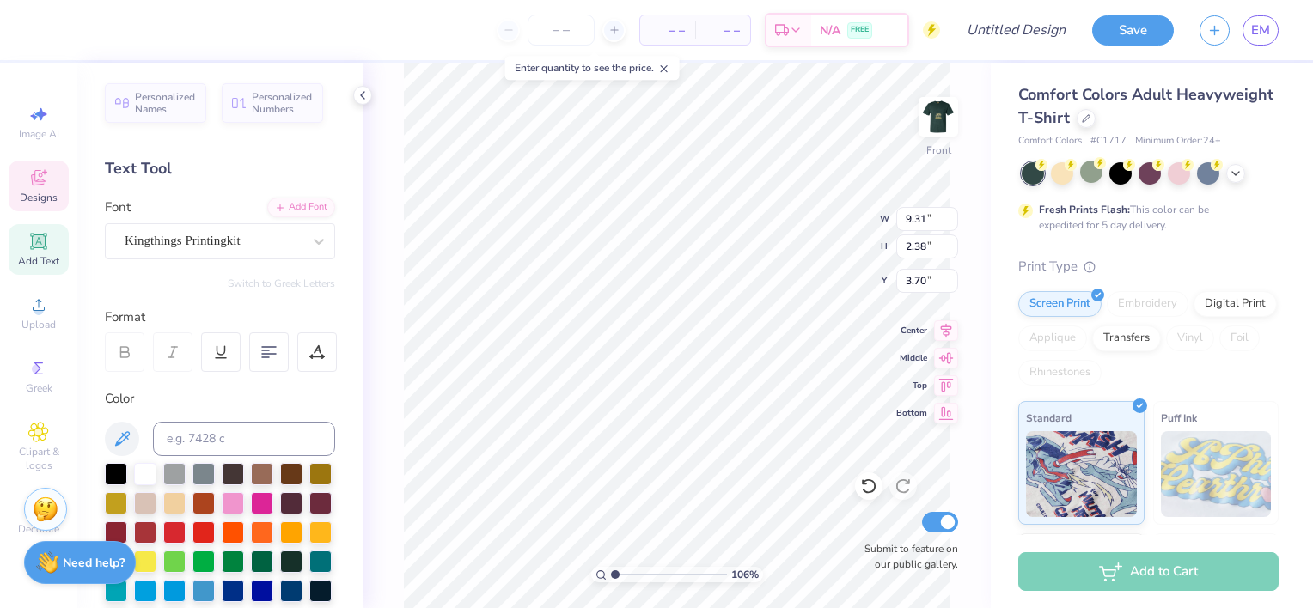
type textarea "Al"
type input "1.06346181234769"
type textarea "Alph"
type input "1.06346181234769"
type textarea "Alpha"
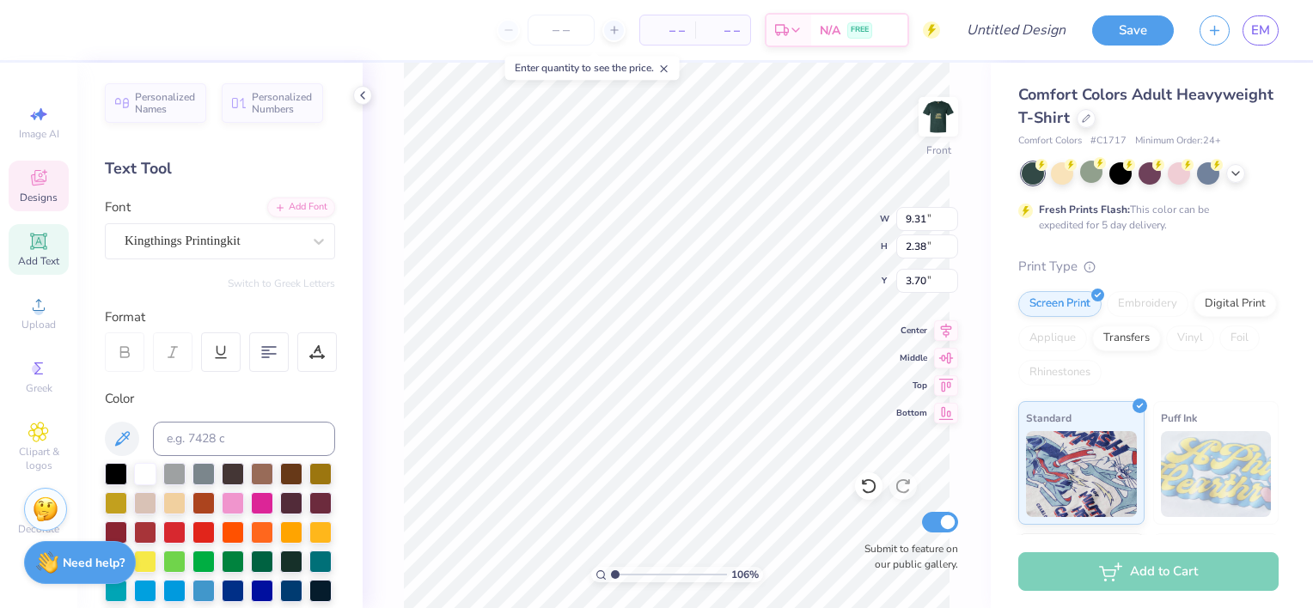
type input "1.06346181234769"
type textarea "Alpha"
type input "1.06346181234769"
type textarea "Alpha Del"
type input "1.06346181234769"
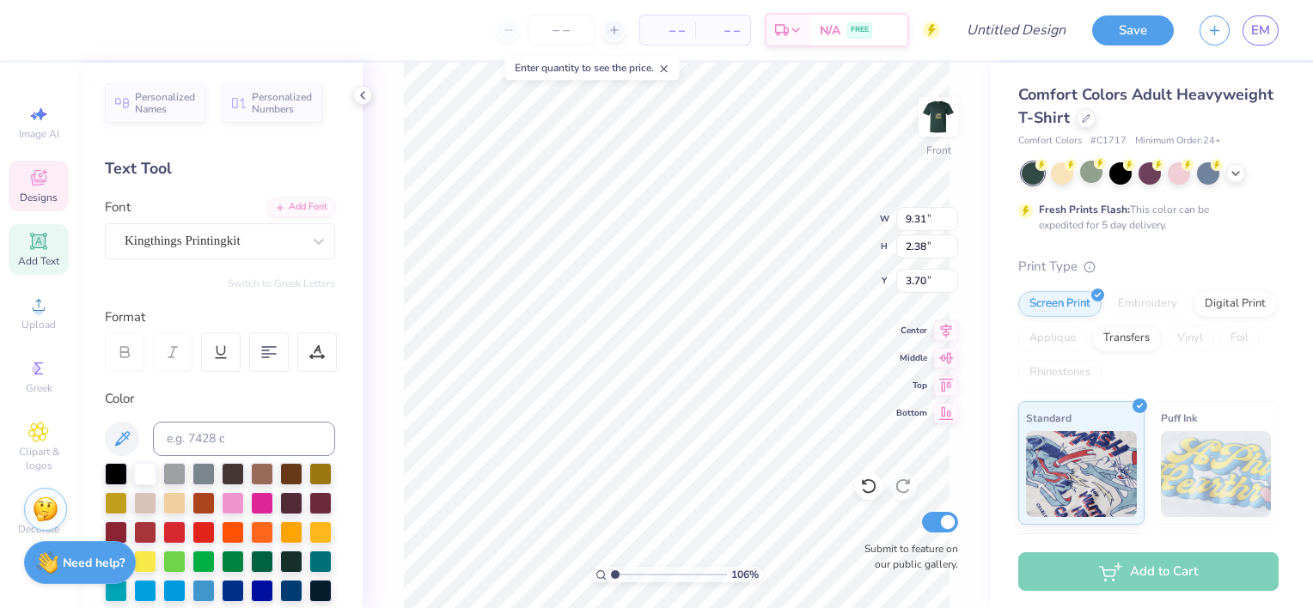
type textarea "Alpha Delt"
type input "1.06346181234769"
type textarea "Alpha Delta"
type input "1.06346181234769"
type textarea "Alpha Delta"
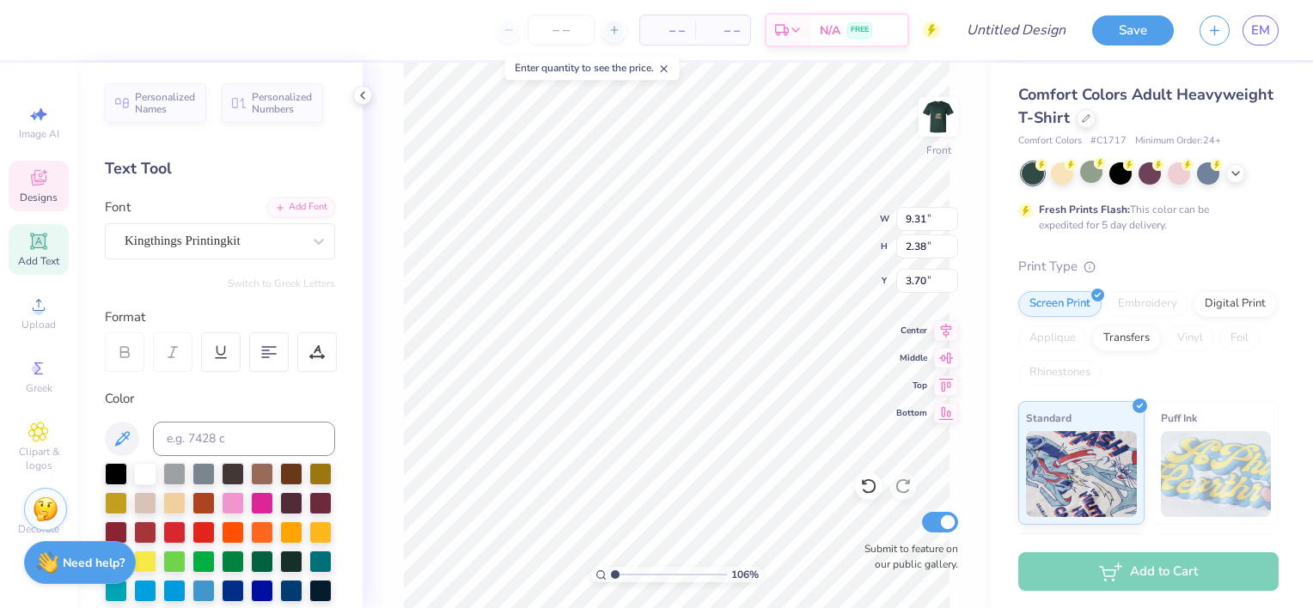
type input "1.06346181234769"
type textarea "Alpha Delta P"
type input "1.06346181234769"
type textarea "Alpha Delta Pi"
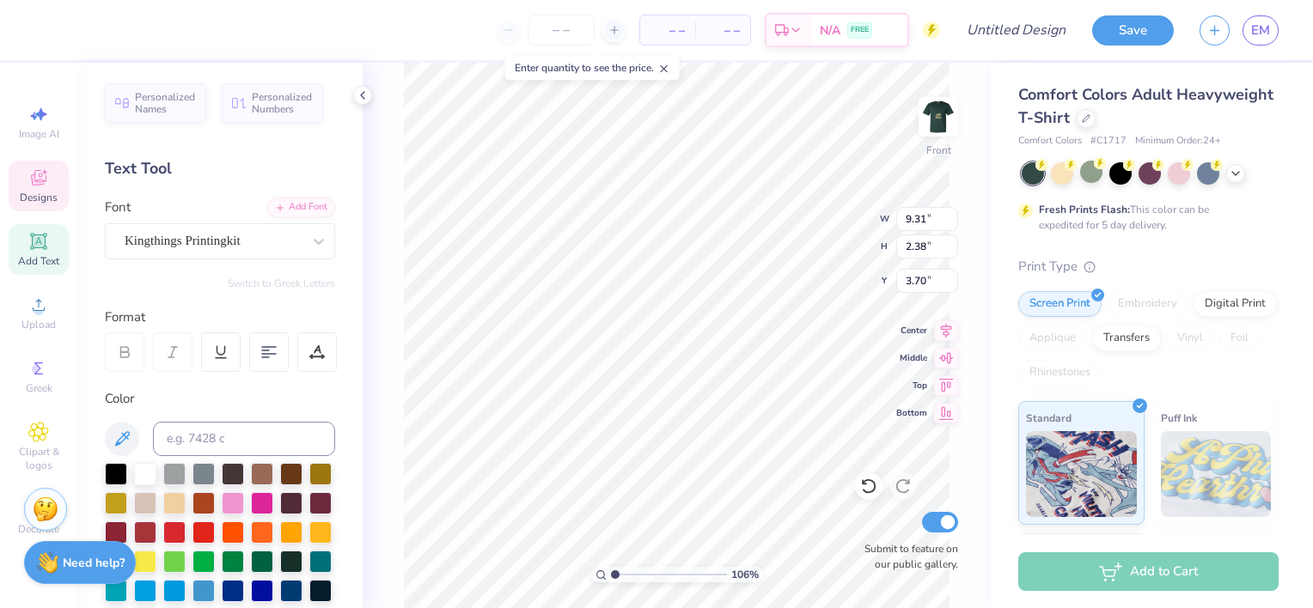
type input "1.06346181234769"
type input "2.74"
type input "1.66"
type input "14.15"
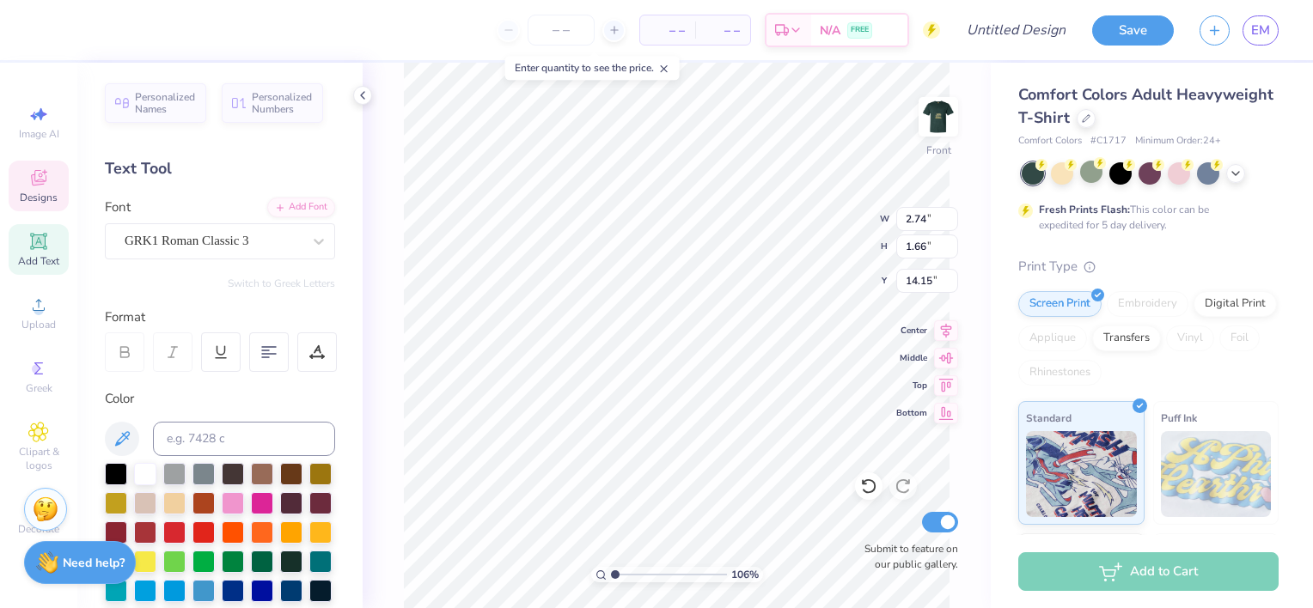
type input "1.06346181234769"
type textarea "ad"
type input "1.06346181234769"
type textarea "adp"
type input "1.06346181234769"
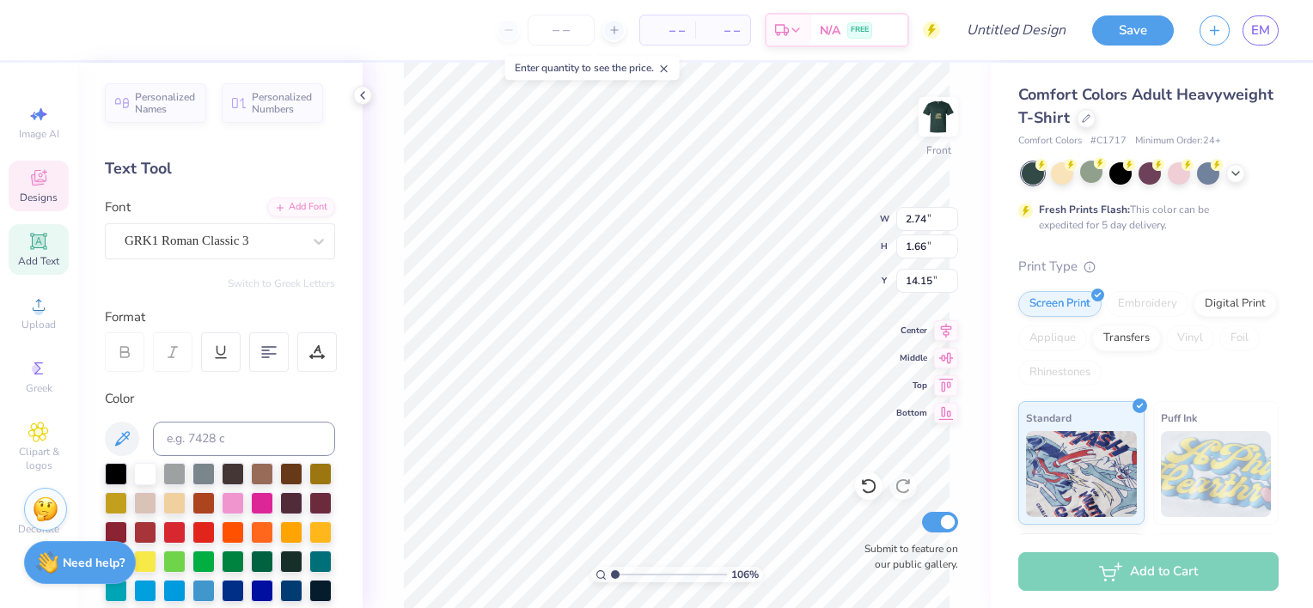
type textarea "adpi"
type input "1.06346181234769"
type textarea "adp"
type input "1.06346181234769"
type textarea "ad"
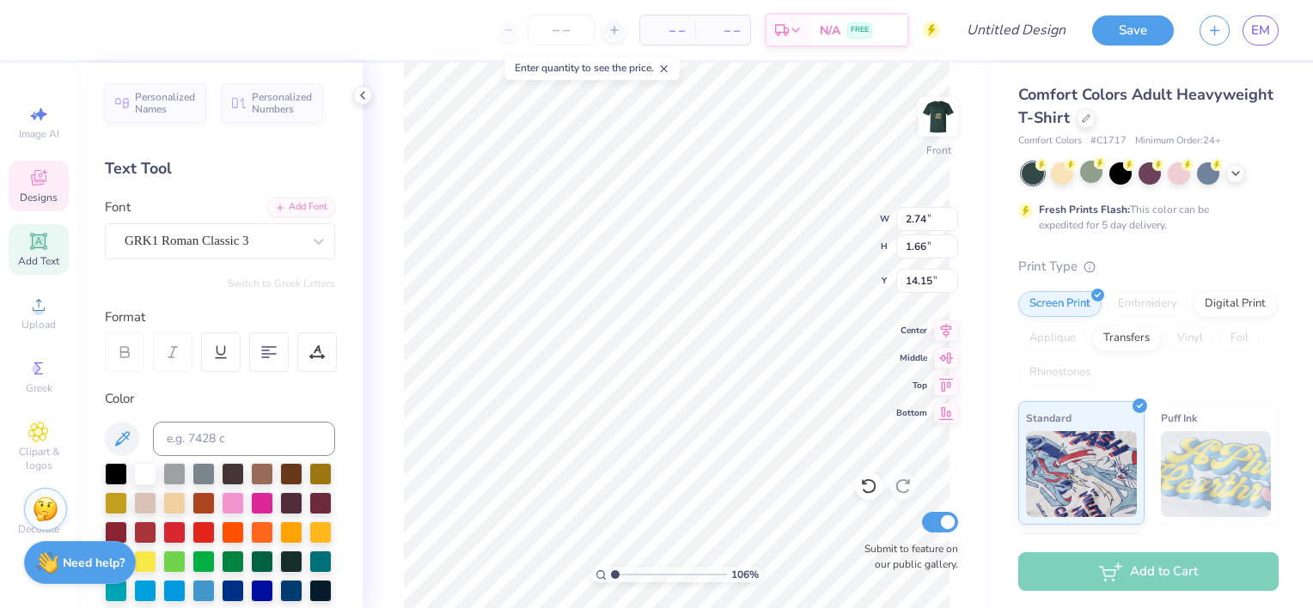
type input "1.06346181234769"
type textarea "a"
type input "1.06346181234769"
type textarea "adp"
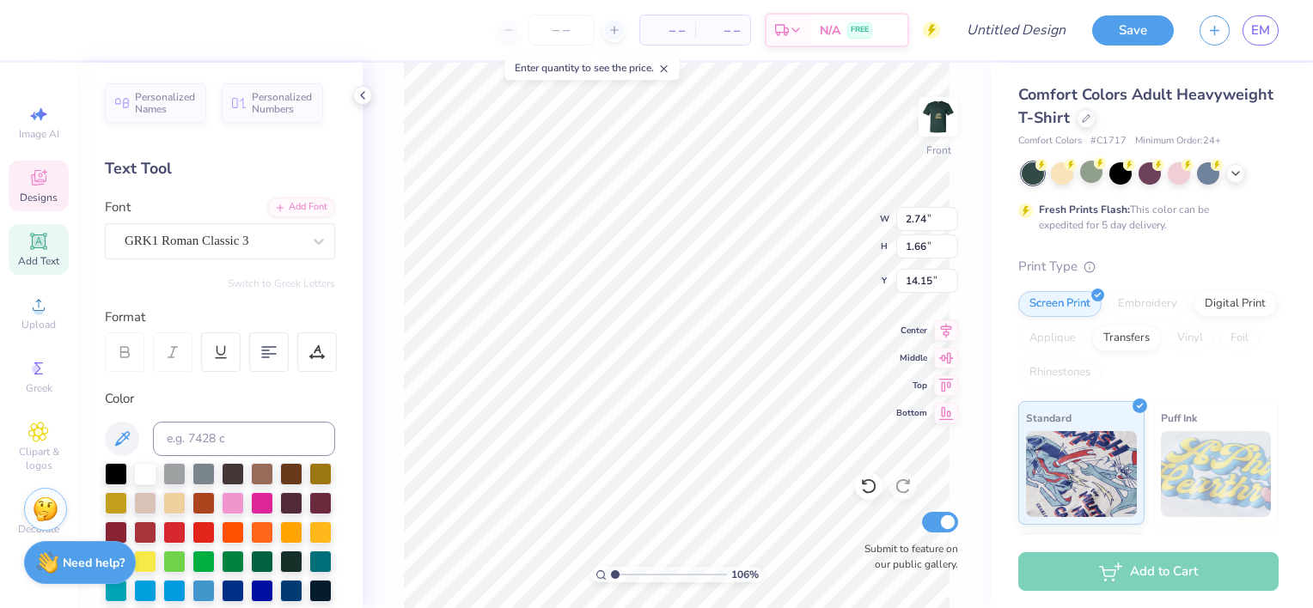
type input "1.06346181234769"
type textarea "adpi"
click at [46, 30] on div at bounding box center [46, 28] width 24 height 24
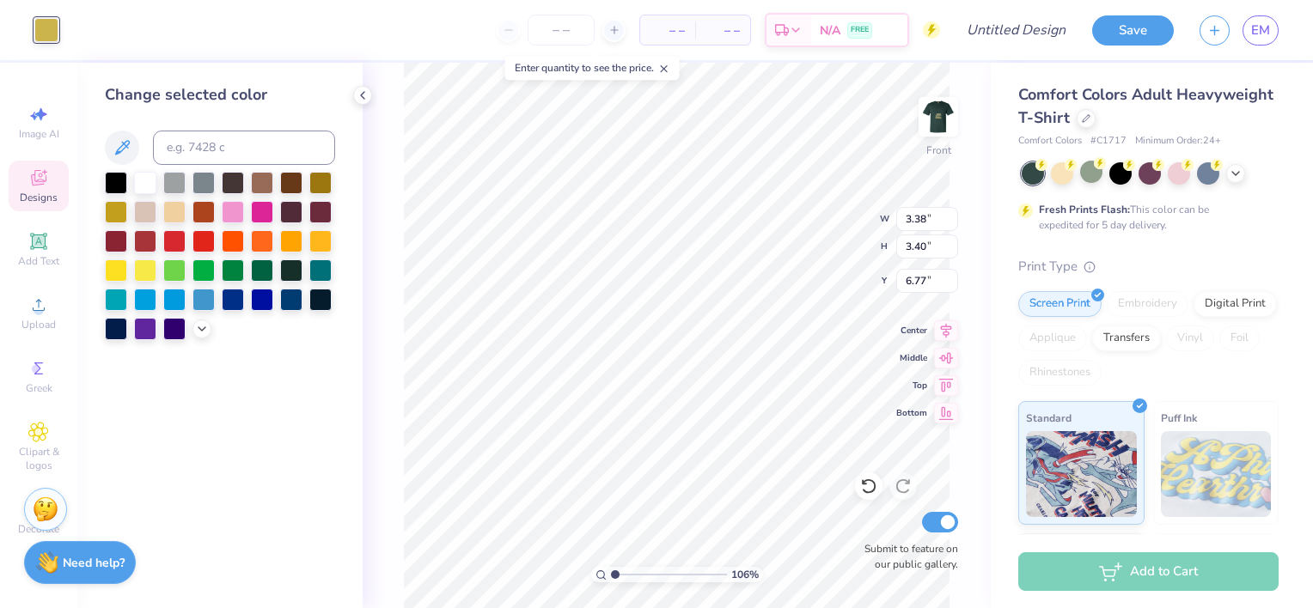
click at [118, 210] on div at bounding box center [116, 212] width 22 height 22
type input "1.06346181234769"
type input "3.44"
type input "3.51"
type input "10.71"
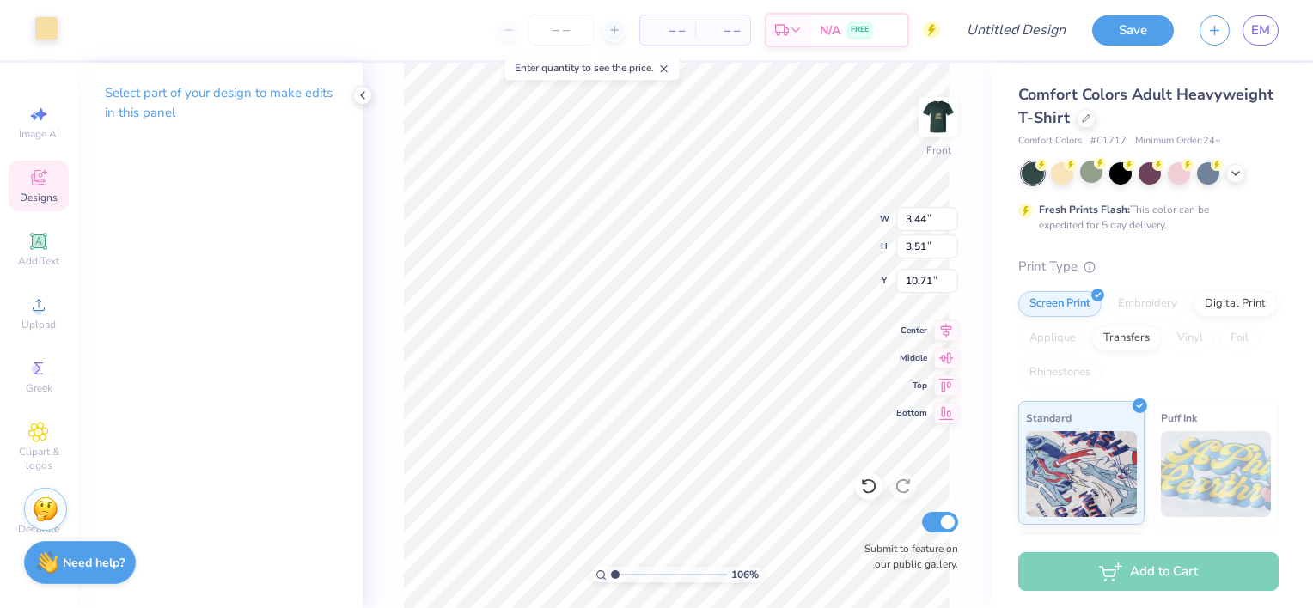
click at [45, 27] on div at bounding box center [46, 28] width 24 height 24
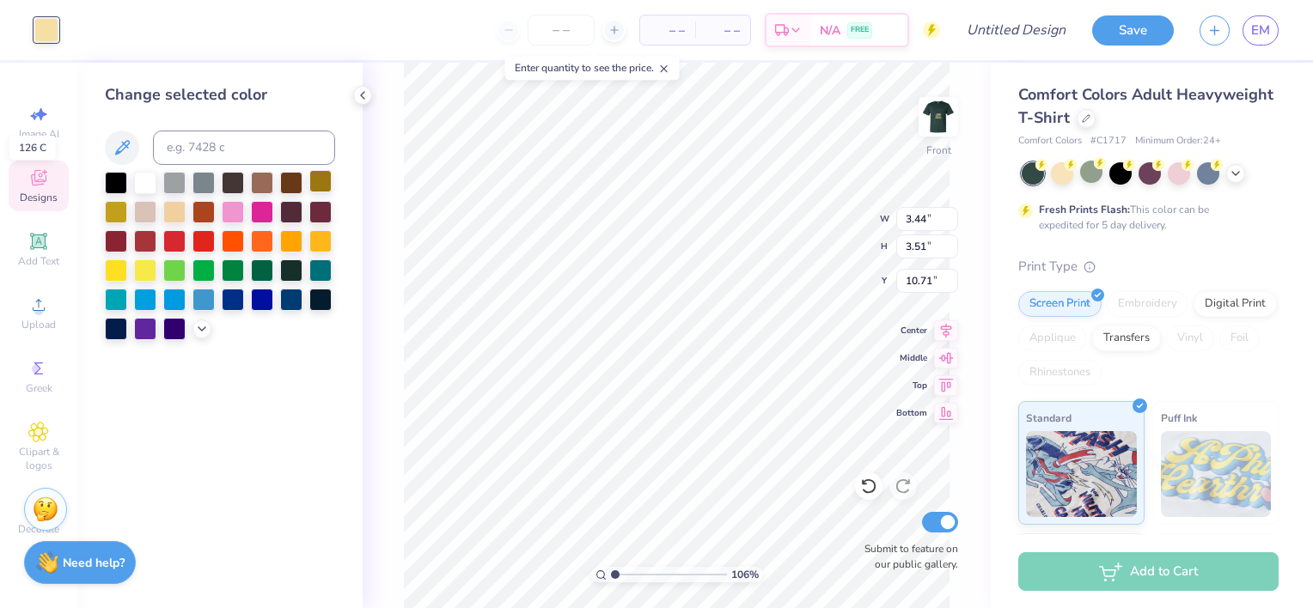
click at [320, 184] on div at bounding box center [320, 181] width 22 height 22
click at [873, 485] on icon at bounding box center [868, 486] width 17 height 17
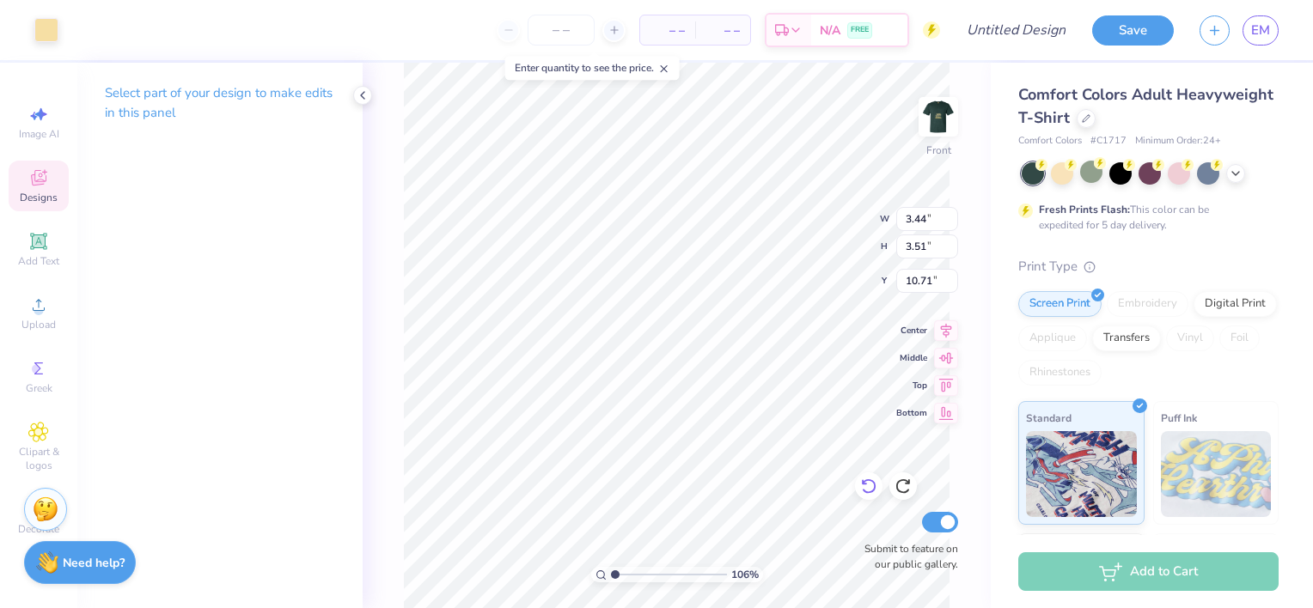
type input "1.06346181234769"
type input "2.54"
type input "2.45"
type input "11.32"
type input "1.06346181234769"
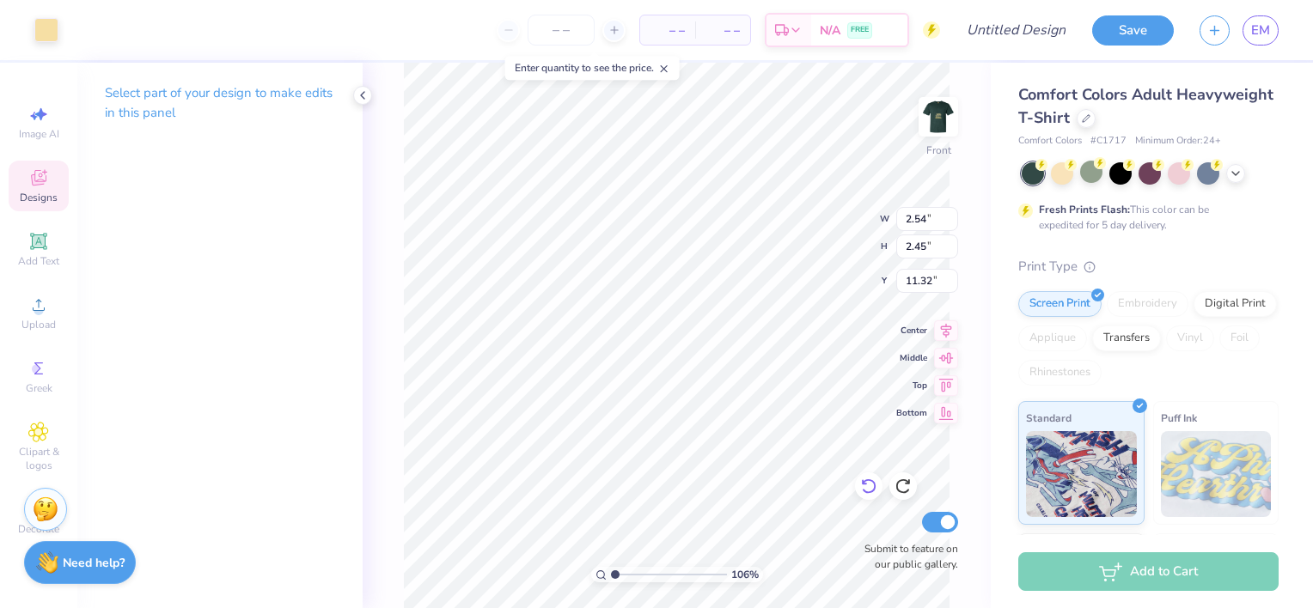
type input "3.38"
type input "3.40"
type input "10.77"
click at [47, 28] on div at bounding box center [46, 28] width 24 height 24
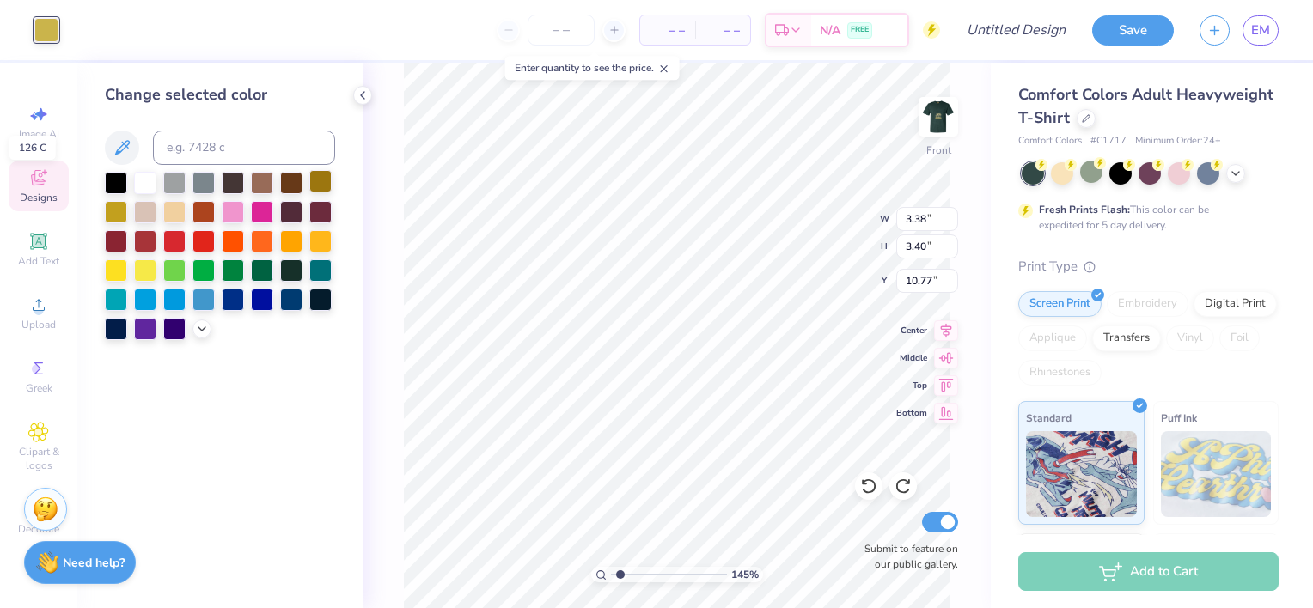
click at [314, 186] on div at bounding box center [320, 181] width 22 height 22
click at [115, 208] on div at bounding box center [116, 210] width 22 height 22
type input "1.45325141474818"
type input "2.54"
type input "2.45"
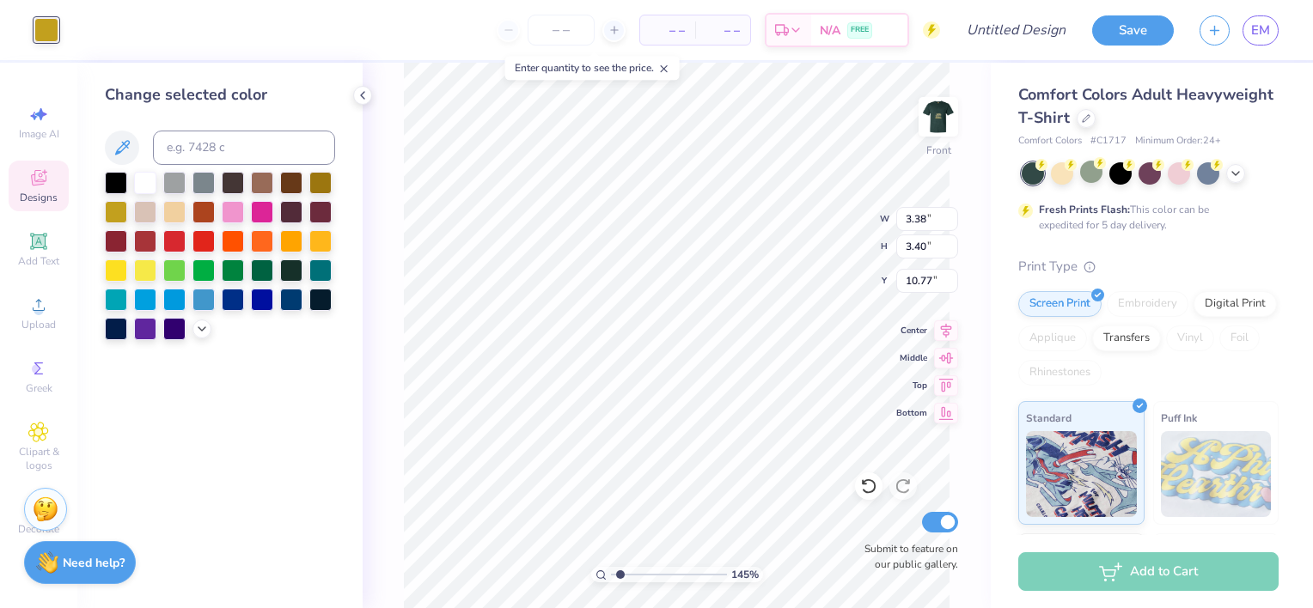
type input "11.32"
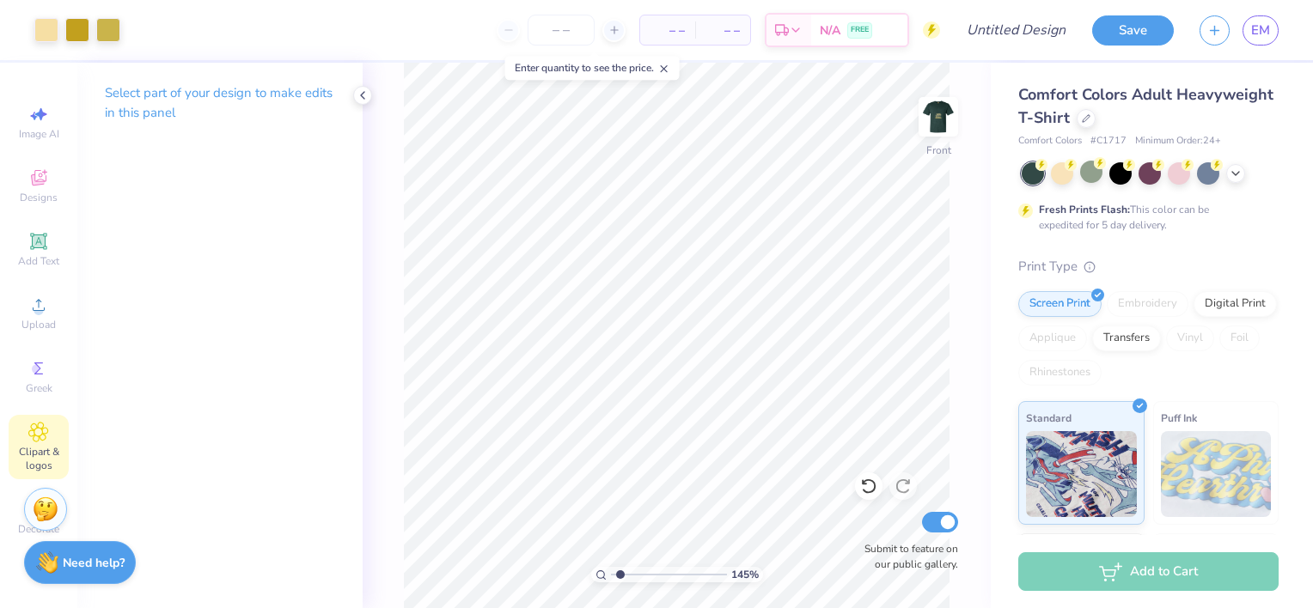
click at [39, 430] on icon at bounding box center [38, 432] width 9 height 9
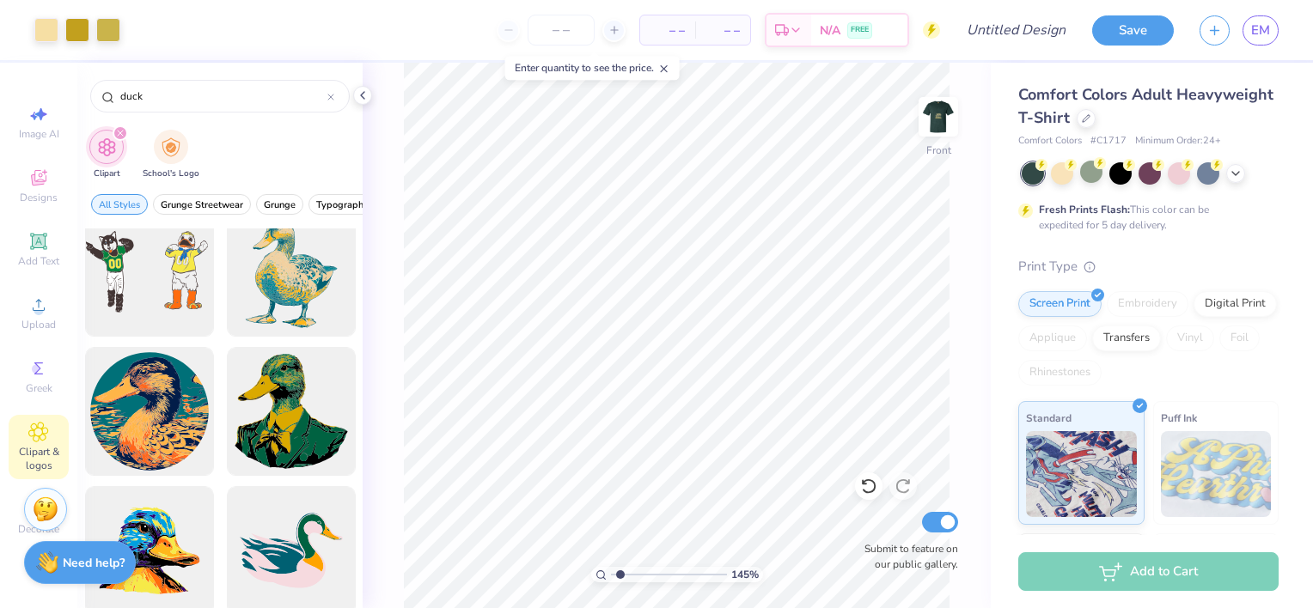
scroll to position [0, 0]
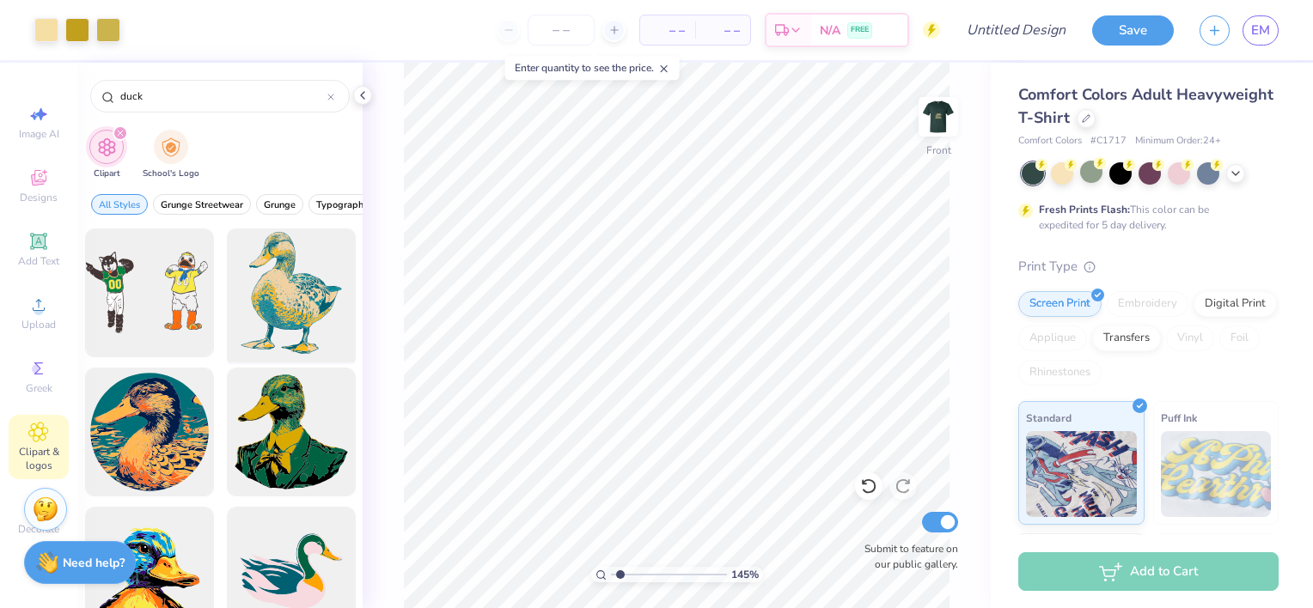
click at [278, 259] on div at bounding box center [291, 293] width 142 height 142
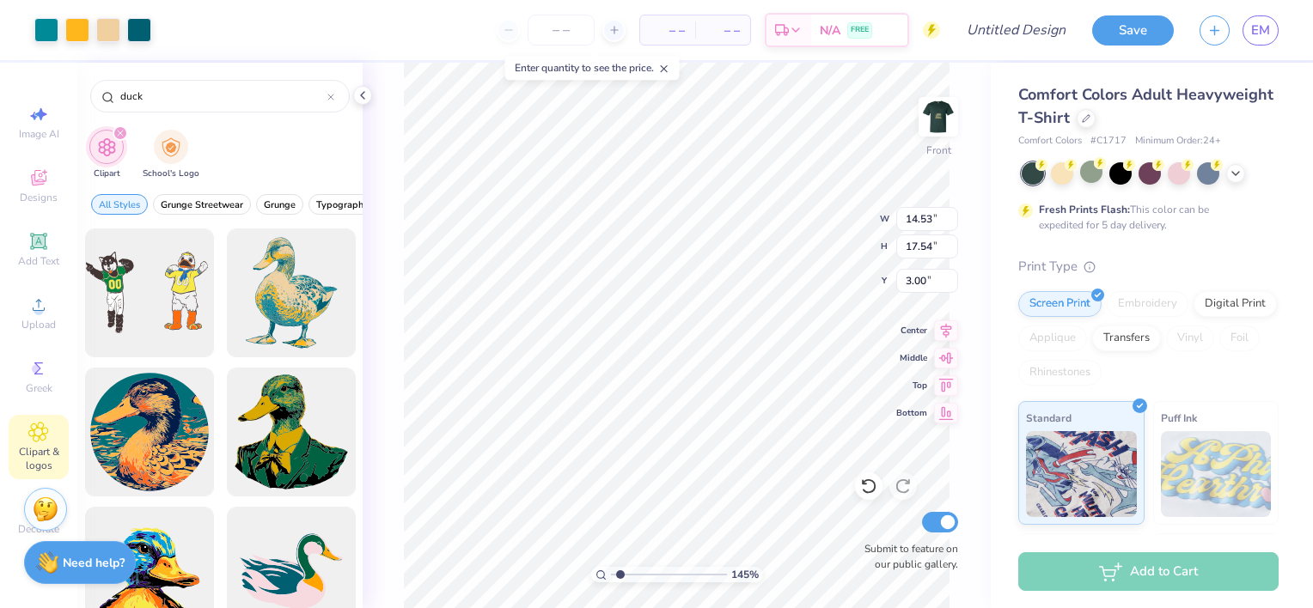
type input "1.45325141474818"
type input "1.64"
type input "1.97"
type input "18.56"
type input "1.45325141474818"
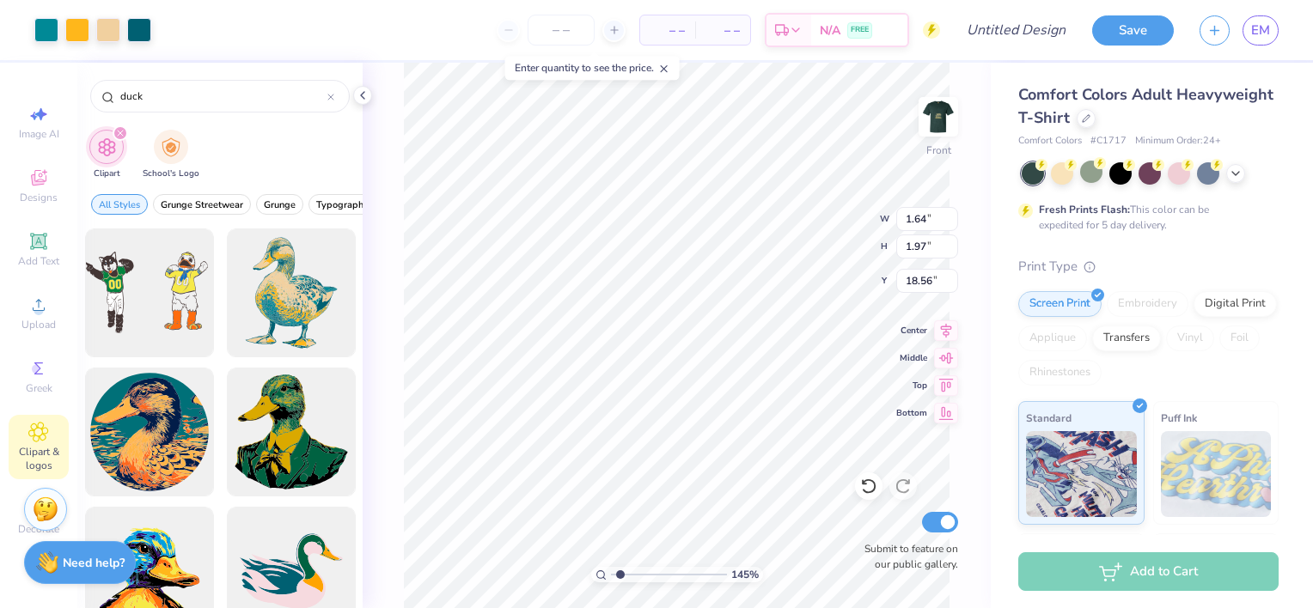
type input "7.11"
click at [395, 420] on div "145 % Front W 1.64 1.64 " H 1.97 1.97 " Y 7.11 7.11 " Center Middle Top Bottom …" at bounding box center [677, 336] width 628 height 546
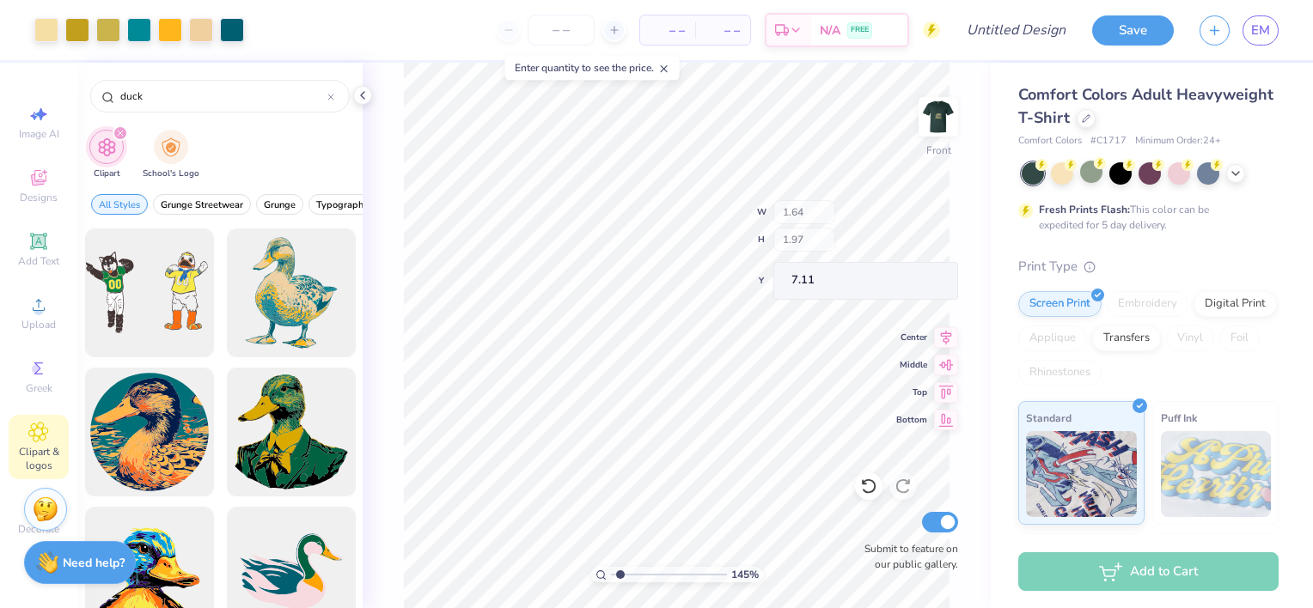
type input "1.45325141474818"
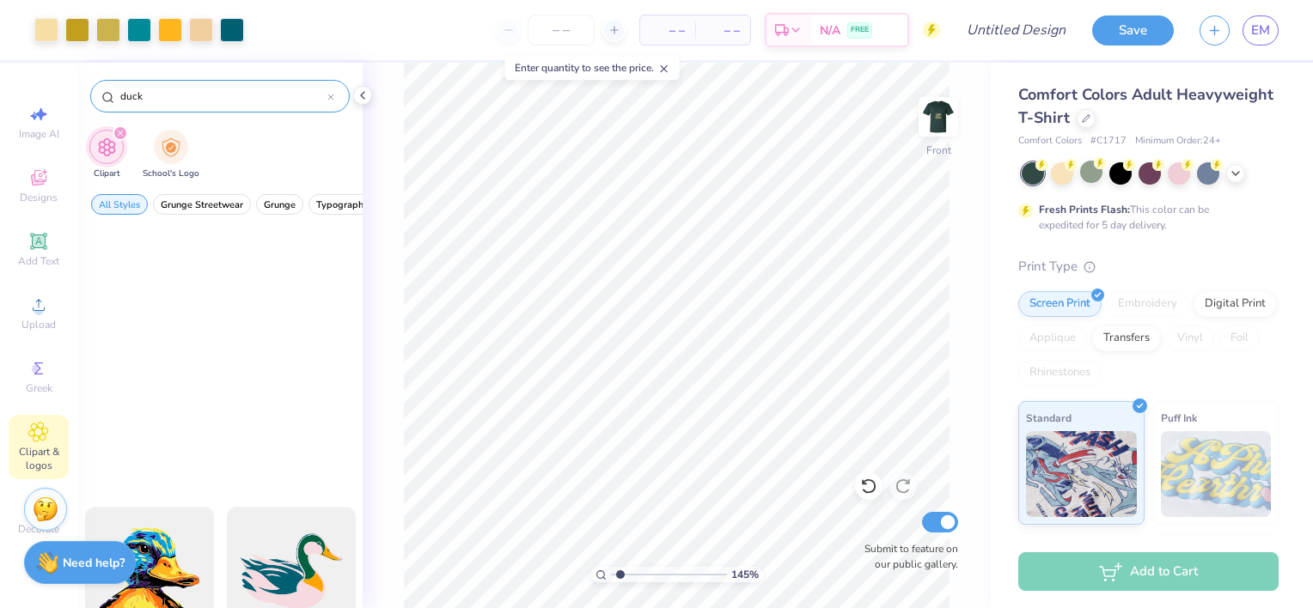
scroll to position [466, 0]
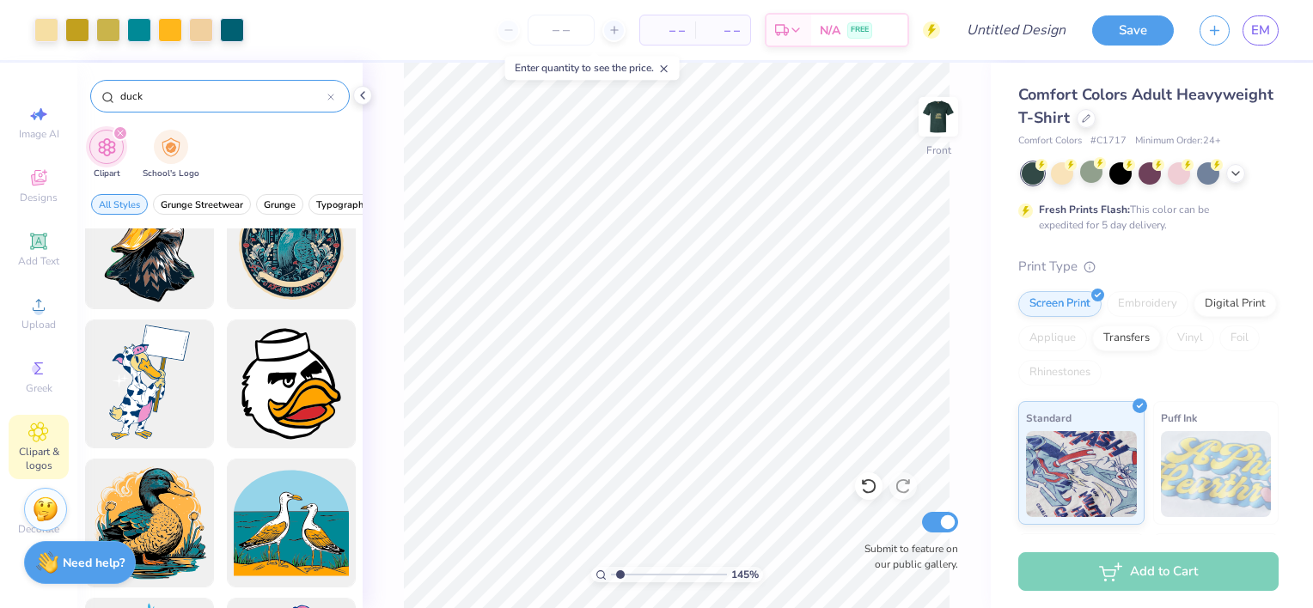
click at [330, 101] on div at bounding box center [330, 95] width 7 height 15
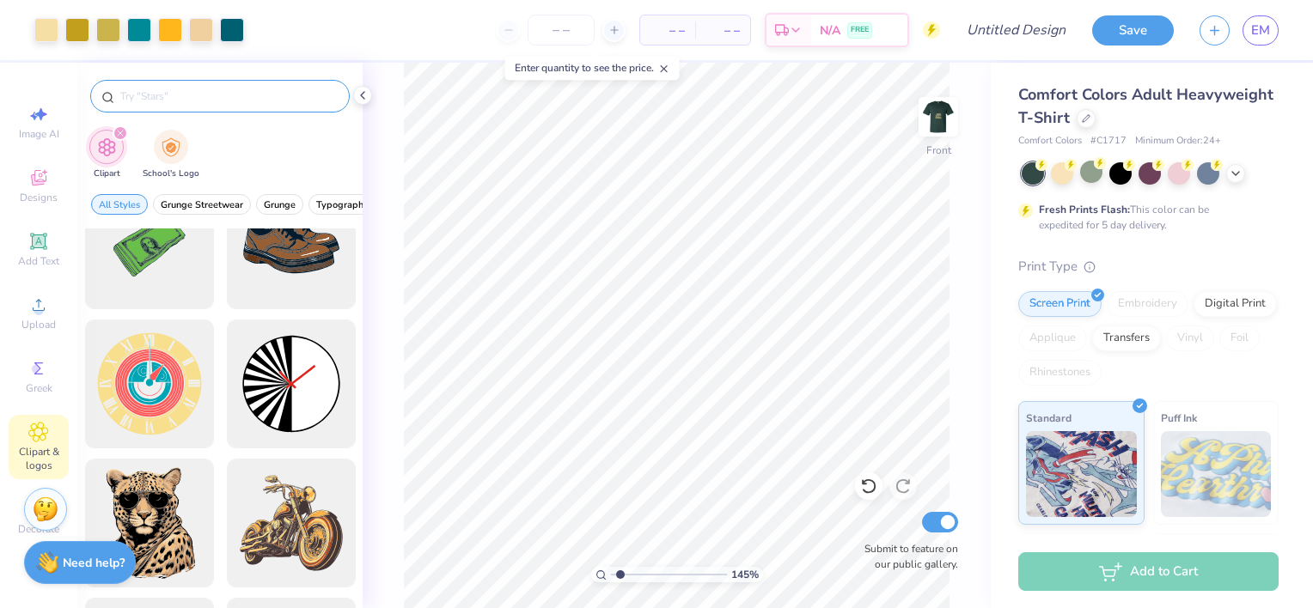
type input "1.45325141474818"
click at [255, 96] on input "text" at bounding box center [229, 96] width 220 height 17
type input "hunting"
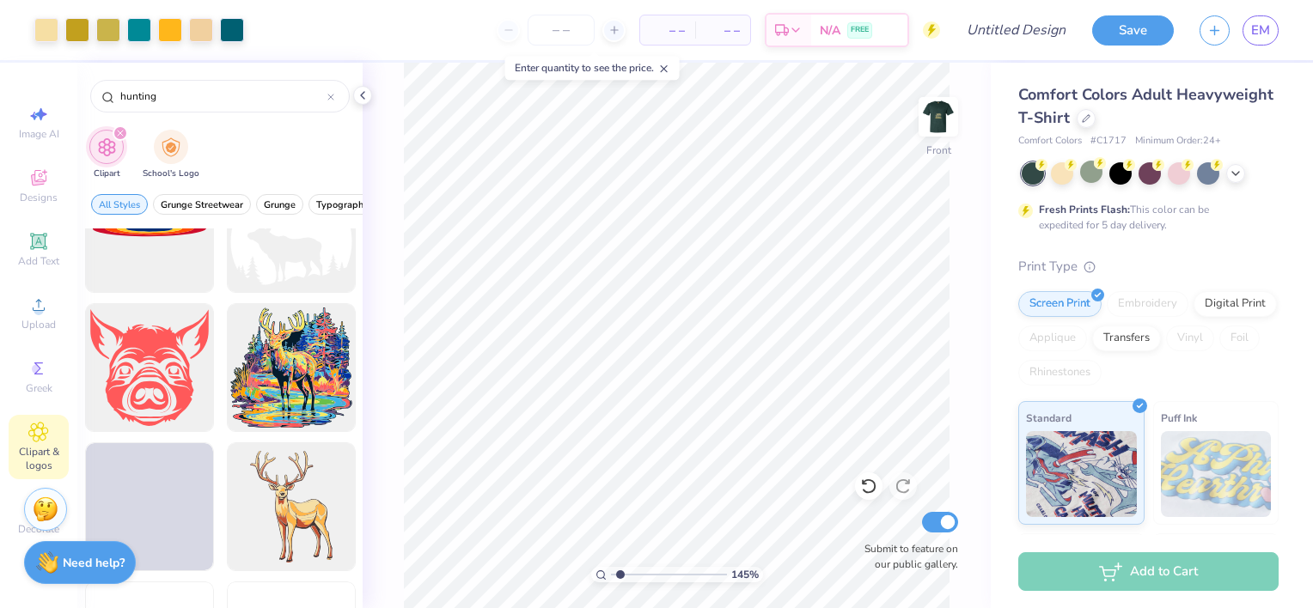
scroll to position [354, 0]
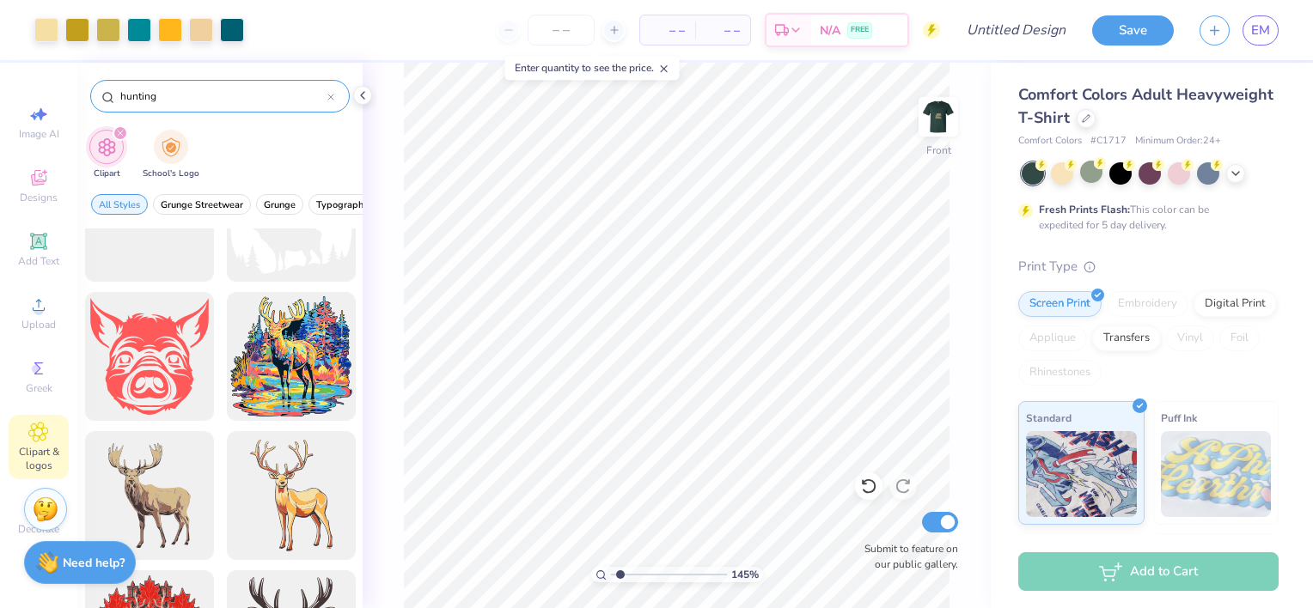
click at [327, 98] on icon at bounding box center [330, 97] width 7 height 7
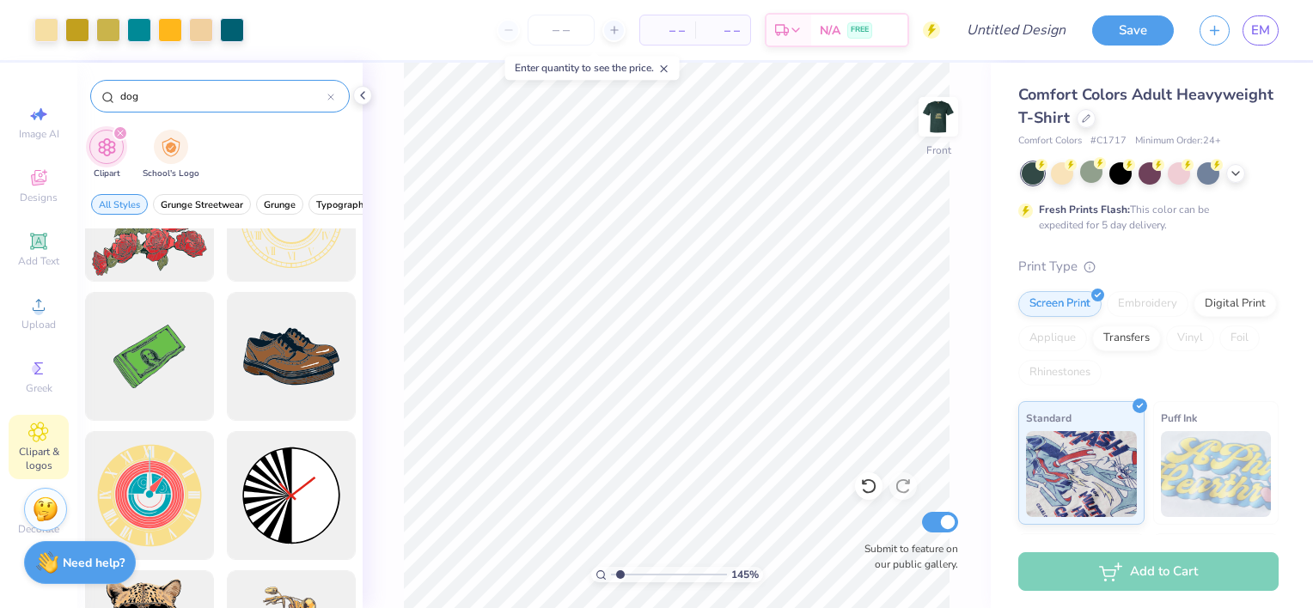
type input "dog"
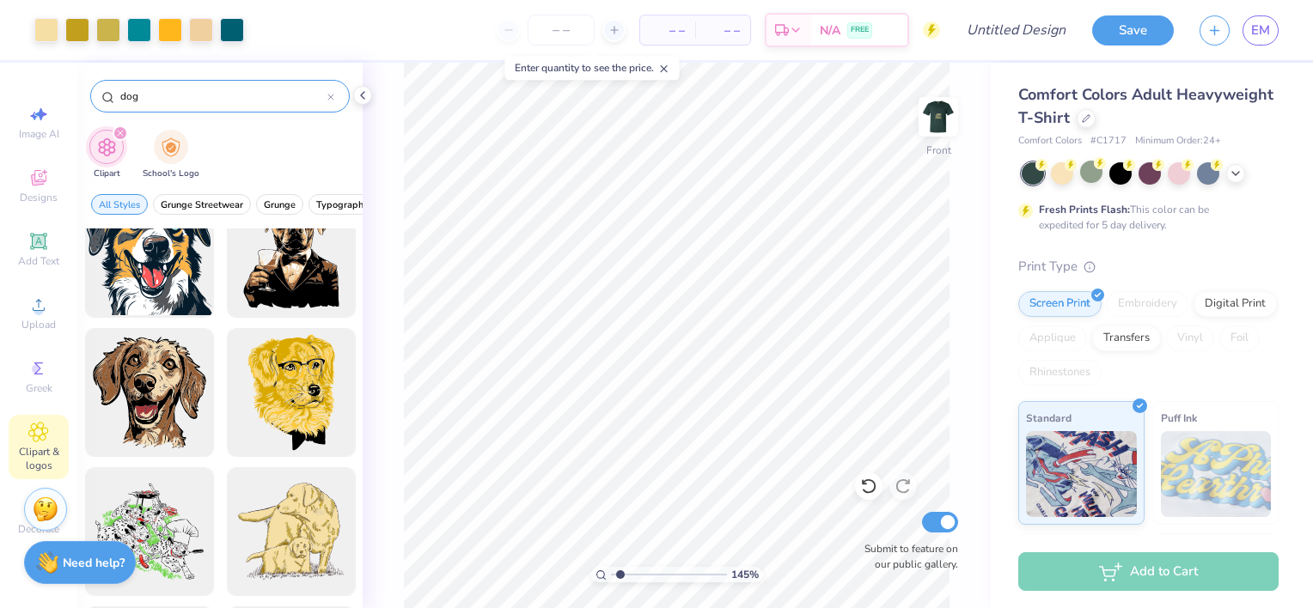
scroll to position [2397, 0]
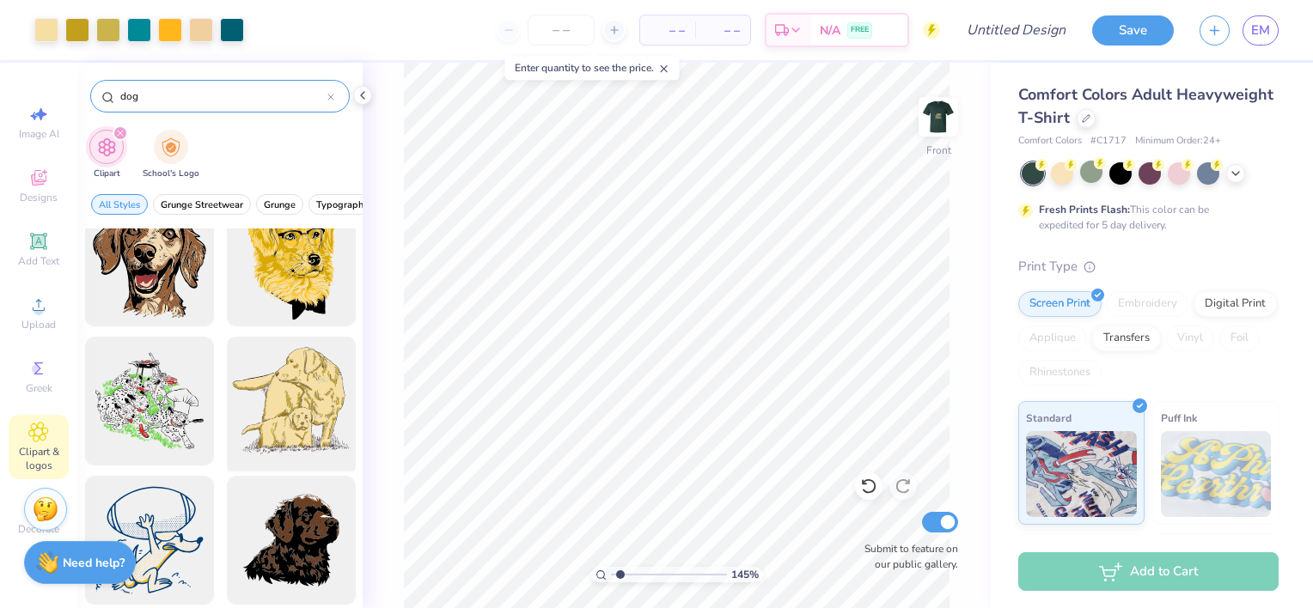
click at [301, 406] on div at bounding box center [291, 402] width 142 height 142
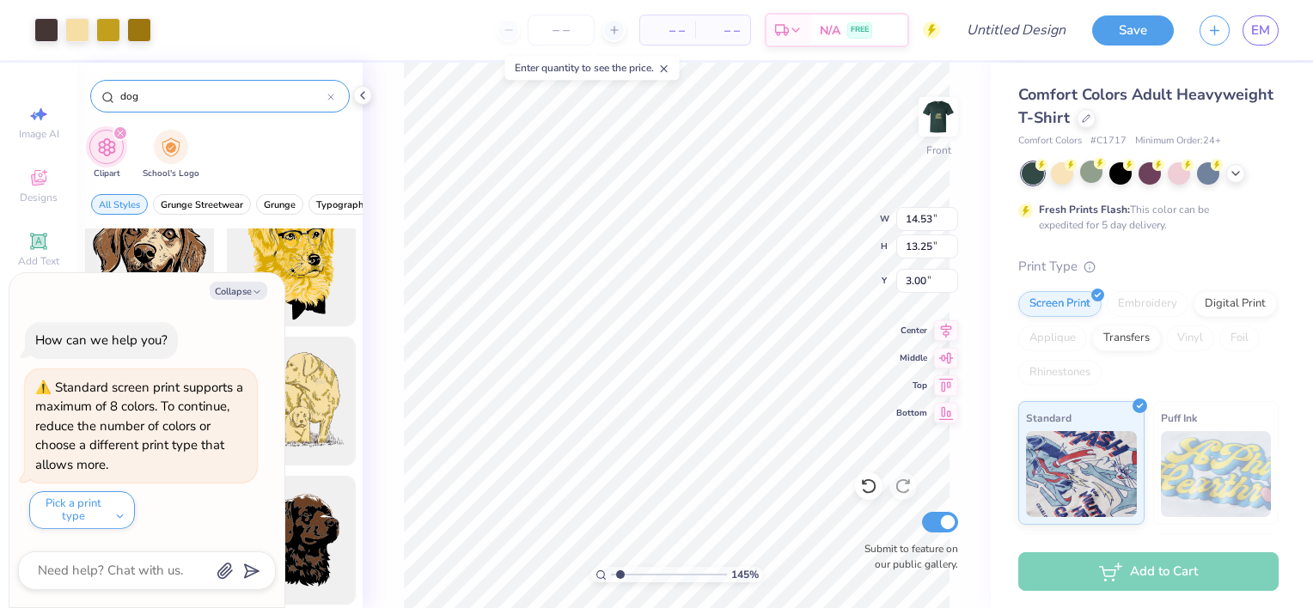
type input "1.45325141474818"
type textarea "x"
type input "1.45325141474818"
type textarea "x"
type input "11.76"
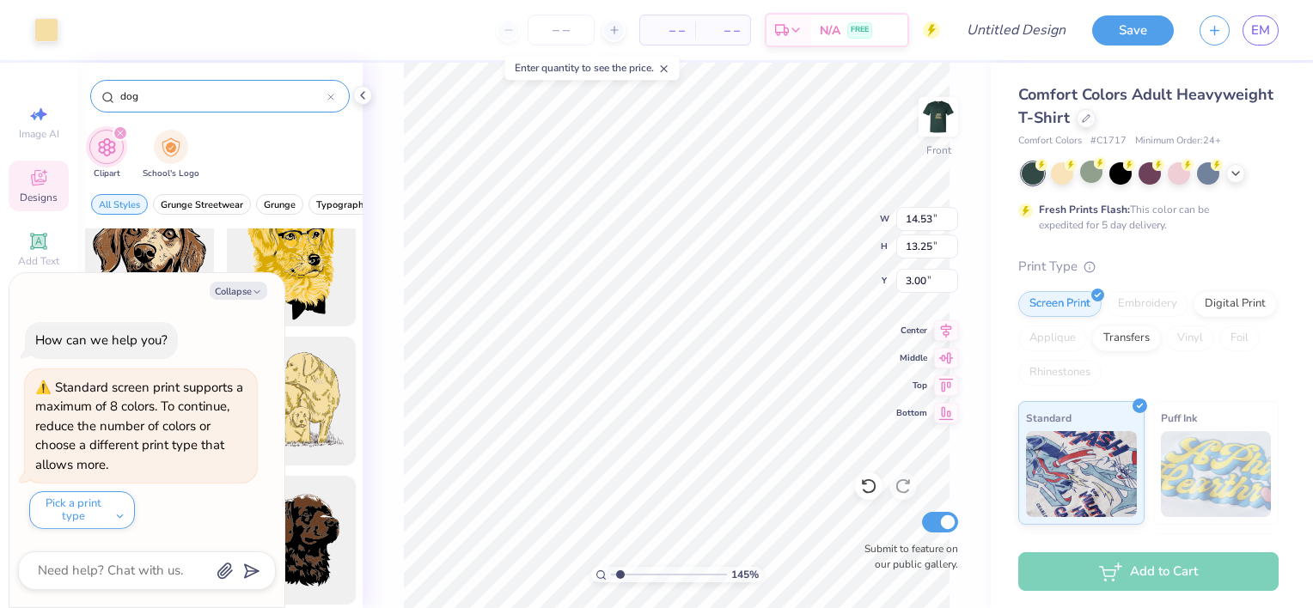
type input "11.34"
type input "4.69"
type input "1.45325141474818"
type textarea "x"
type input "2.48"
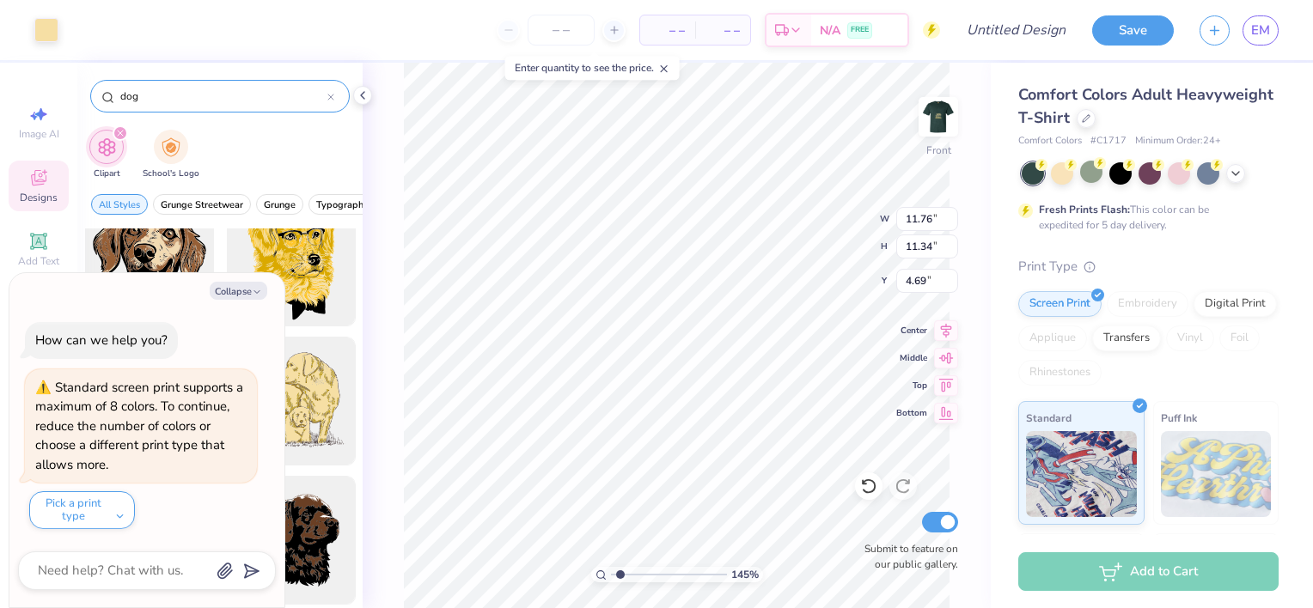
type input "2.26"
type input "13.99"
type input "1.45325141474818"
type textarea "x"
click at [41, 34] on div at bounding box center [46, 28] width 24 height 24
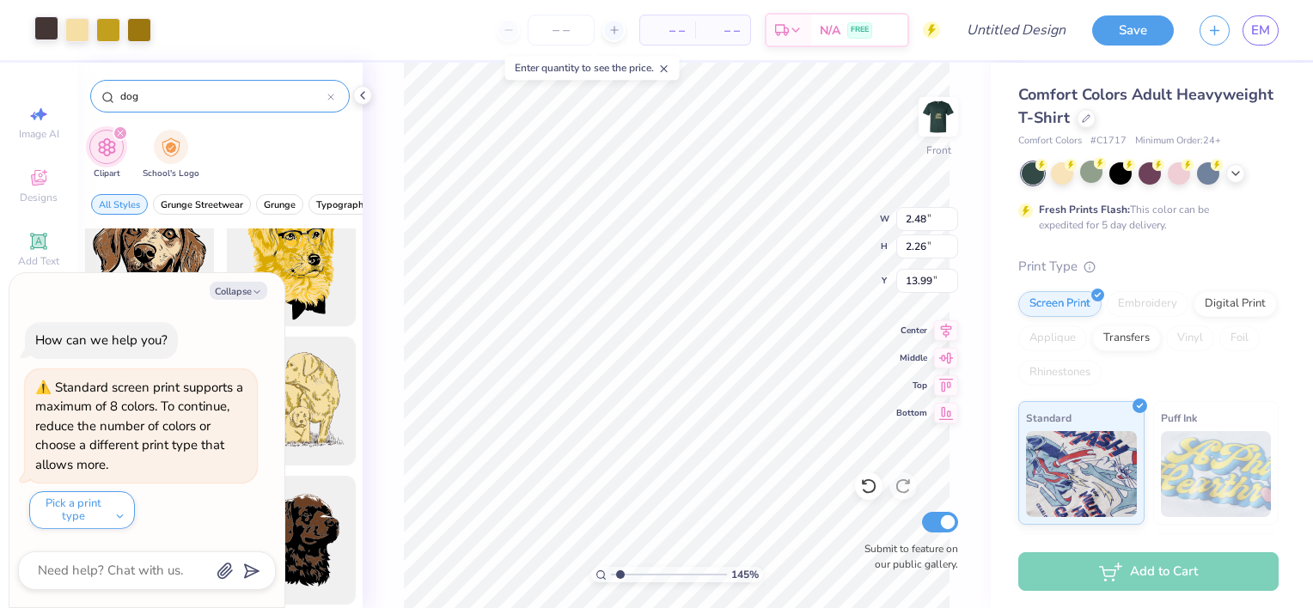
type input "1.45325141474818"
type textarea "x"
type input "11.49"
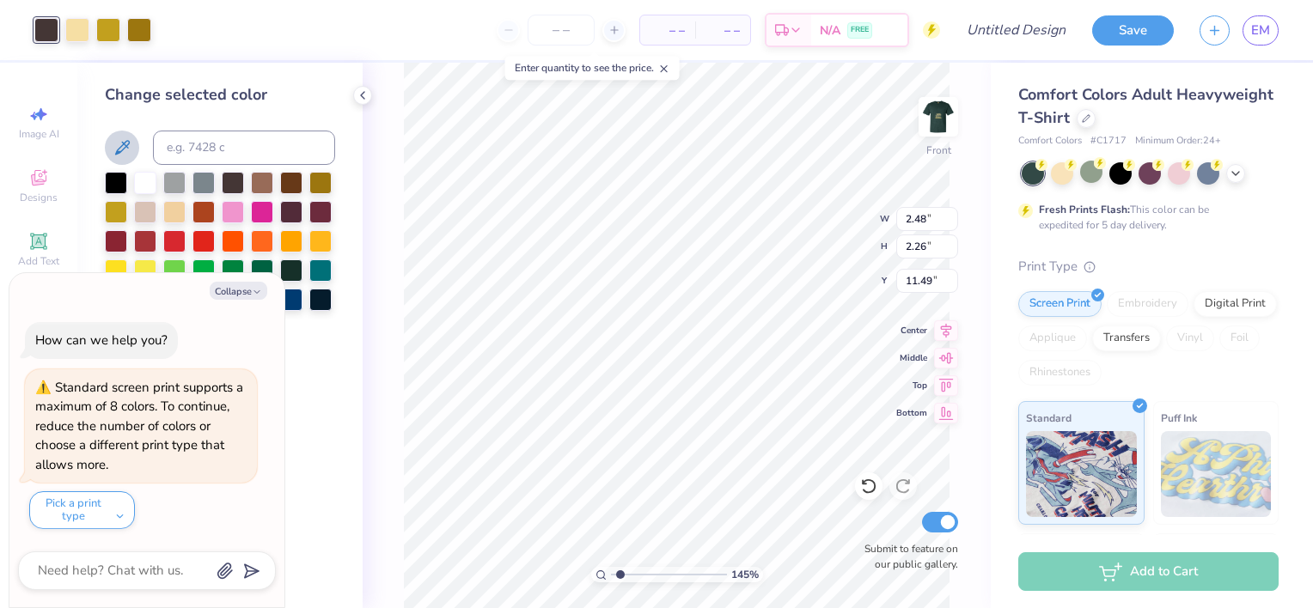
click at [118, 151] on icon at bounding box center [122, 147] width 15 height 15
type input "1.45325141474818"
type textarea "x"
click at [120, 161] on button at bounding box center [122, 148] width 34 height 34
type input "1.45325141474818"
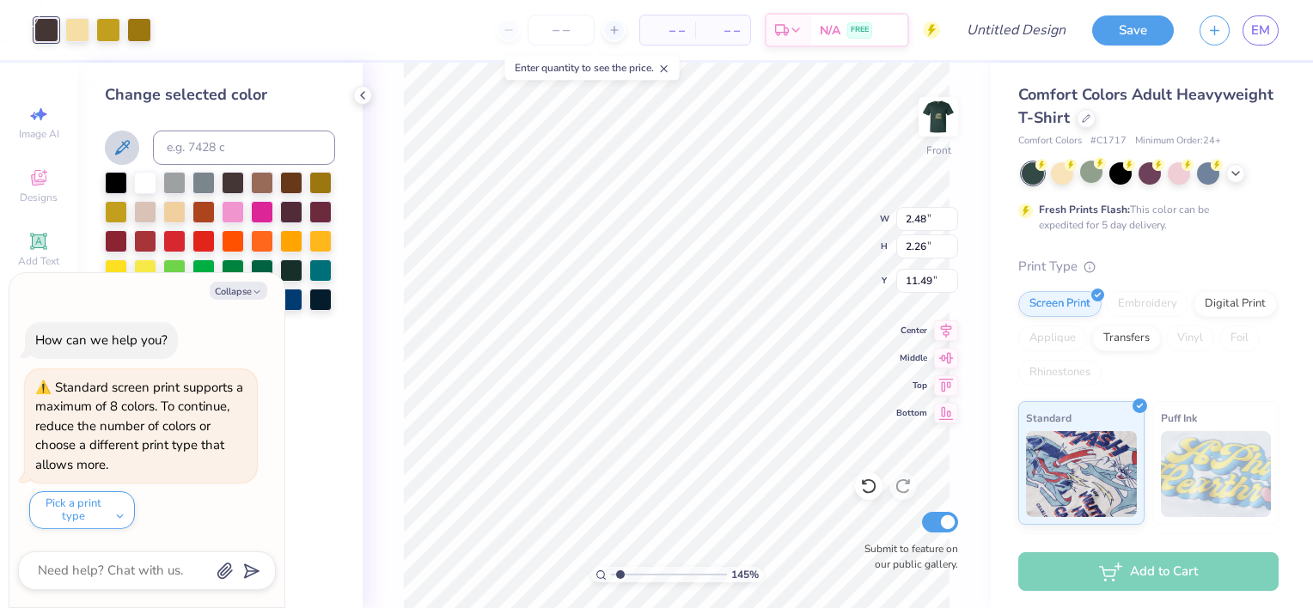
type textarea "x"
click at [120, 148] on icon at bounding box center [122, 147] width 21 height 21
type input "1.45325141474818"
type textarea "x"
click at [114, 141] on icon at bounding box center [122, 147] width 21 height 21
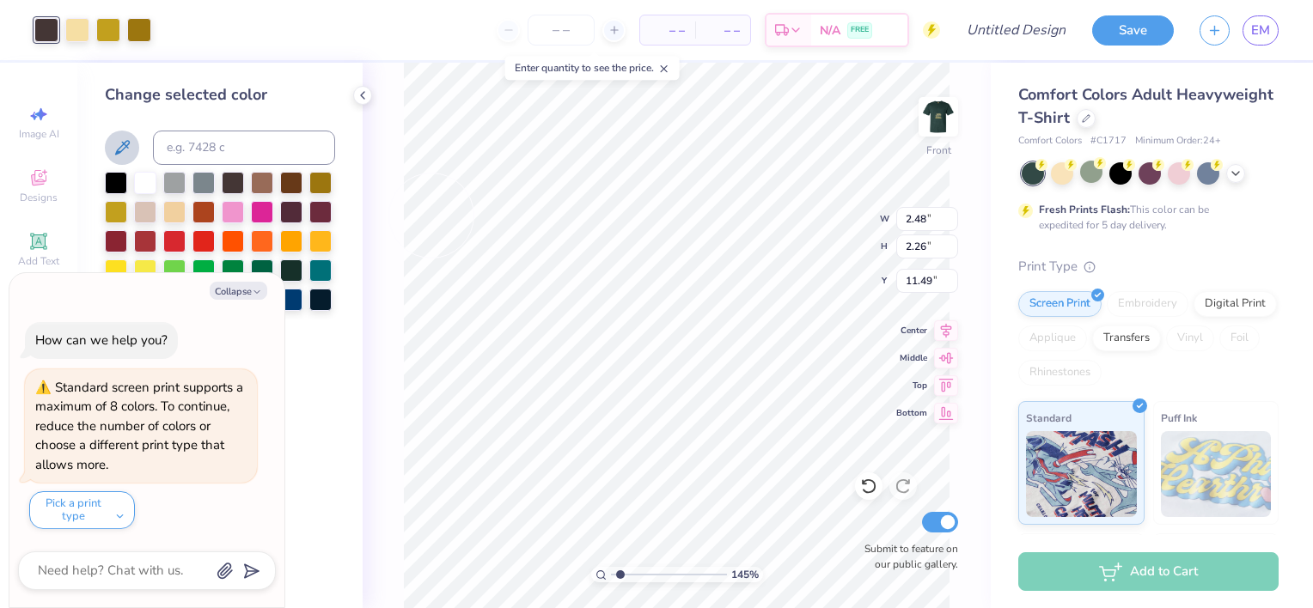
type input "1.45325141474818"
click at [255, 290] on icon "button" at bounding box center [257, 292] width 10 height 10
type textarea "x"
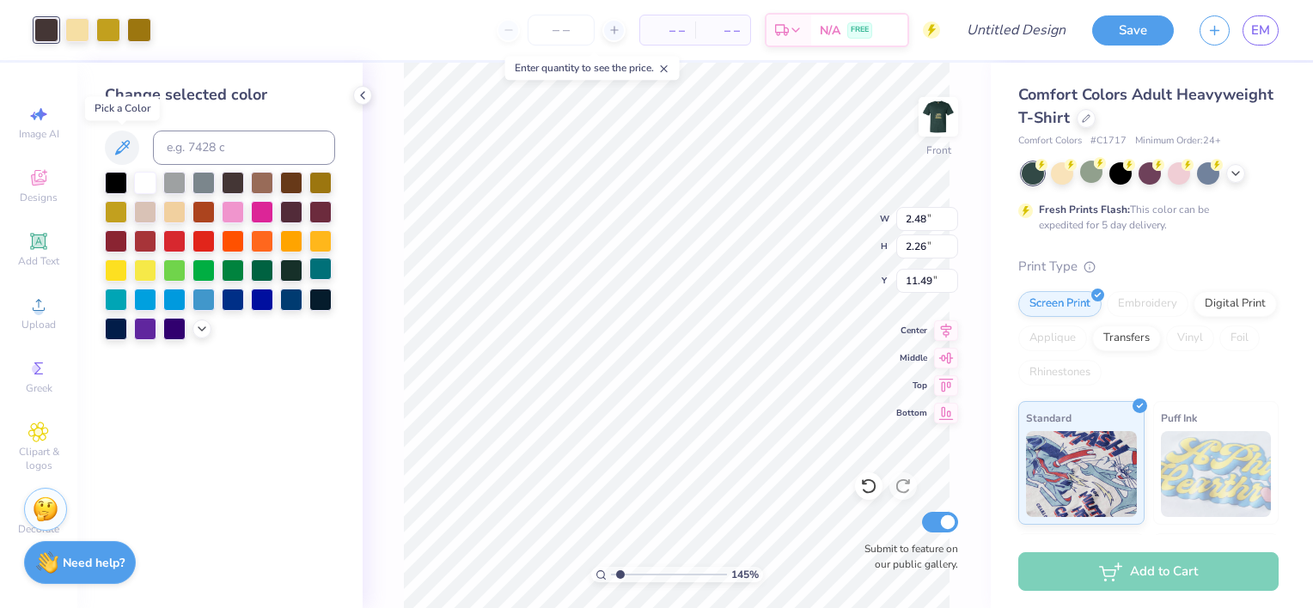
click at [124, 143] on icon at bounding box center [122, 147] width 15 height 15
click at [325, 269] on div at bounding box center [320, 269] width 22 height 22
click at [325, 271] on div at bounding box center [320, 269] width 22 height 22
click at [147, 29] on div at bounding box center [139, 28] width 24 height 24
click at [294, 275] on div at bounding box center [291, 270] width 22 height 22
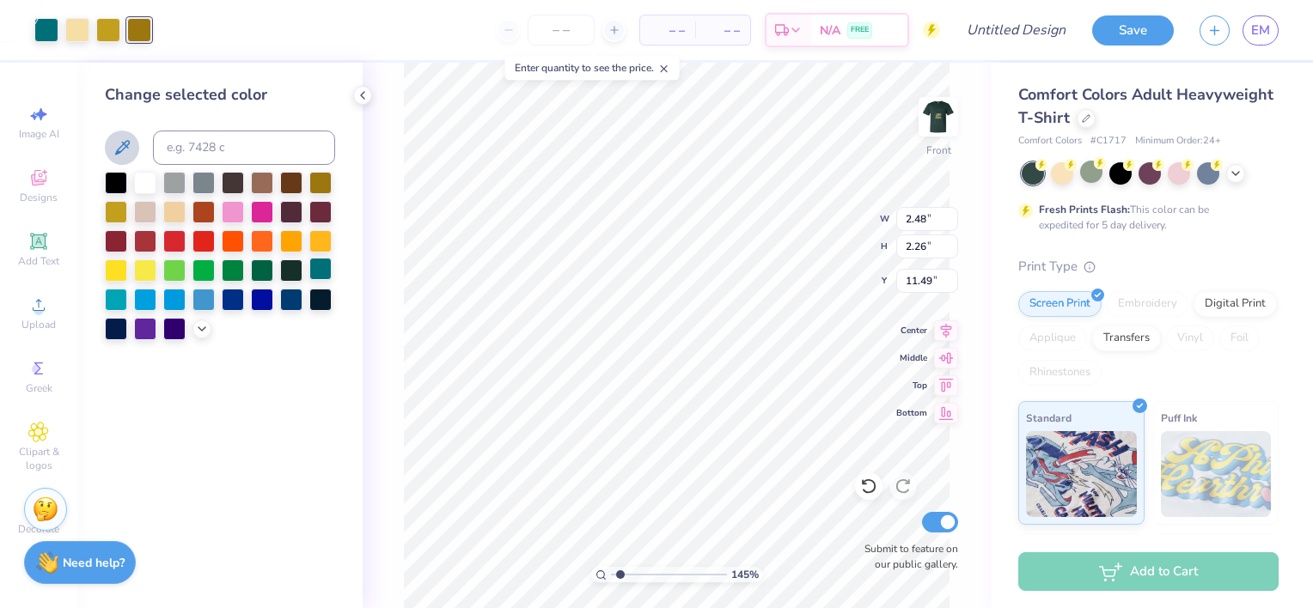
click at [320, 275] on div at bounding box center [320, 269] width 22 height 22
type input "1.45325141474818"
type input "11.61"
type input "0.63"
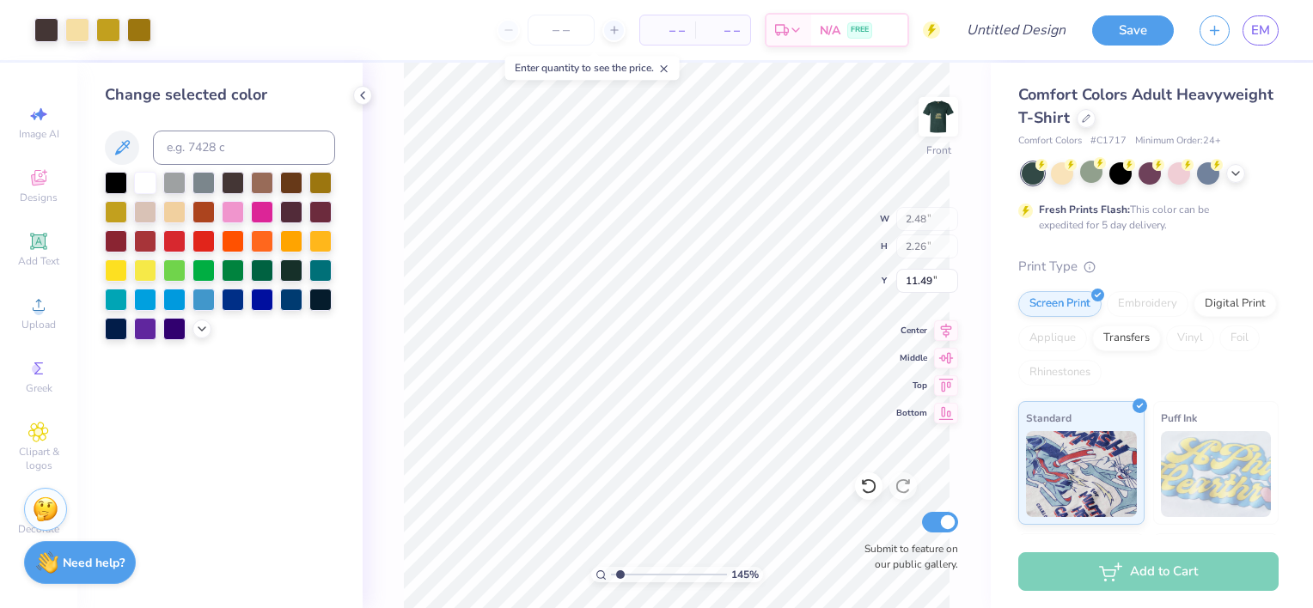
type input "16.27"
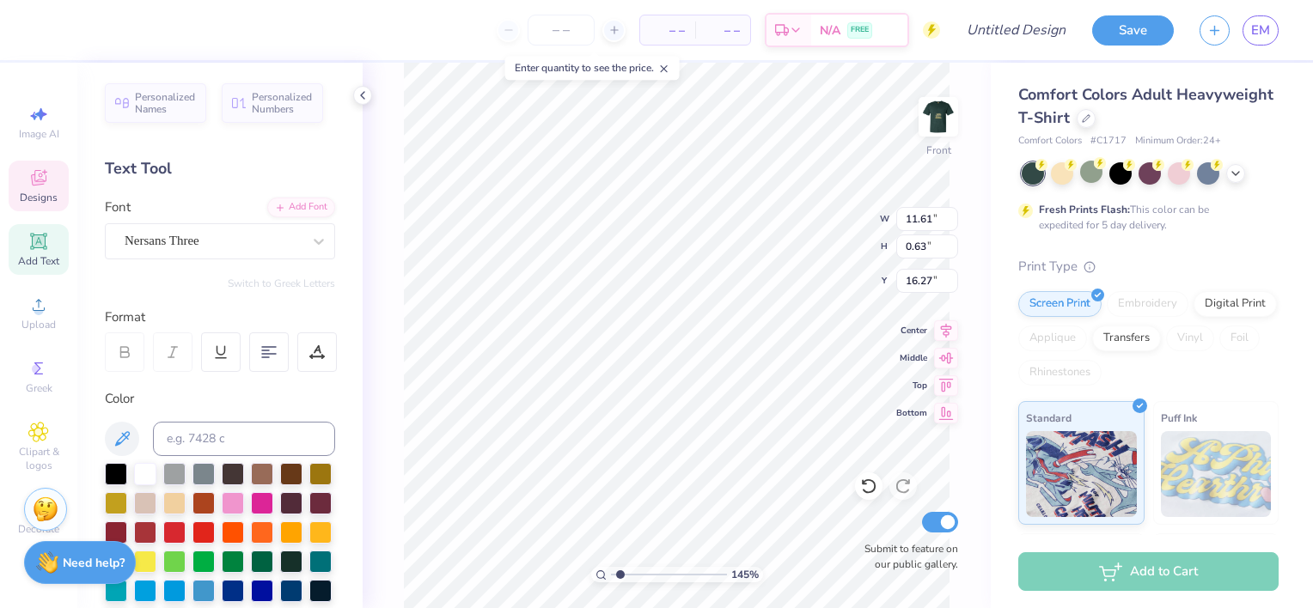
scroll to position [14, 5]
type input "1.45325141474818"
type textarea "m"
type input "1.45325141474818"
type textarea "mal"
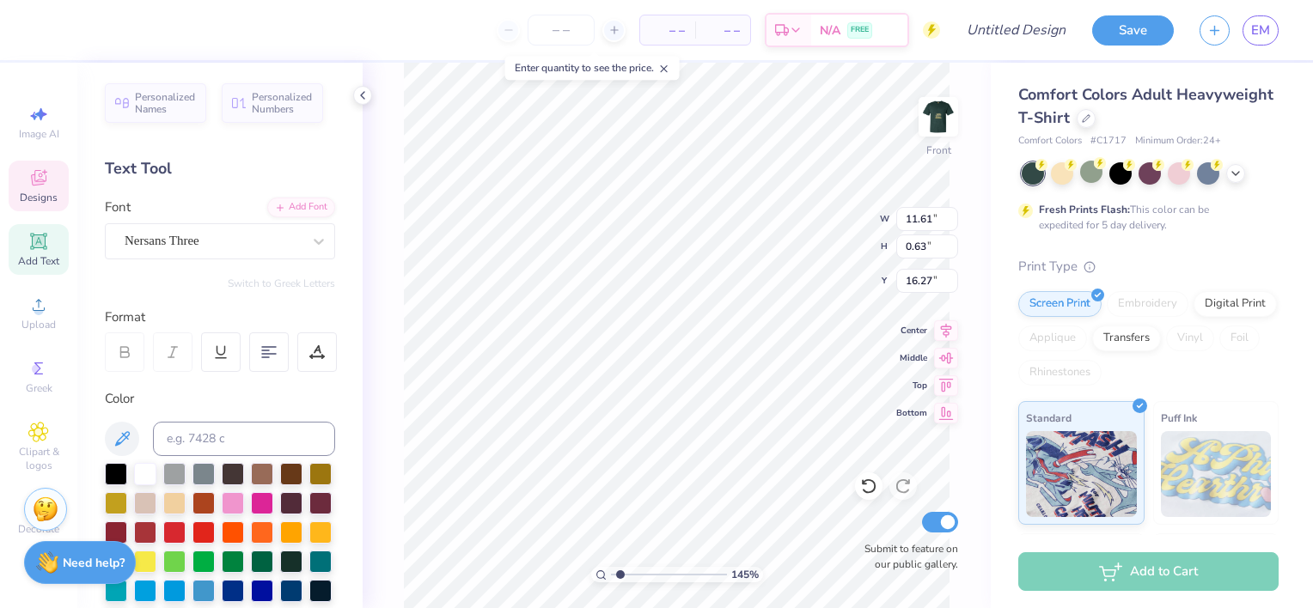
type input "1.45325141474818"
type textarea "mall"
type input "1.45325141474818"
type textarea "mallar"
type input "1.45325141474818"
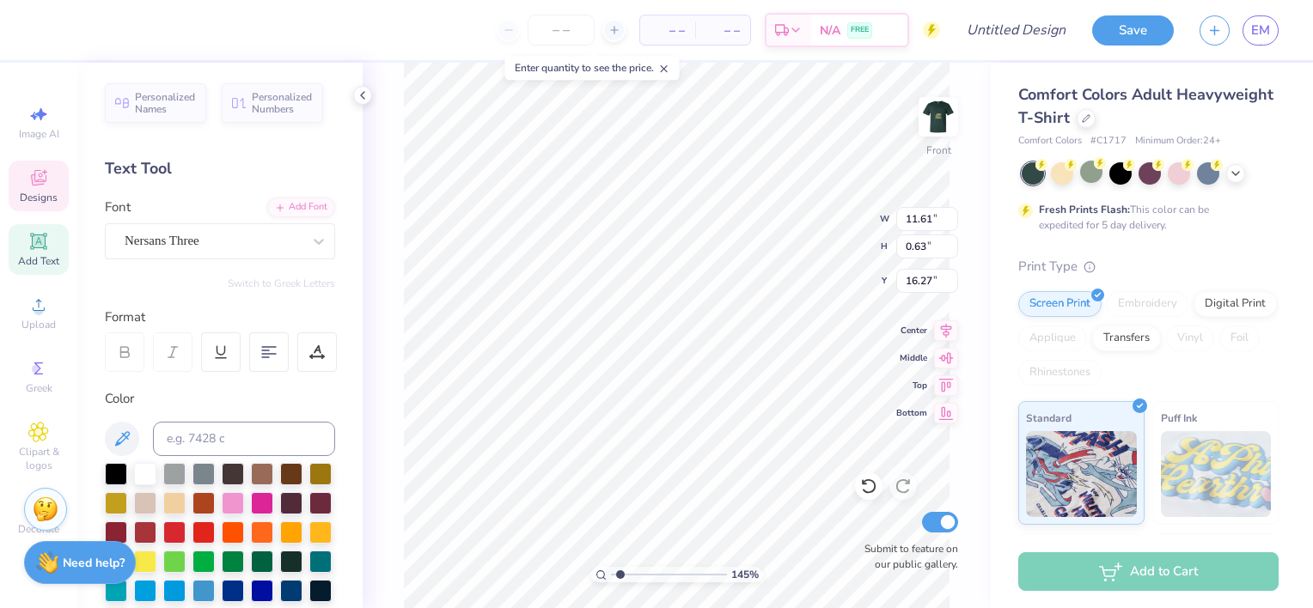
type textarea "mallard"
type input "1.45325141474818"
type textarea "mallard b"
type input "1.45325141474818"
type textarea "mallard ba"
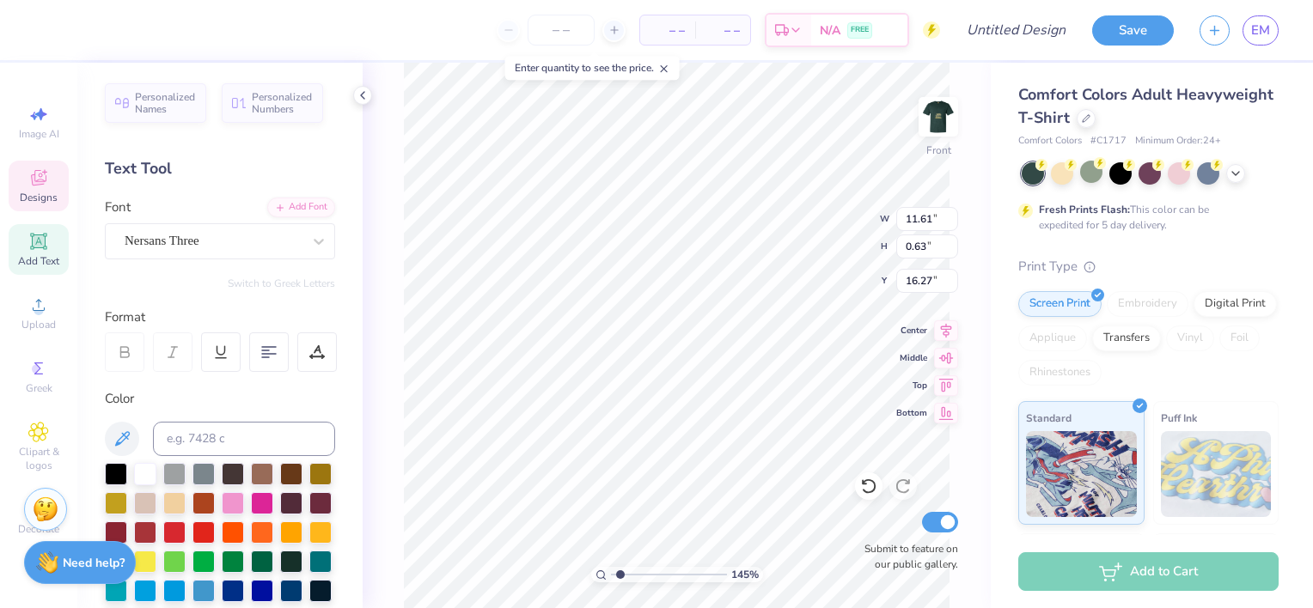
type input "1.45325141474818"
type textarea "mallard ball"
type input "1.45325141474818"
type textarea "mallard ball"
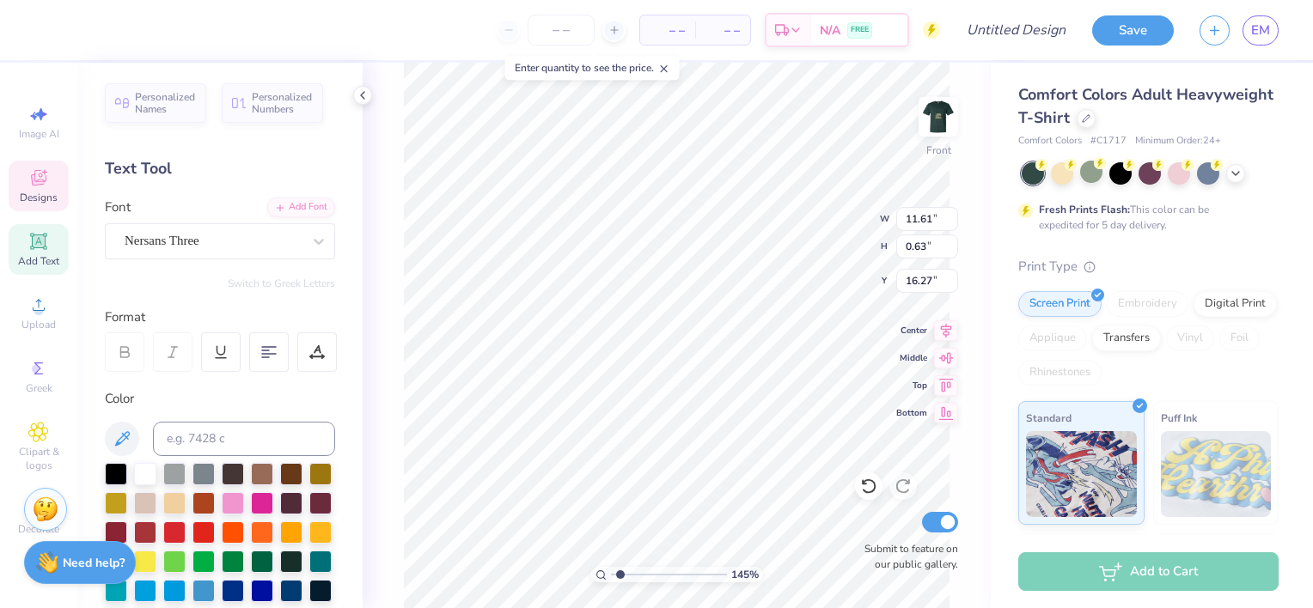
type input "1.45325141474818"
type input "3.60"
type input "0.47"
type input "17.04"
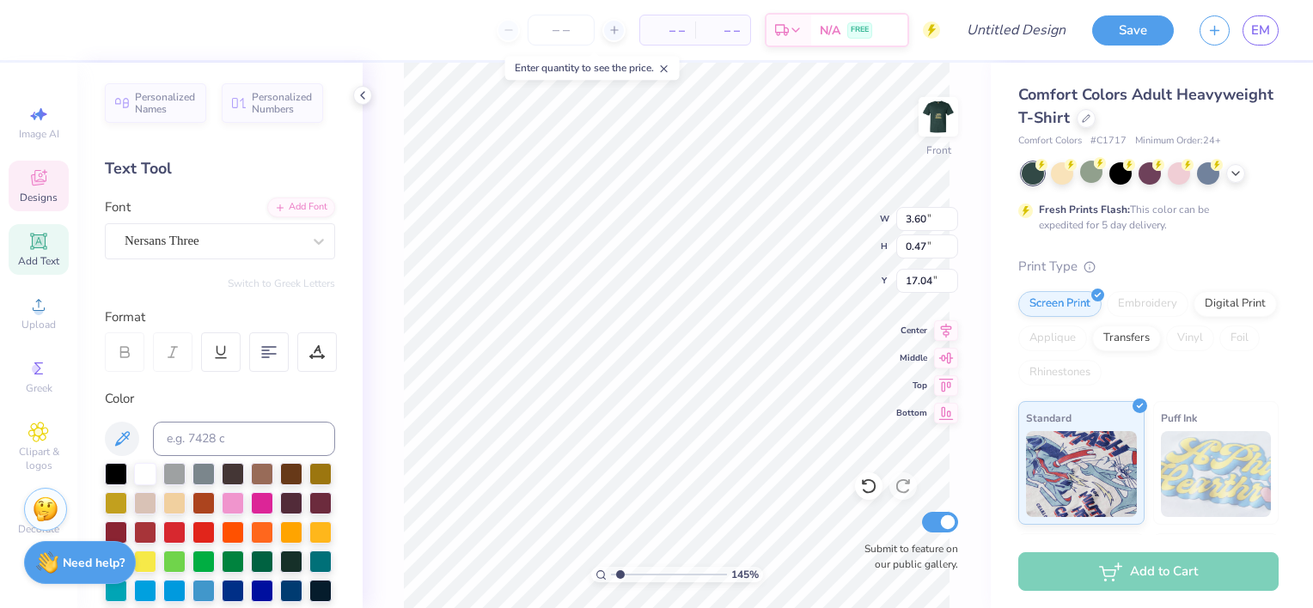
type input "1.45325141474818"
type textarea "ga"
type input "1.45325141474818"
type textarea "gam"
type input "1.45325141474818"
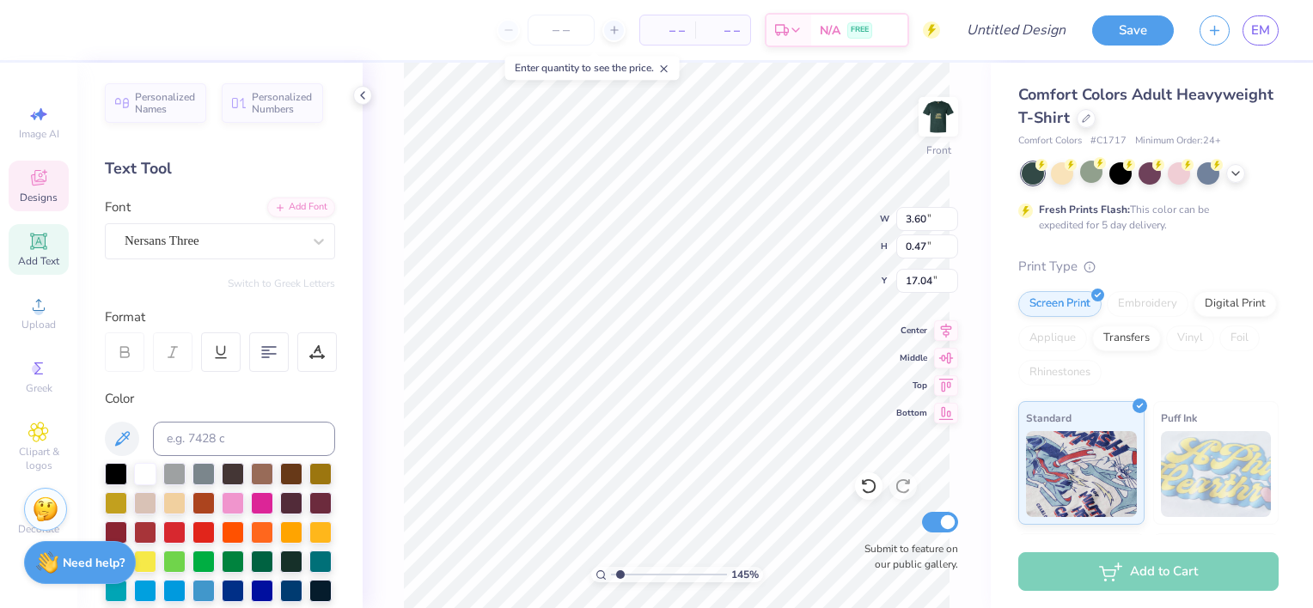
type textarea "[PERSON_NAME]"
type input "1.45325141474818"
type textarea "gamma"
type input "1.45325141474818"
type textarea "gamma"
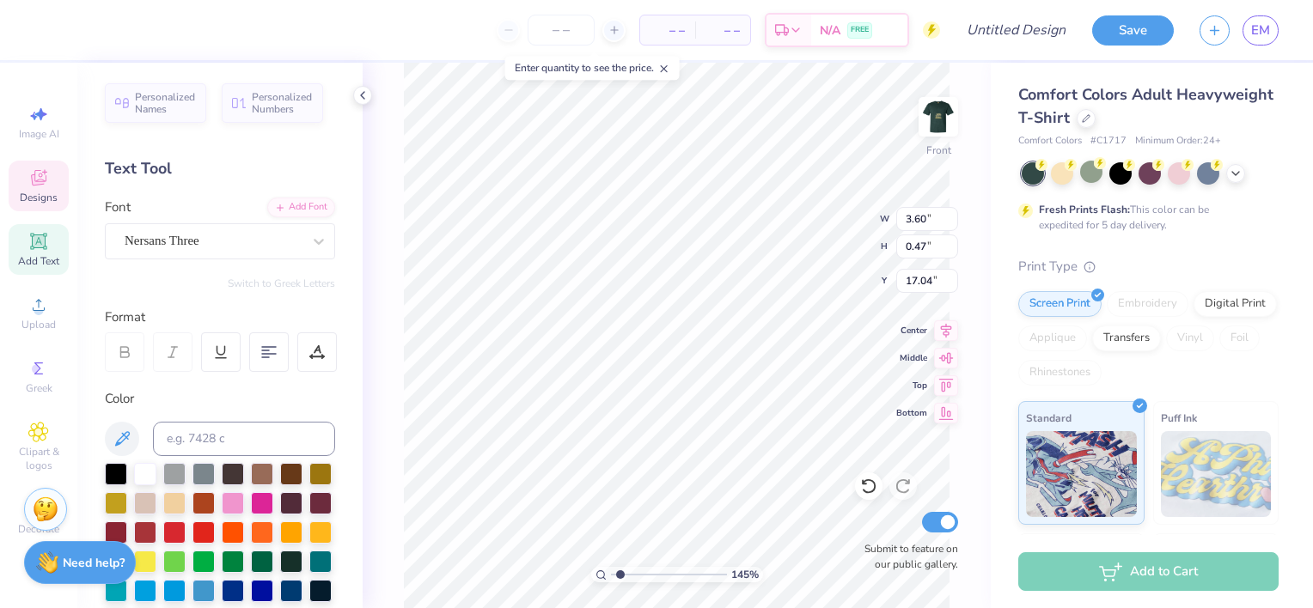
type input "1.45325141474818"
type textarea "gamma gam"
type input "1.45325141474818"
type textarea "gamma [PERSON_NAME]"
type input "1.45325141474818"
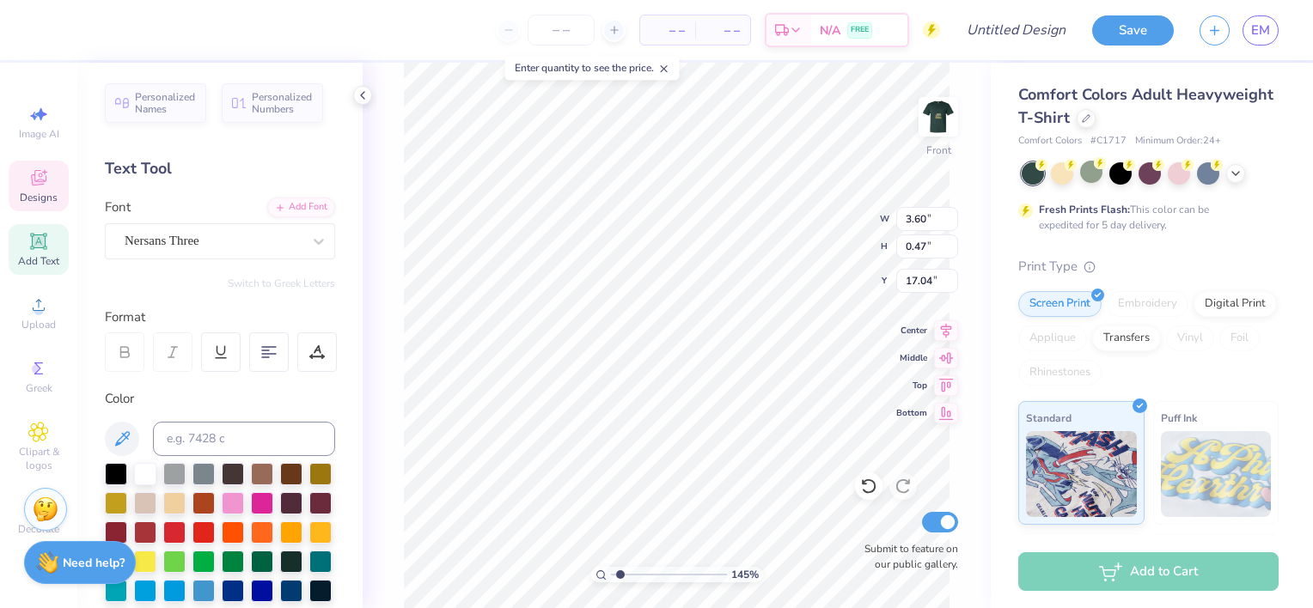
type textarea "gamma gamma"
type input "1.45325141474818"
type input "3.98"
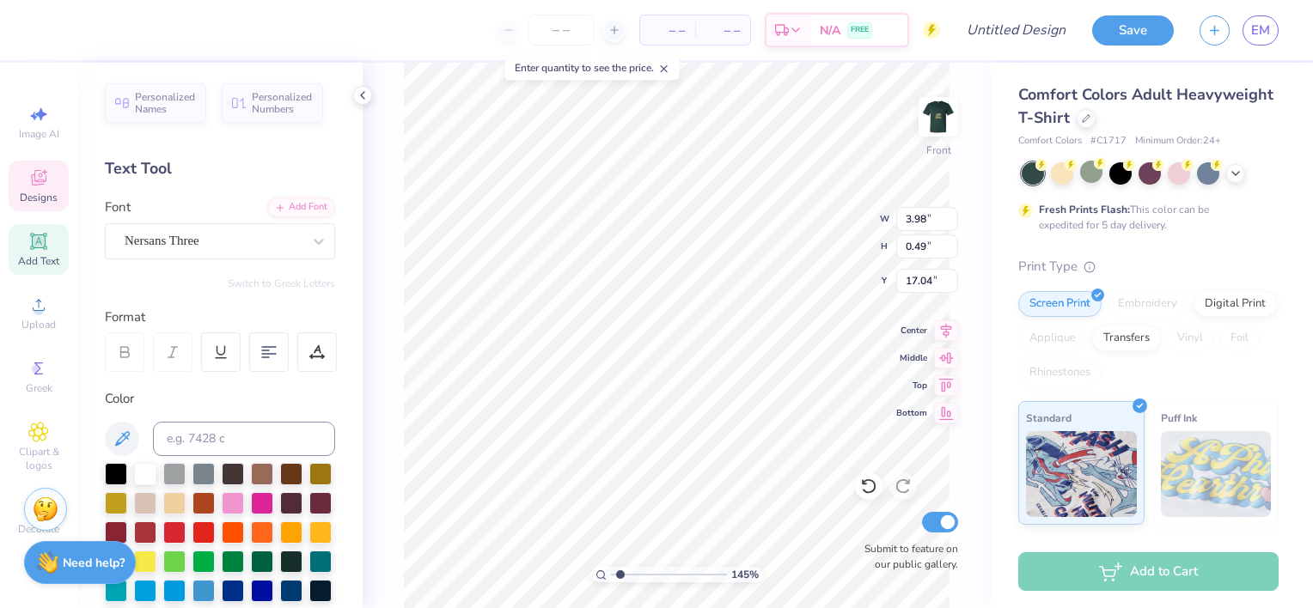
type input "1.45325141474818"
type textarea "202"
type input "1.45325141474818"
type textarea "2025"
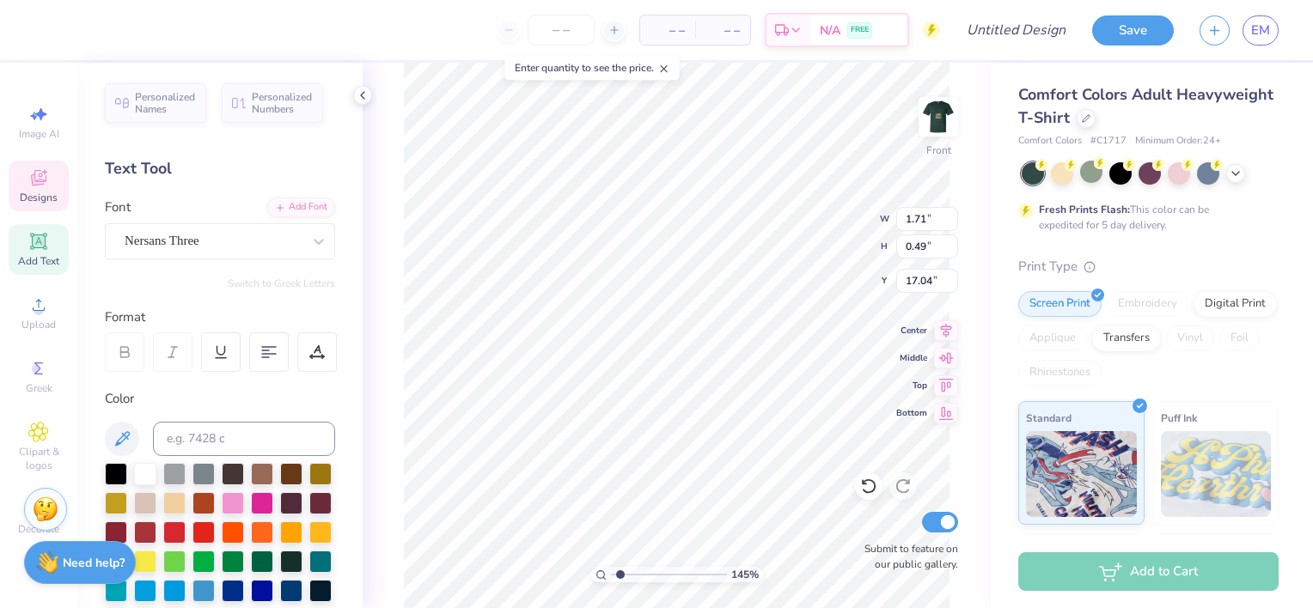
type input "1.45325141474818"
type input "8.37"
type input "0.60"
type input "16.28"
type input "1.45325141474818"
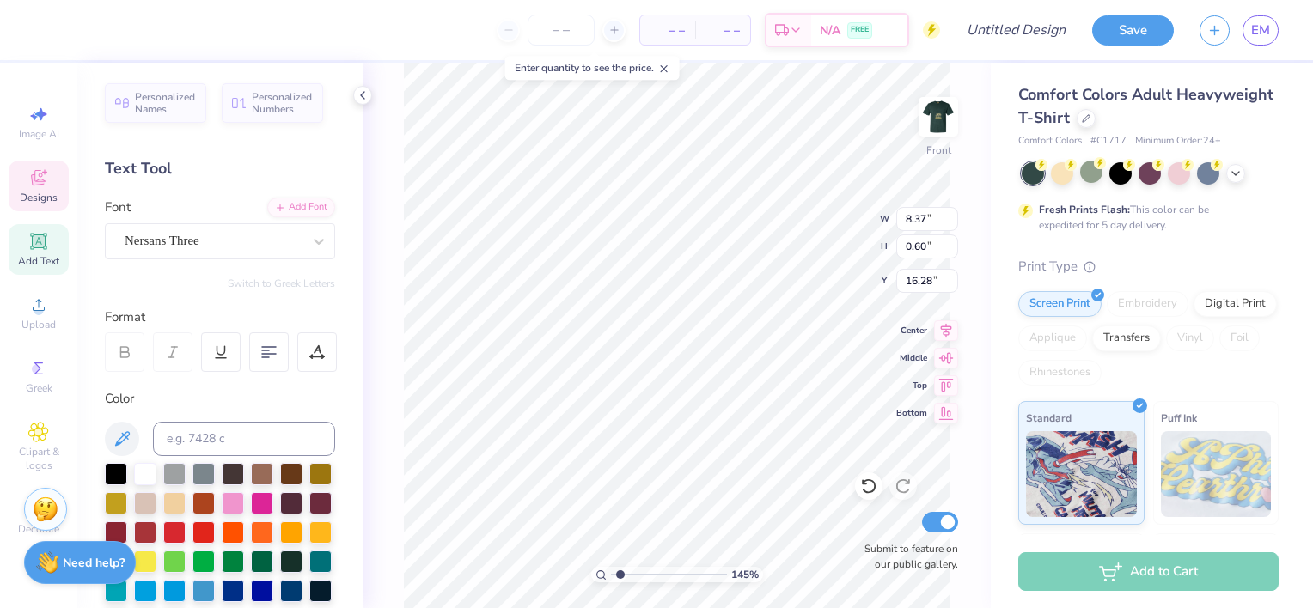
type textarea "m allard ball"
type input "1.45325141474818"
type textarea "m a l lard ball"
type input "1.45325141474818"
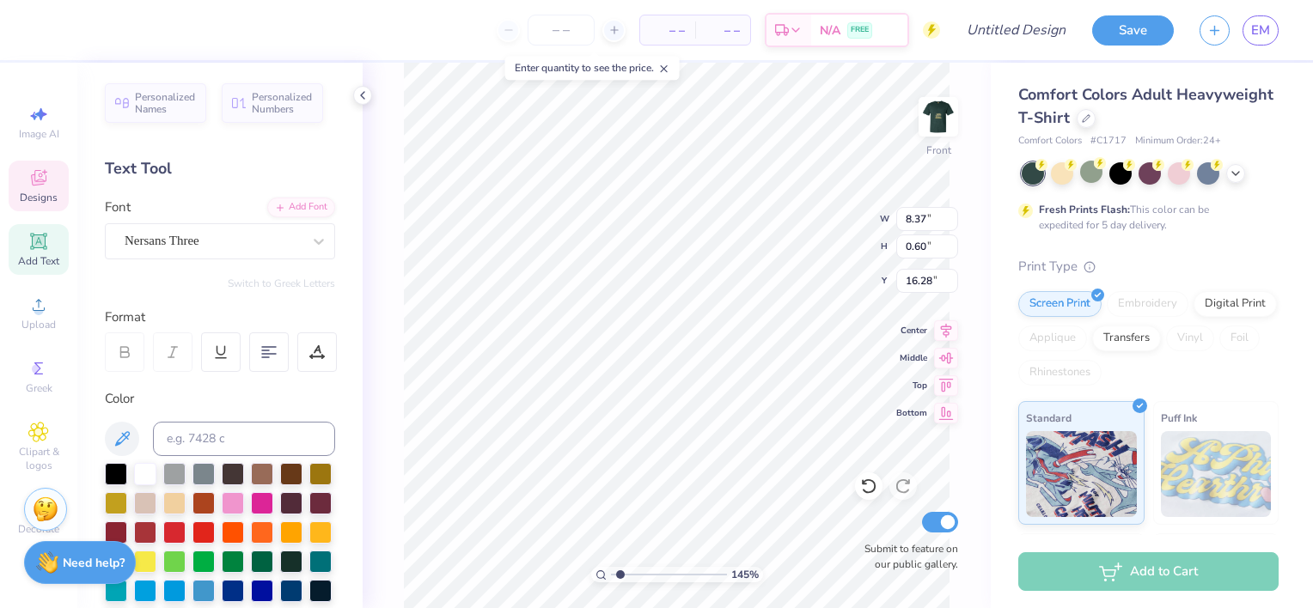
type textarea "m a l l ard ball"
type input "1.45325141474818"
type textarea "m a l l a rd ball"
type input "1.45325141474818"
type textarea "m a l l a r d ball"
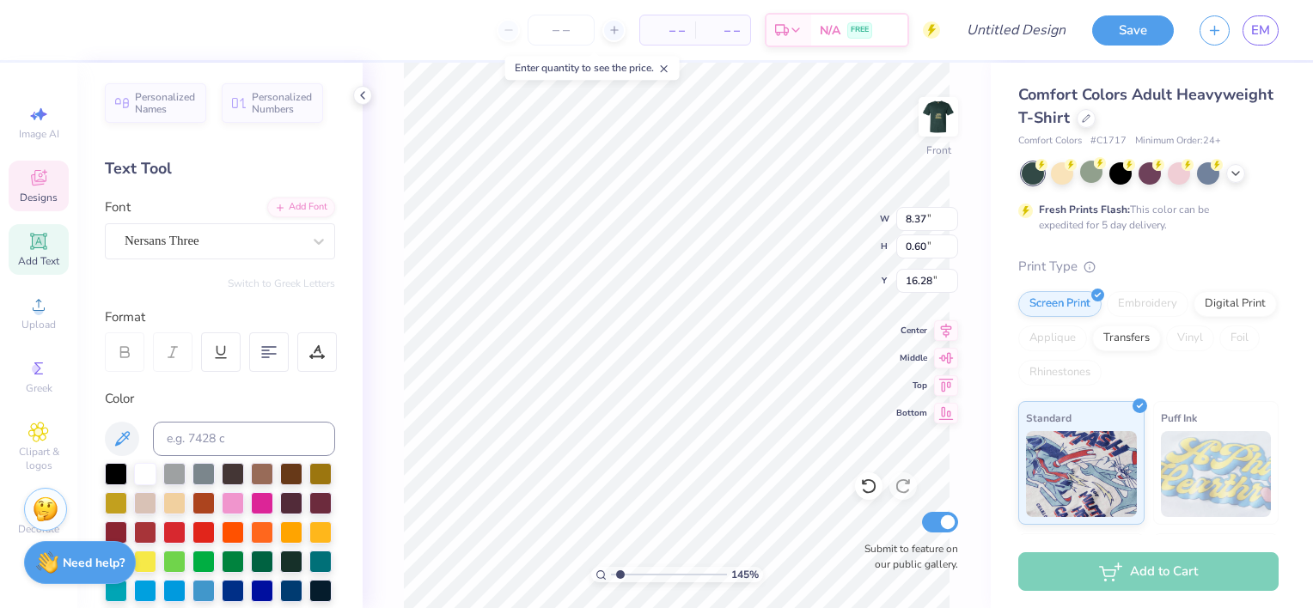
scroll to position [14, 7]
click at [868, 489] on icon at bounding box center [868, 486] width 17 height 17
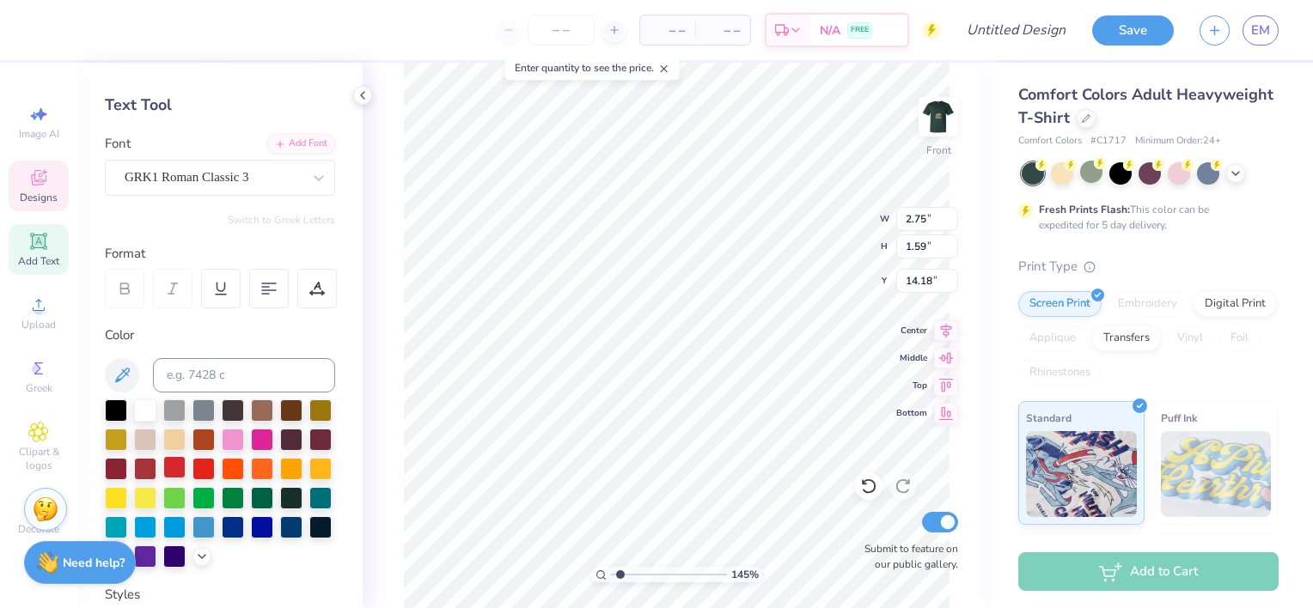
scroll to position [64, 0]
click at [127, 437] on div at bounding box center [116, 437] width 22 height 22
click at [127, 430] on div at bounding box center [116, 437] width 22 height 22
